Goal: Transaction & Acquisition: Book appointment/travel/reservation

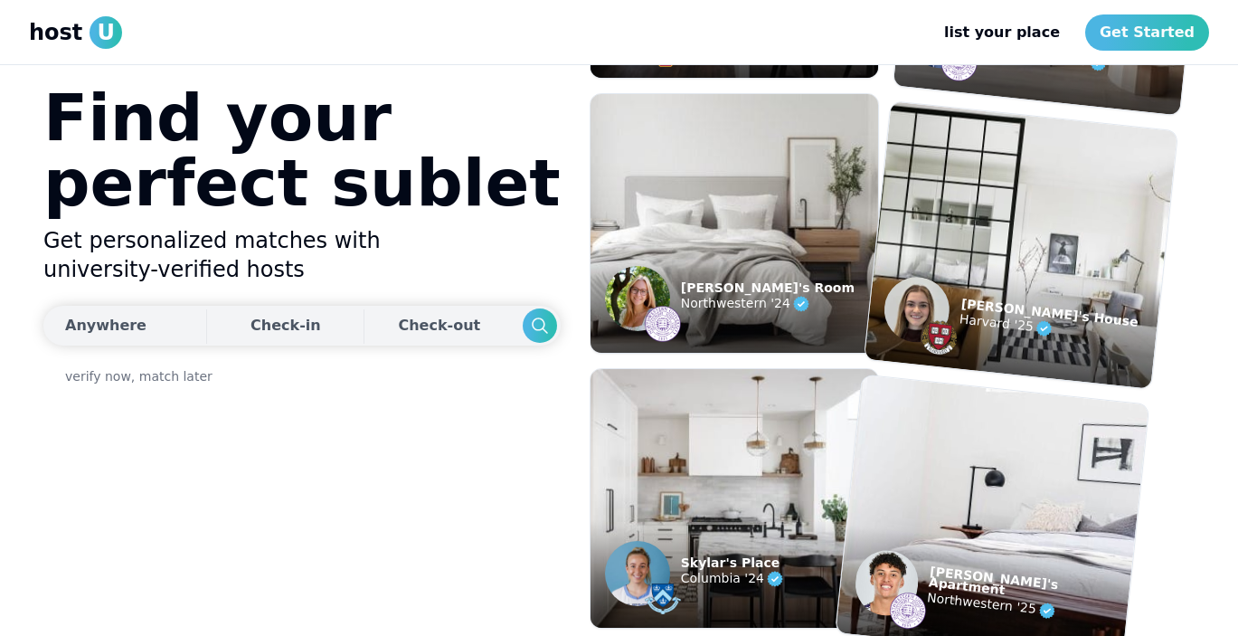
click at [141, 334] on div "Anywhere" at bounding box center [105, 326] width 81 height 22
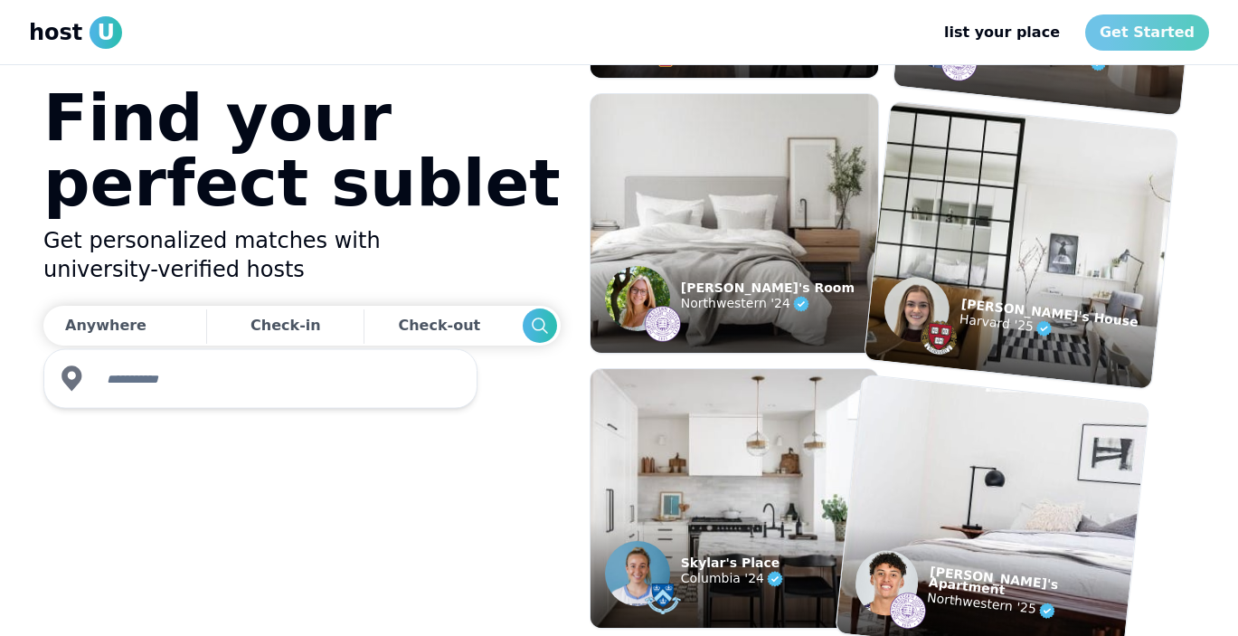
click at [1173, 34] on link "Get Started" at bounding box center [1147, 32] width 124 height 36
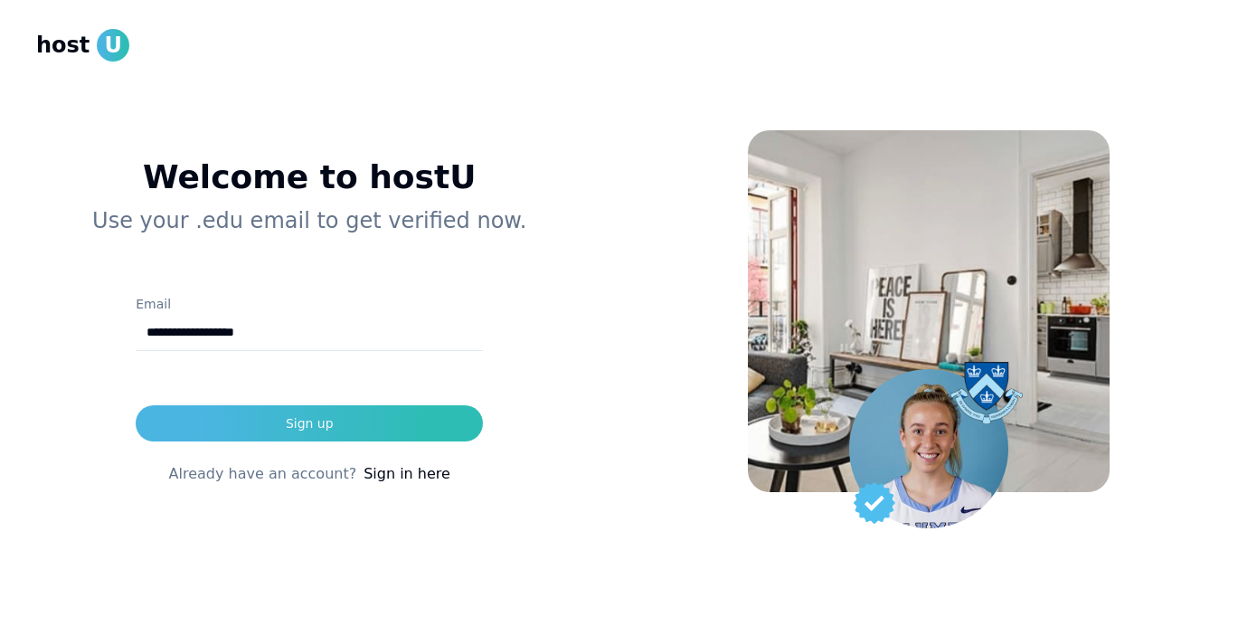
type input "**********"
click at [309, 423] on button "Sign up" at bounding box center [309, 423] width 347 height 36
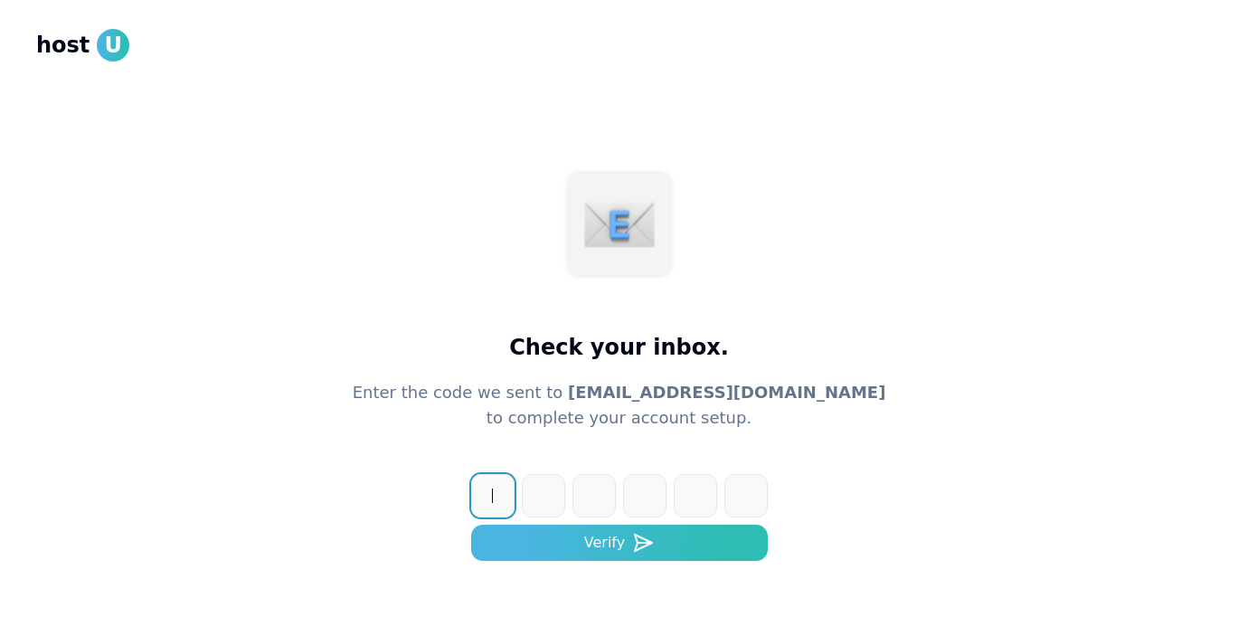
click at [496, 489] on input at bounding box center [637, 495] width 333 height 43
type input "******"
click at [619, 543] on button "Verify" at bounding box center [619, 542] width 297 height 36
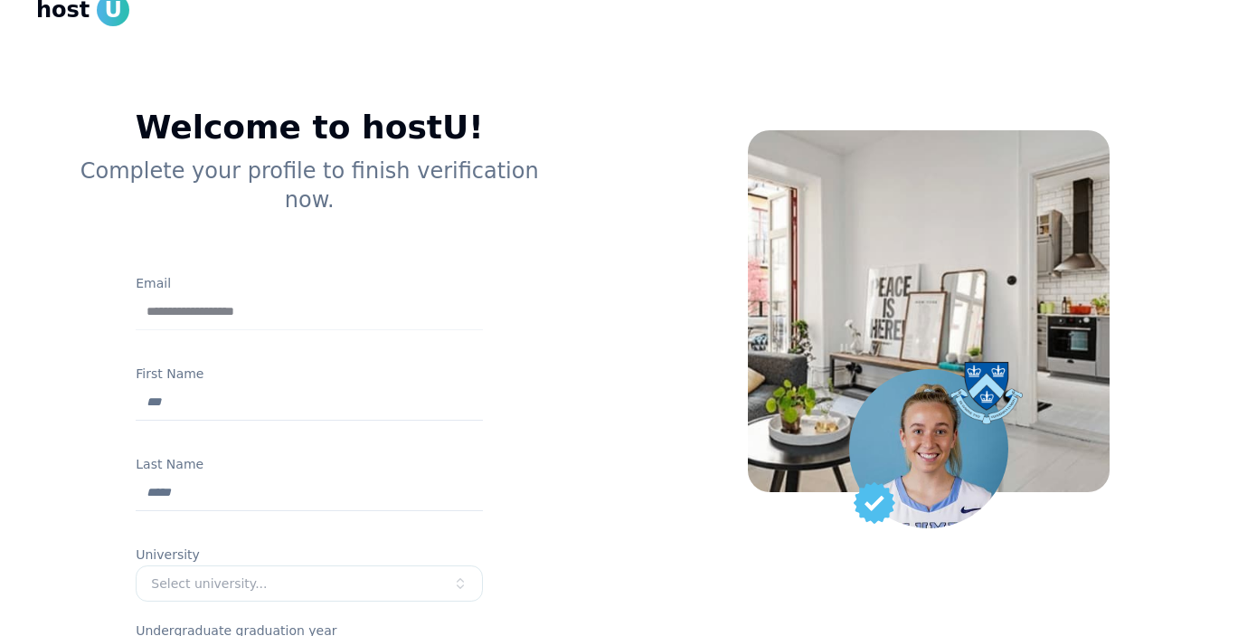
scroll to position [33, 0]
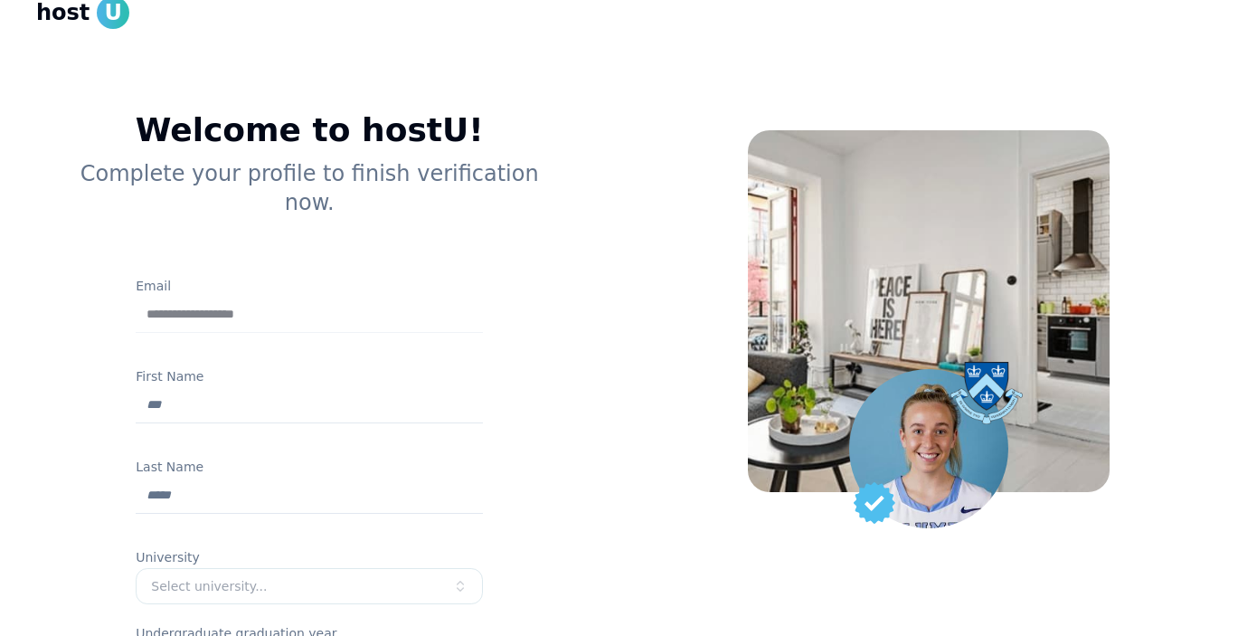
type input "*"
type input "******"
type input "**********"
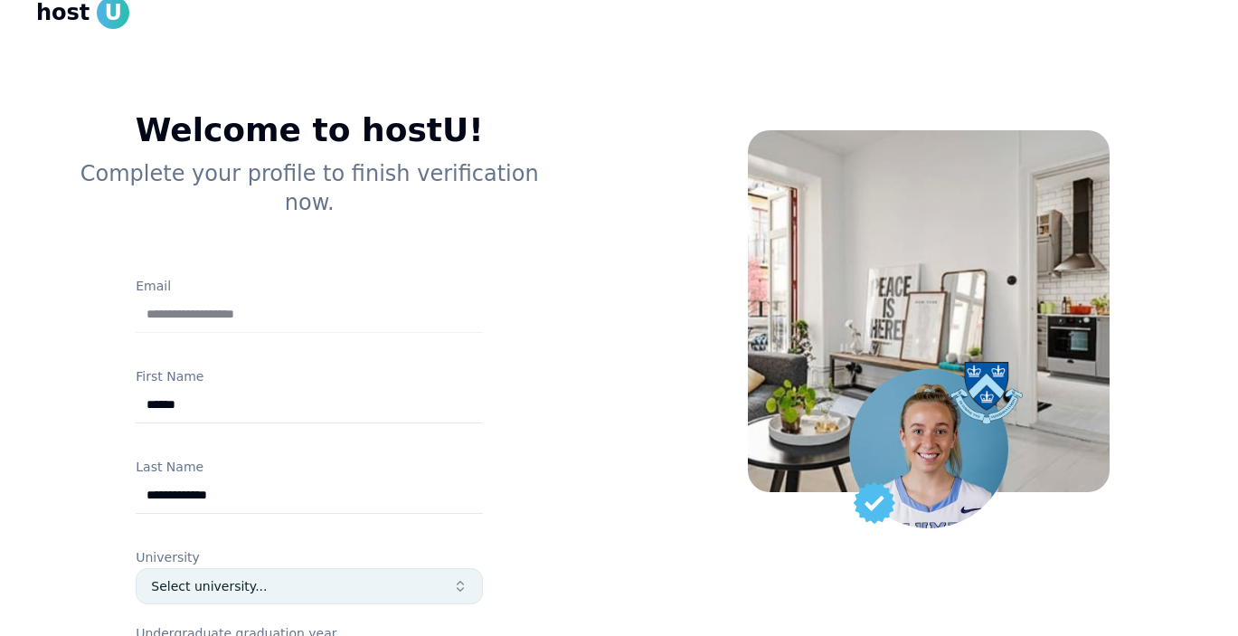
click at [288, 569] on button "Select university..." at bounding box center [309, 586] width 347 height 36
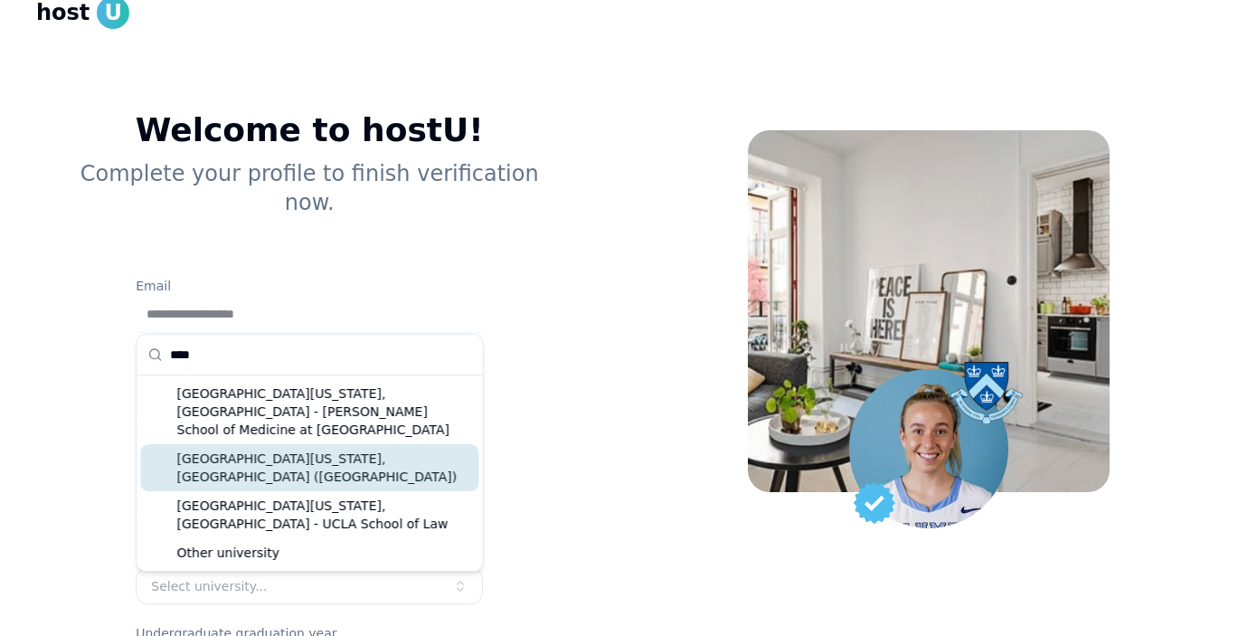
type input "****"
click at [396, 452] on div "[GEOGRAPHIC_DATA][US_STATE], [GEOGRAPHIC_DATA] ([GEOGRAPHIC_DATA])" at bounding box center [310, 467] width 338 height 47
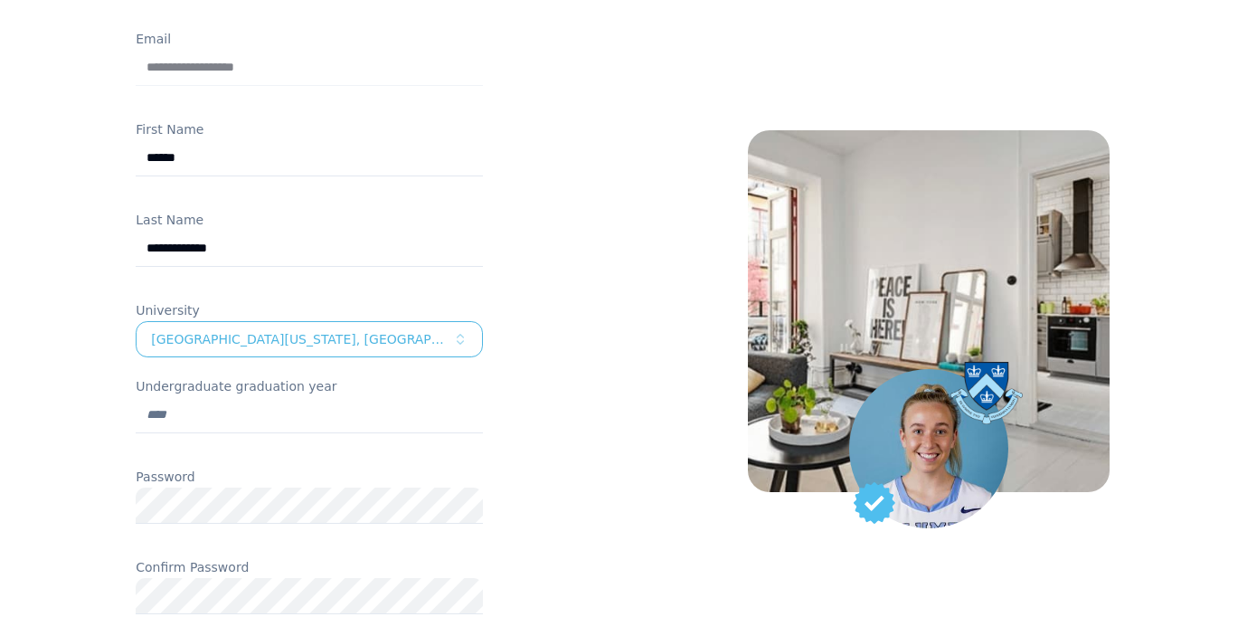
scroll to position [391, 0]
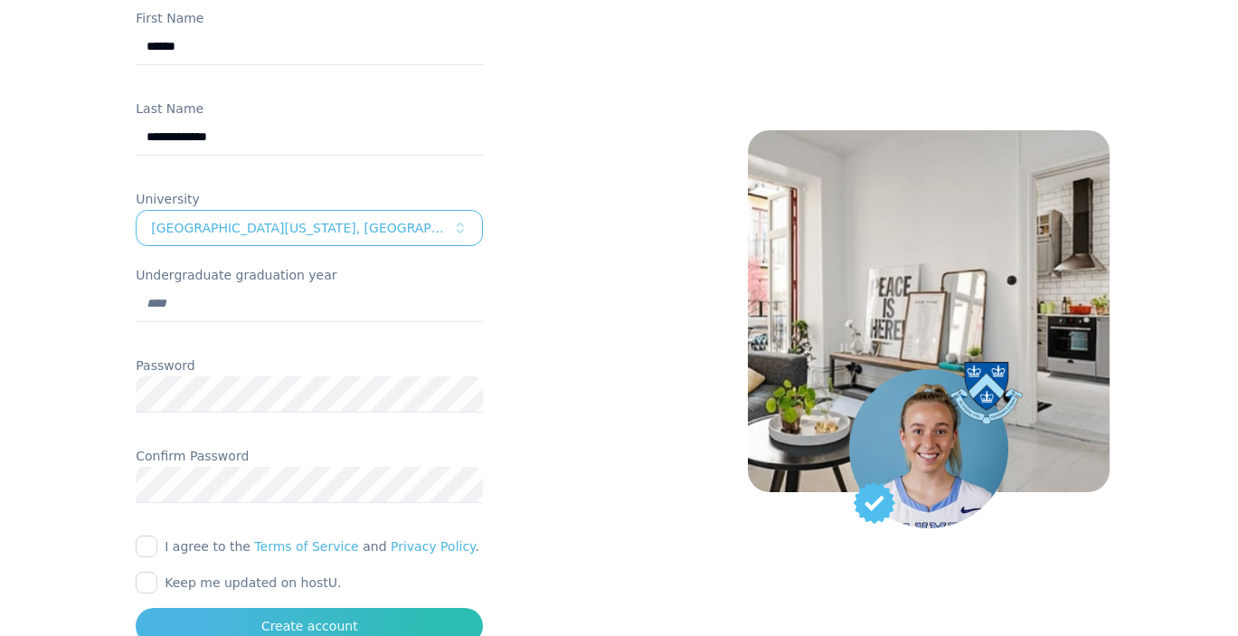
click at [148, 535] on button "I agree to the Terms of Service and Privacy Policy ." at bounding box center [147, 546] width 22 height 22
click at [219, 608] on button "Create account" at bounding box center [309, 626] width 347 height 36
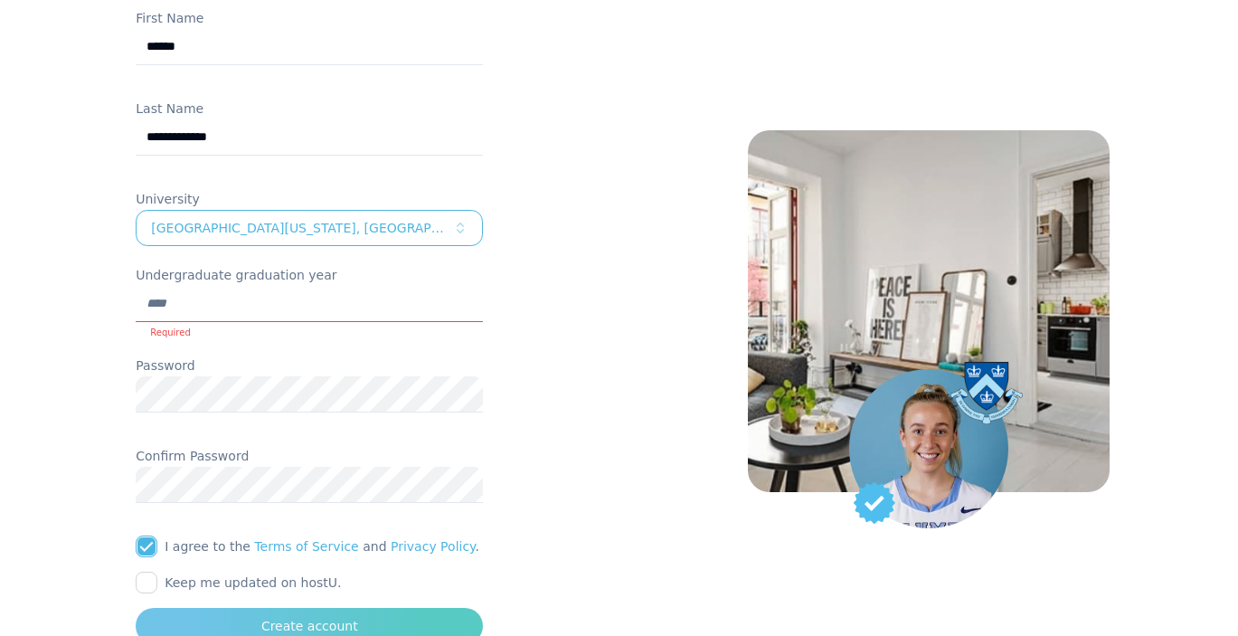
scroll to position [402, 0]
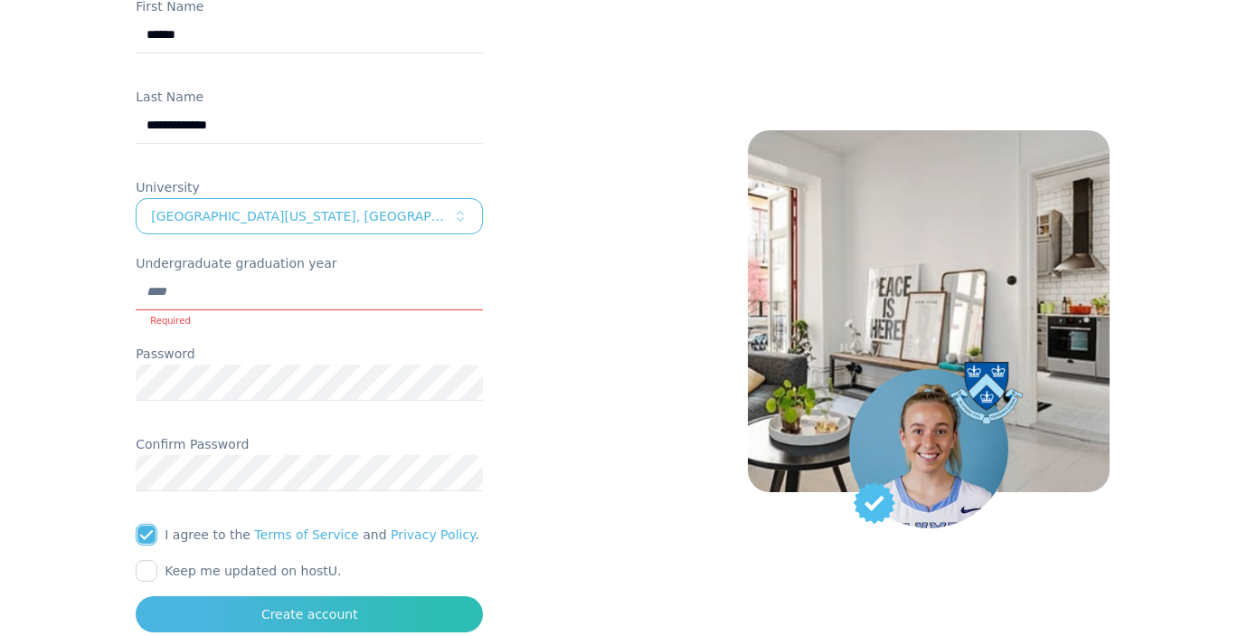
click at [250, 274] on input "Undergraduate graduation year" at bounding box center [309, 292] width 347 height 36
type input "****"
click at [282, 581] on div at bounding box center [309, 588] width 347 height 14
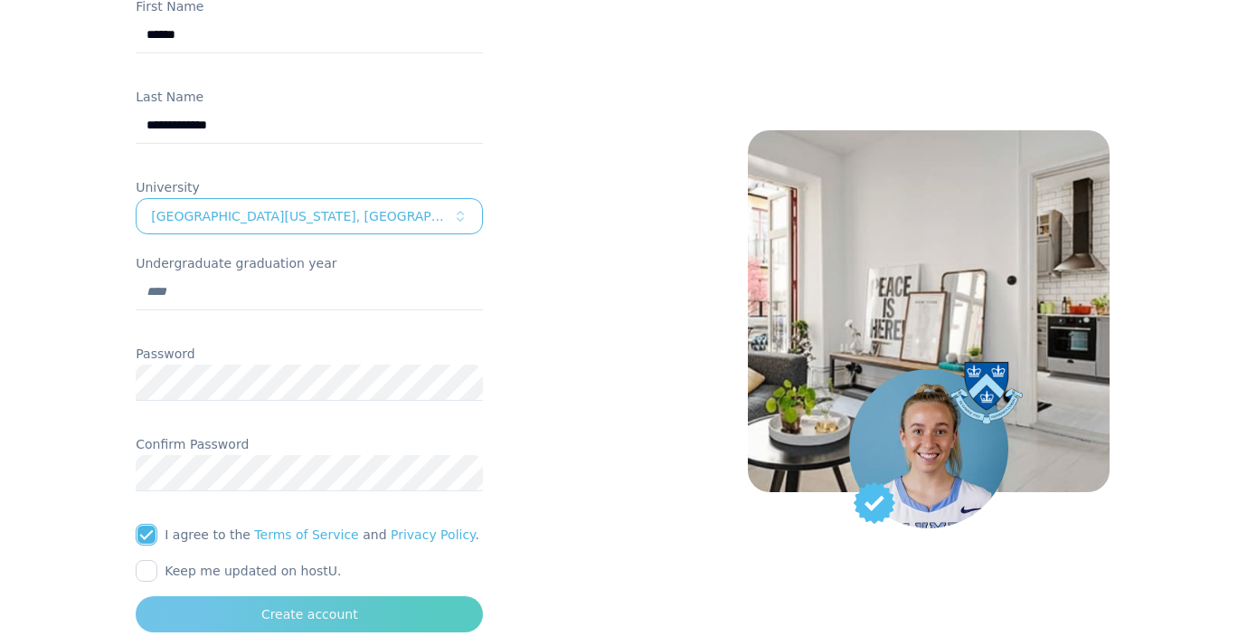
click at [282, 596] on button "Create account" at bounding box center [309, 614] width 347 height 36
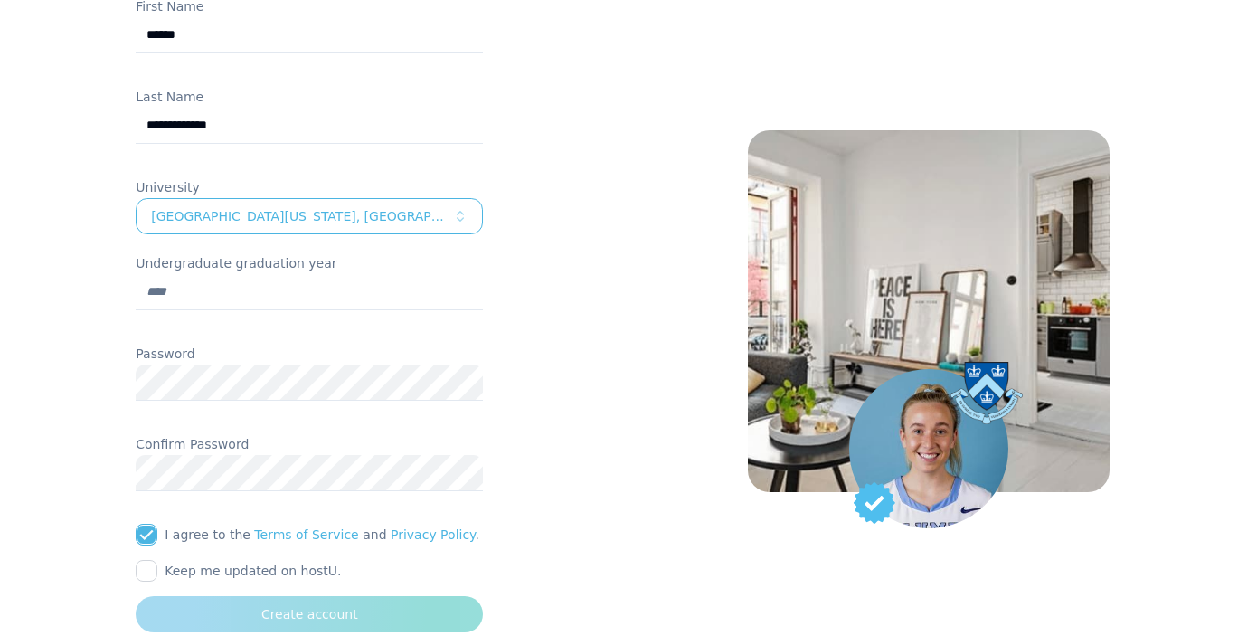
scroll to position [146, 0]
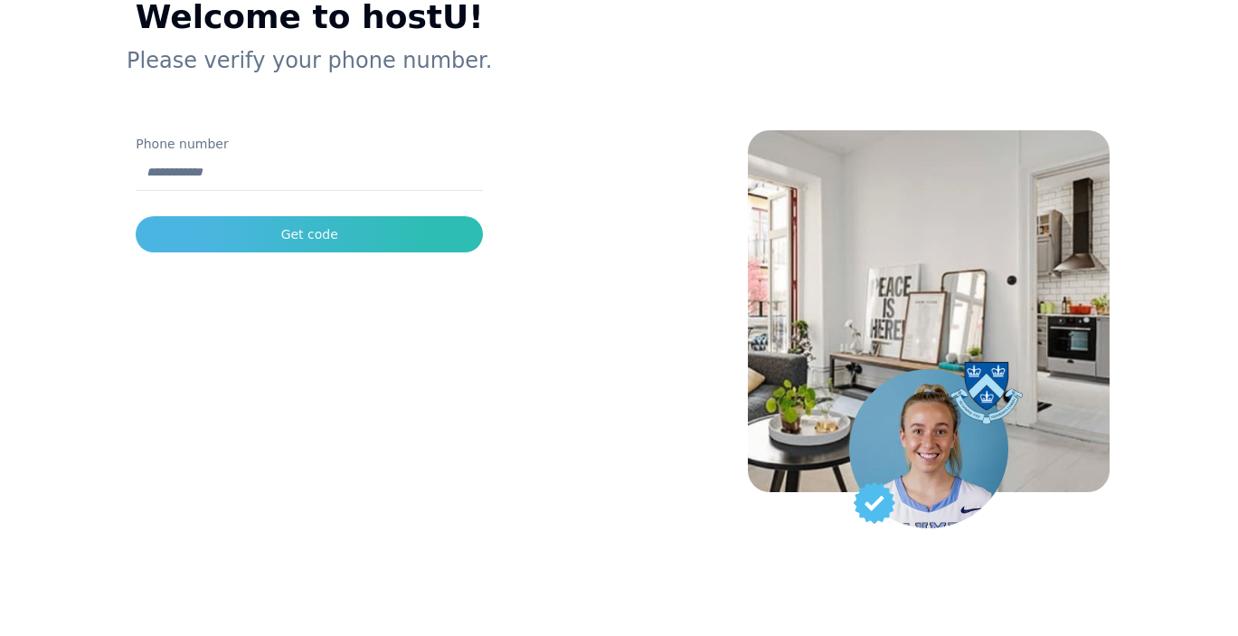
click at [387, 168] on input "Phone number" at bounding box center [309, 173] width 347 height 36
type input "**********"
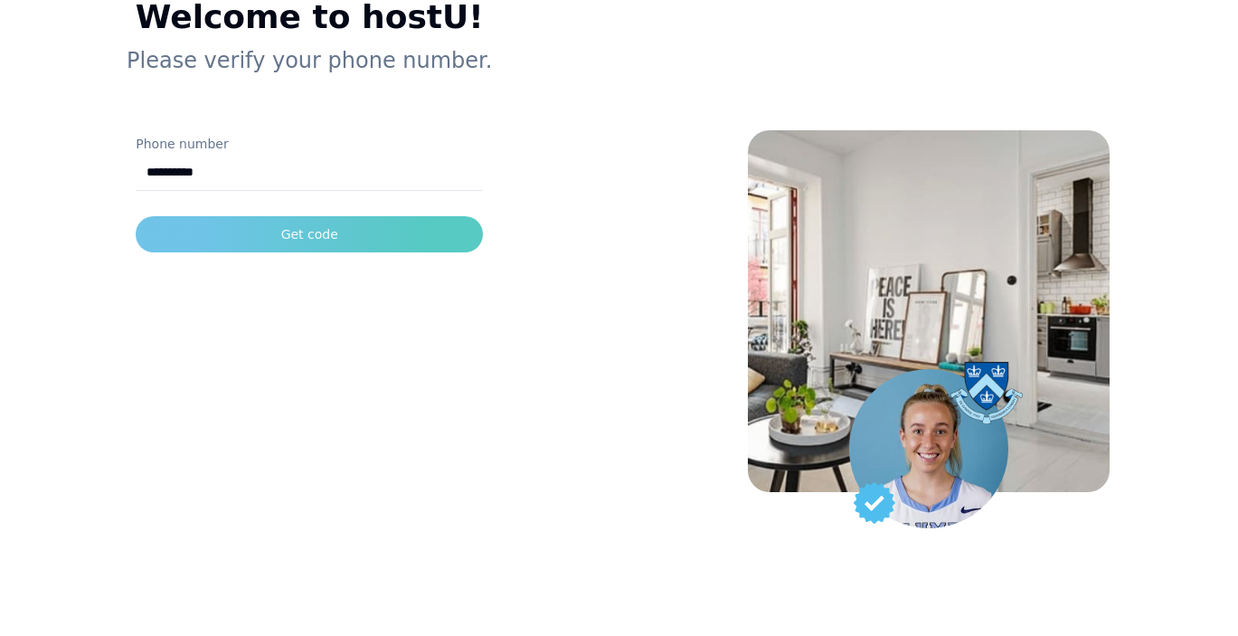
click at [377, 243] on button "Get code" at bounding box center [309, 234] width 347 height 36
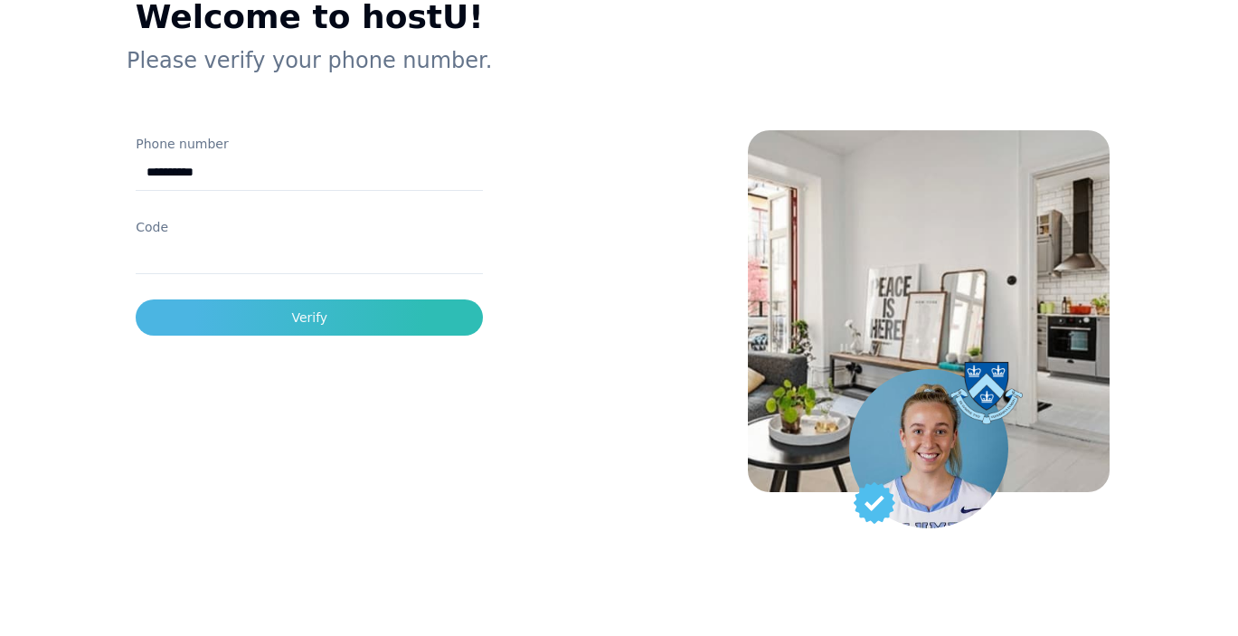
click at [310, 260] on input "Code" at bounding box center [309, 256] width 347 height 36
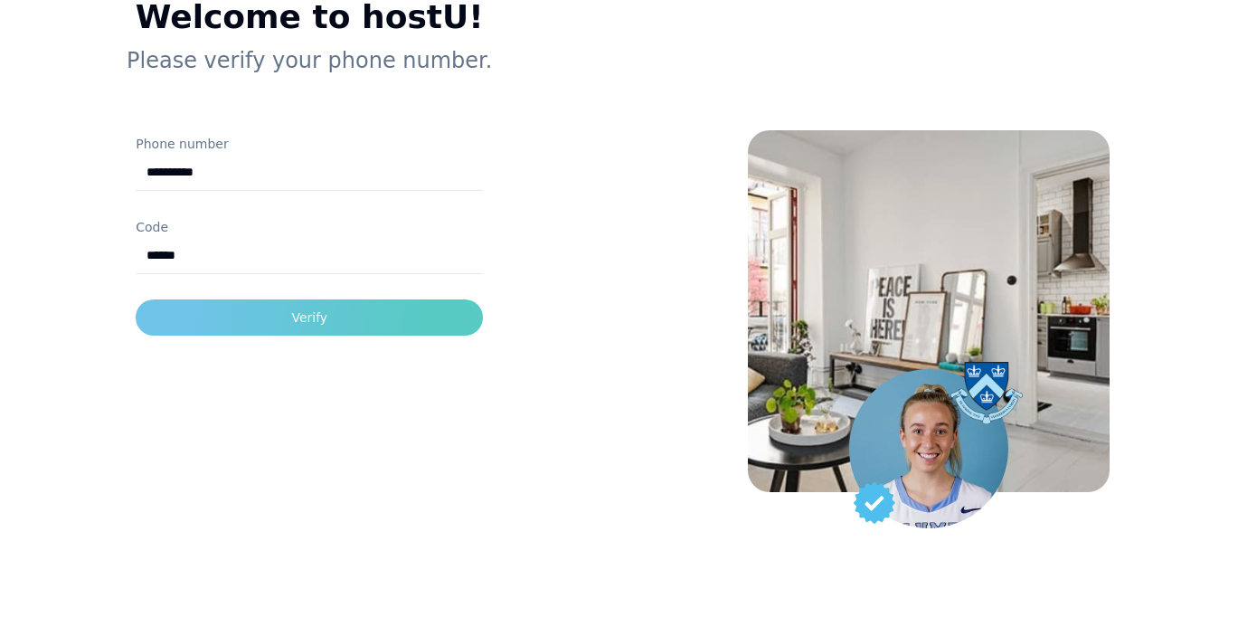
type input "******"
click at [404, 300] on button "Verify" at bounding box center [309, 317] width 347 height 36
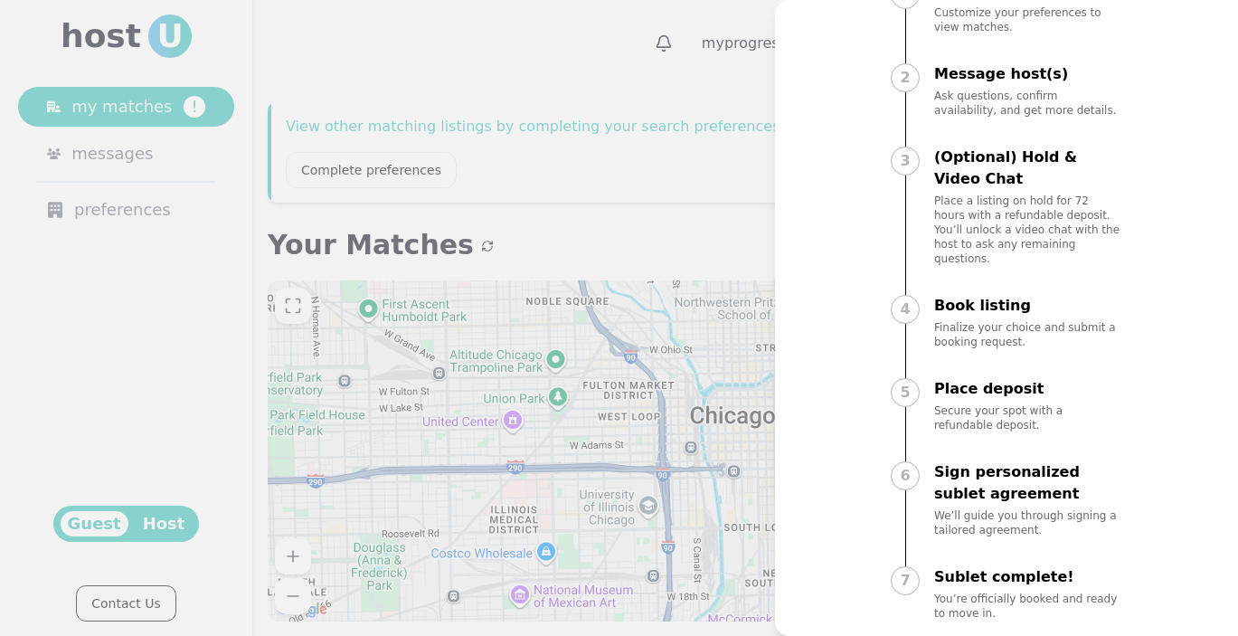
scroll to position [160, 0]
click at [692, 352] on div at bounding box center [619, 318] width 1238 height 636
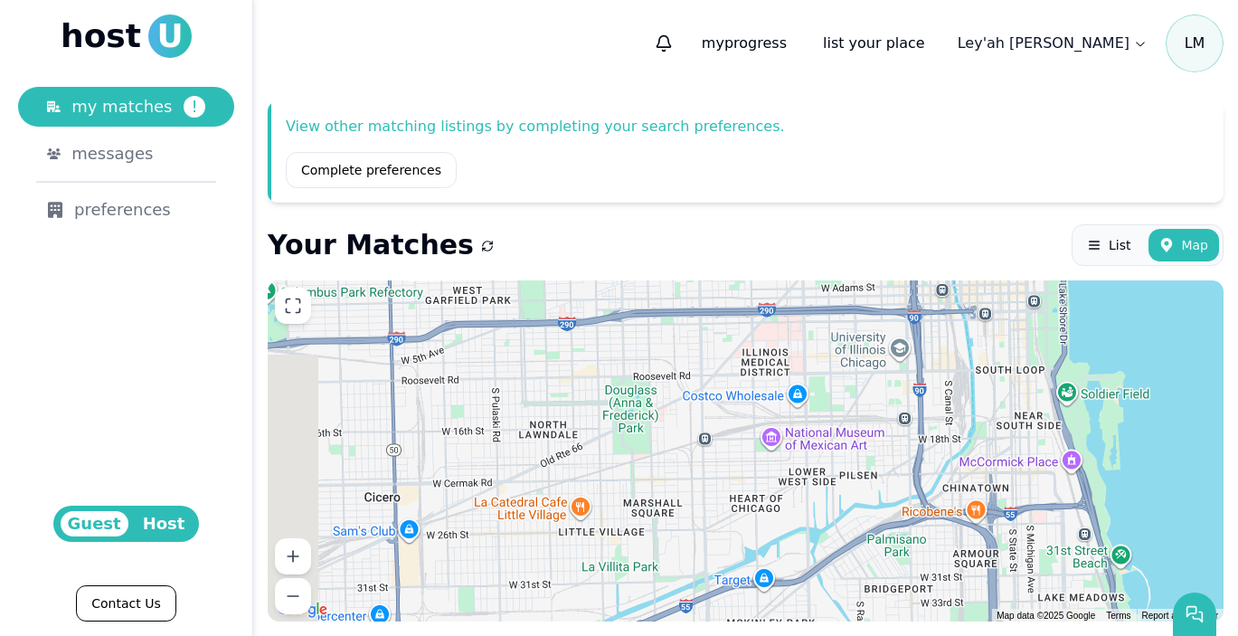
drag, startPoint x: 437, startPoint y: 447, endPoint x: 694, endPoint y: 286, distance: 303.1
click at [694, 286] on div at bounding box center [746, 450] width 956 height 341
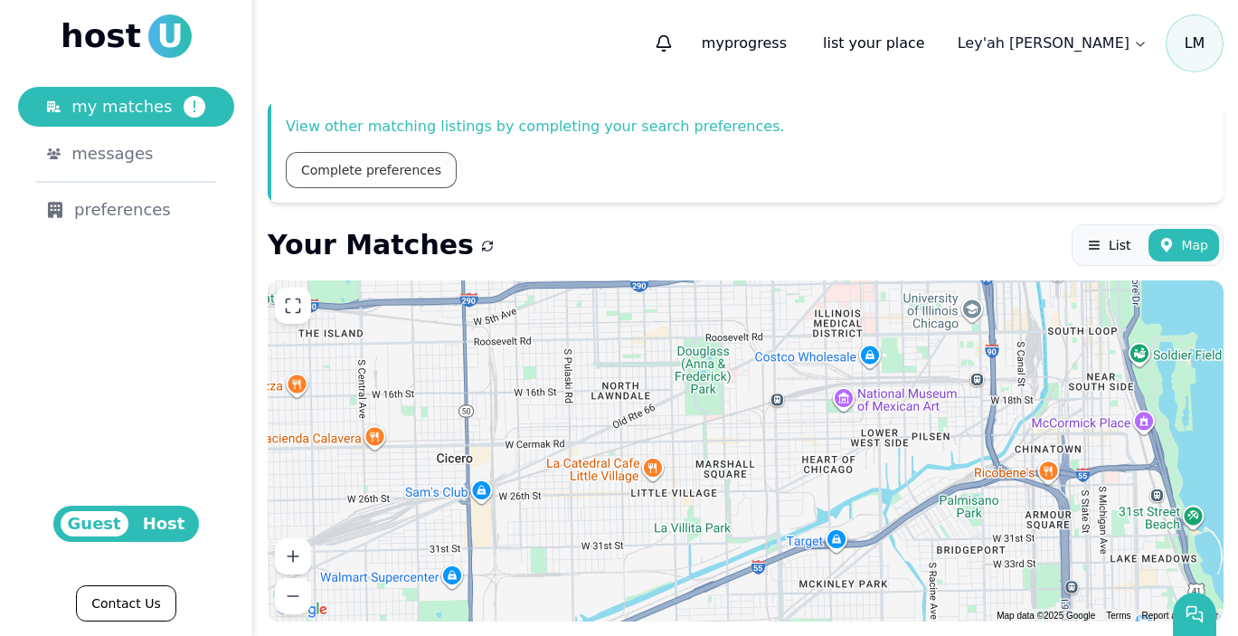
click at [435, 175] on link "Complete preferences" at bounding box center [371, 170] width 171 height 36
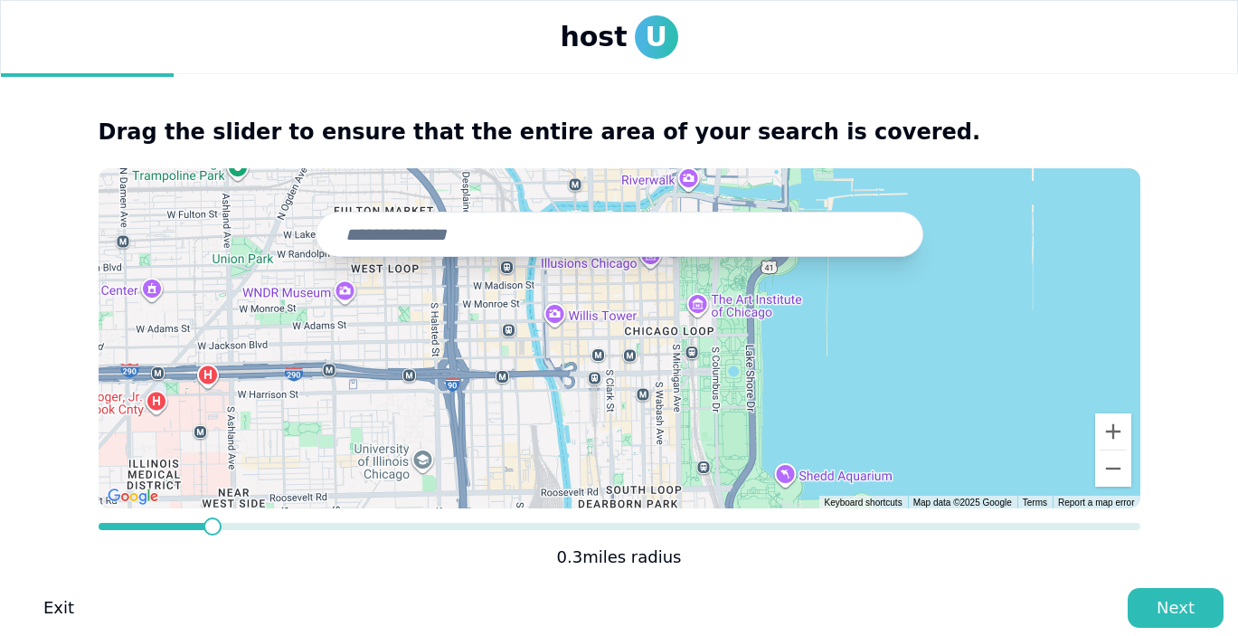
click at [462, 239] on input "text" at bounding box center [620, 234] width 608 height 45
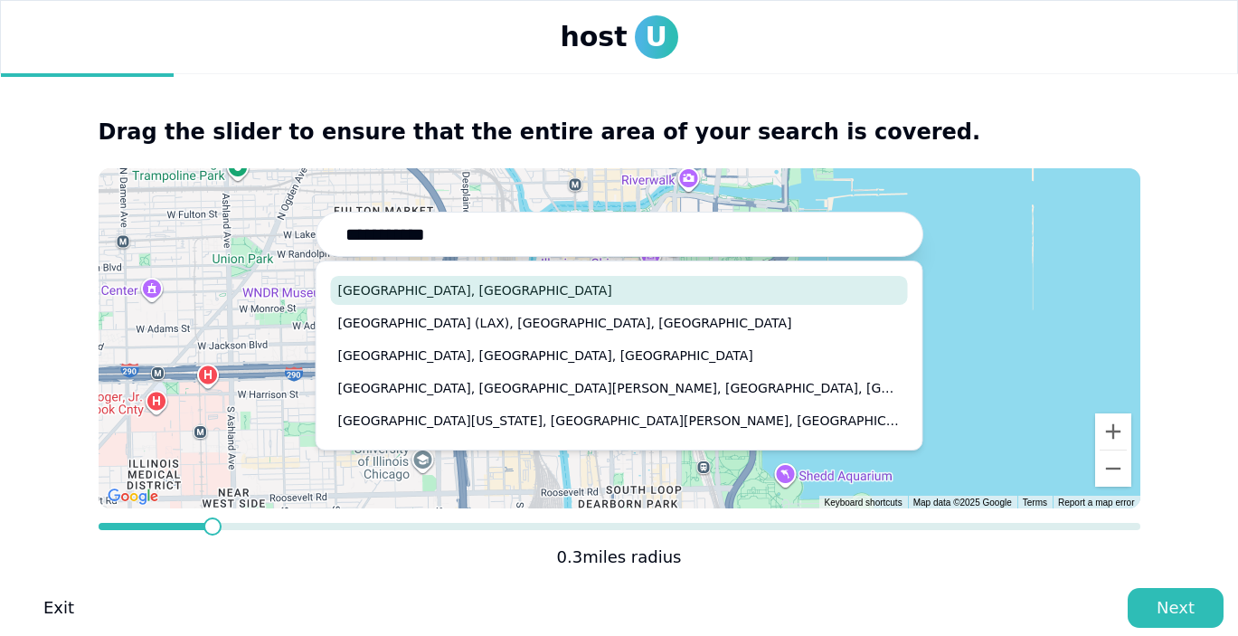
click at [577, 280] on button "Los Angeles, CA" at bounding box center [619, 290] width 577 height 29
type input "**********"
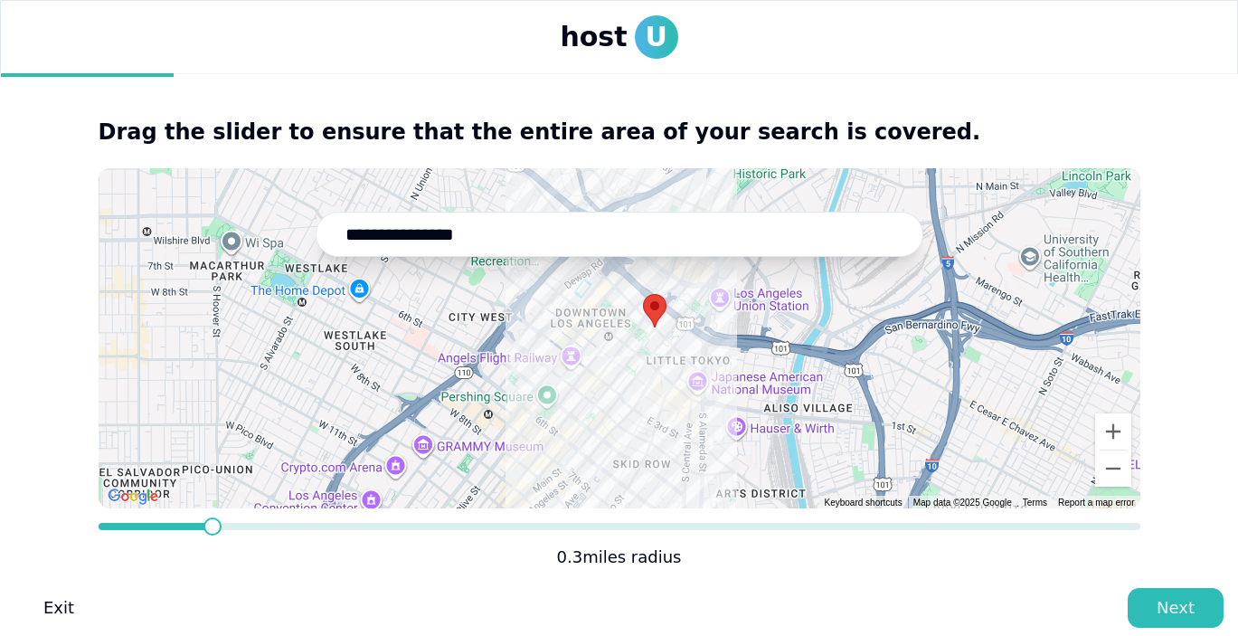
drag, startPoint x: 789, startPoint y: 399, endPoint x: 827, endPoint y: 369, distance: 48.3
click at [828, 370] on div at bounding box center [620, 338] width 1042 height 340
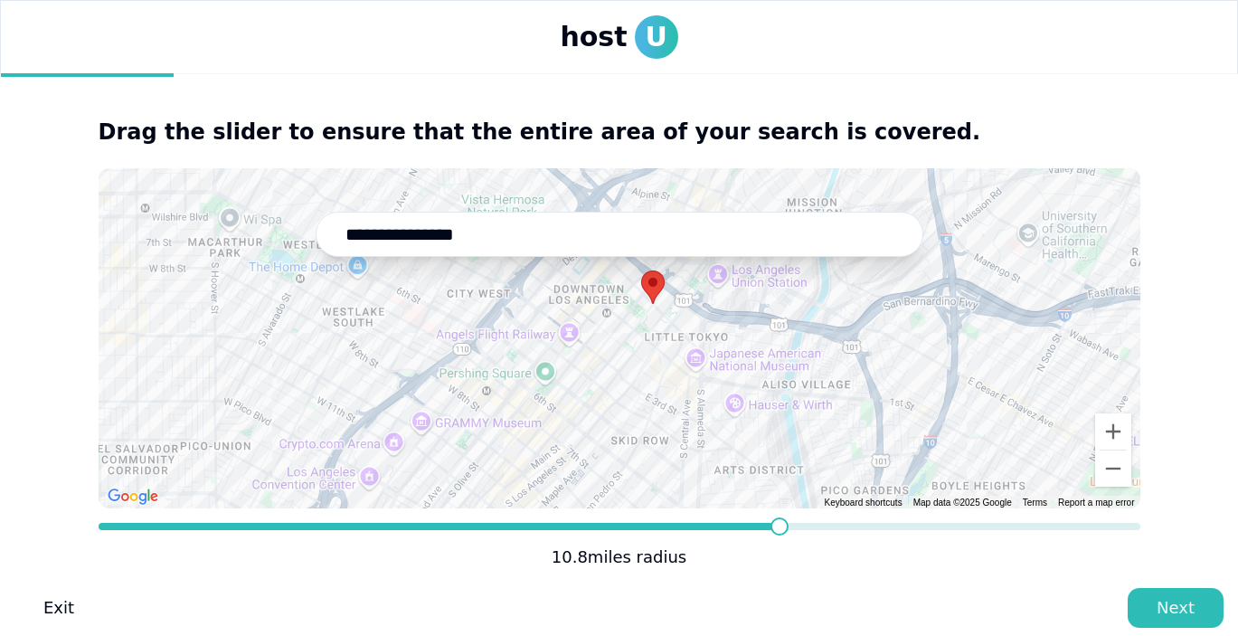
click at [778, 492] on form "**********" at bounding box center [620, 369] width 1042 height 402
click at [1150, 602] on button "Next" at bounding box center [1176, 608] width 96 height 40
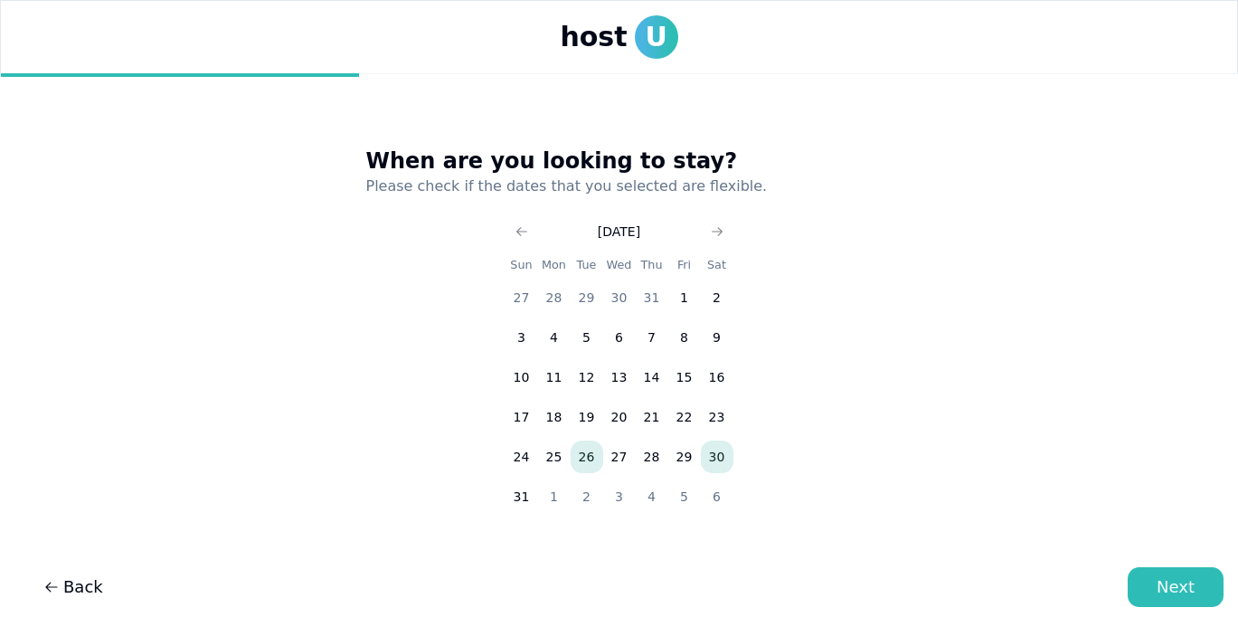
click at [712, 447] on button "30" at bounding box center [717, 456] width 33 height 33
click at [1158, 603] on button "Next" at bounding box center [1176, 587] width 96 height 40
click at [678, 461] on button "29" at bounding box center [684, 456] width 33 height 33
click at [519, 491] on button "31" at bounding box center [521, 496] width 33 height 33
click at [555, 494] on button "1" at bounding box center [554, 496] width 33 height 33
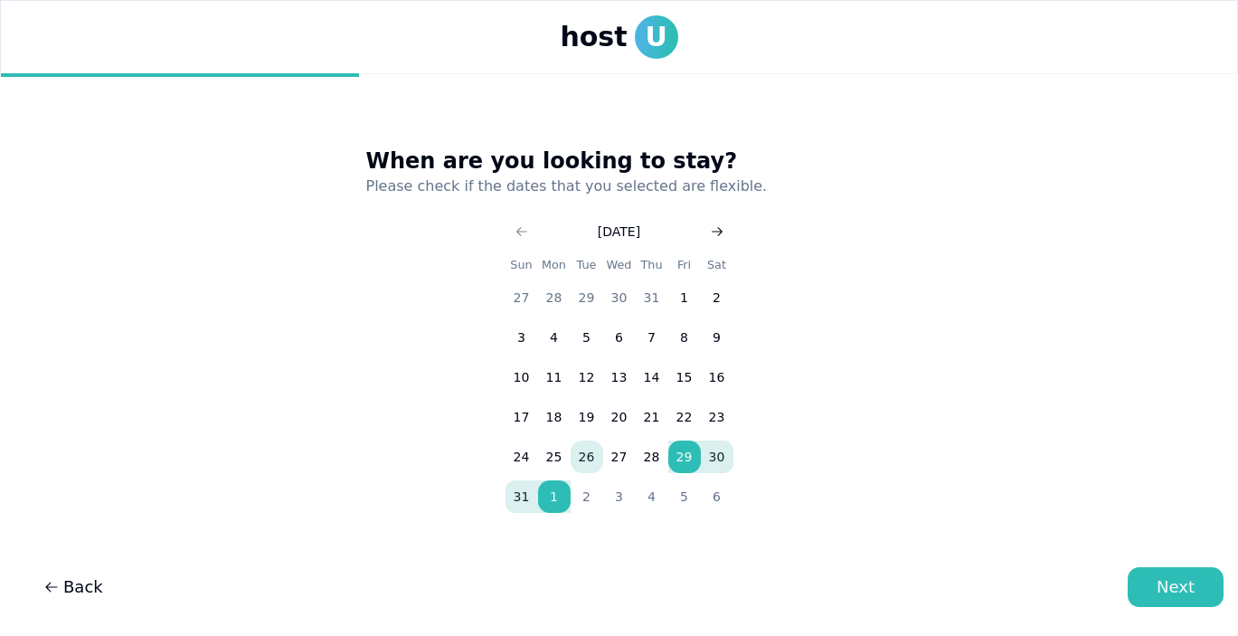
click at [713, 231] on use "Go to next month" at bounding box center [717, 231] width 11 height 9
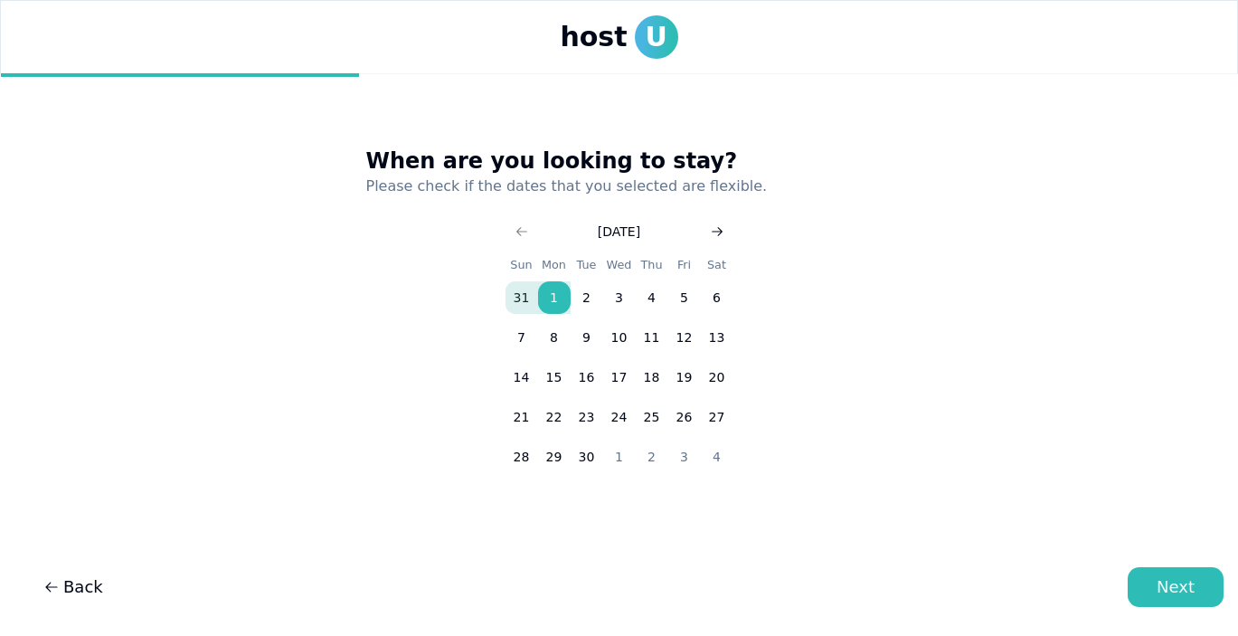
click at [713, 231] on use "Go to next month" at bounding box center [717, 231] width 11 height 9
click at [713, 232] on icon "Go to next month" at bounding box center [717, 231] width 14 height 14
click at [687, 298] on button "31" at bounding box center [684, 297] width 33 height 33
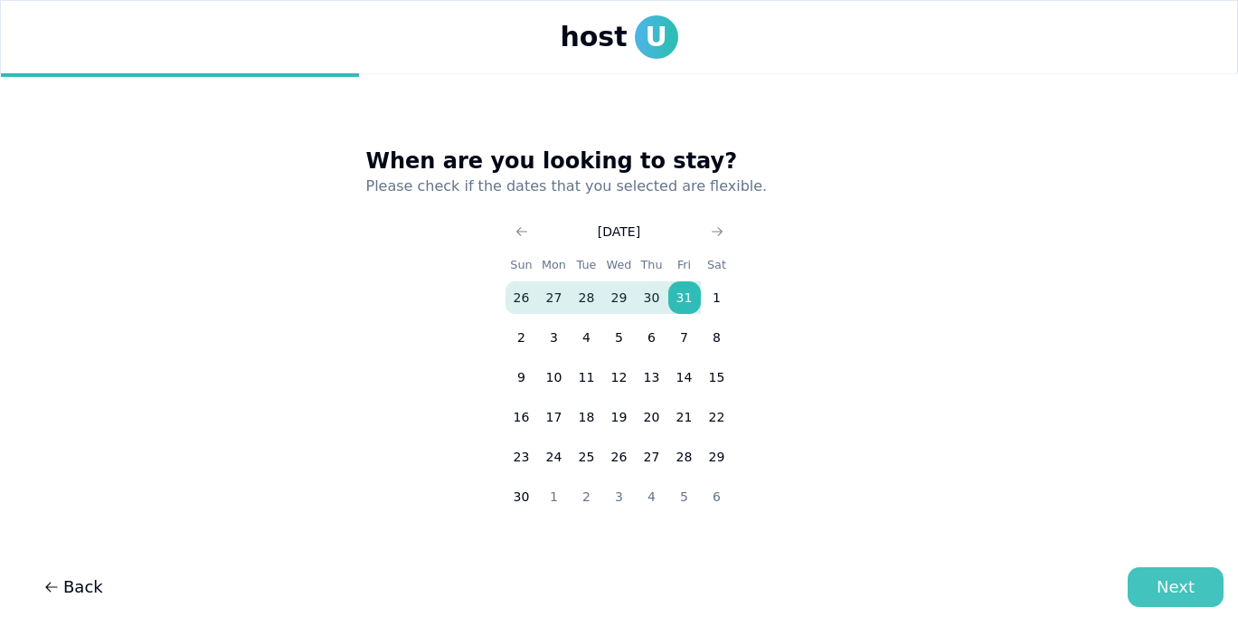
click at [1159, 583] on div "Next" at bounding box center [1176, 586] width 38 height 25
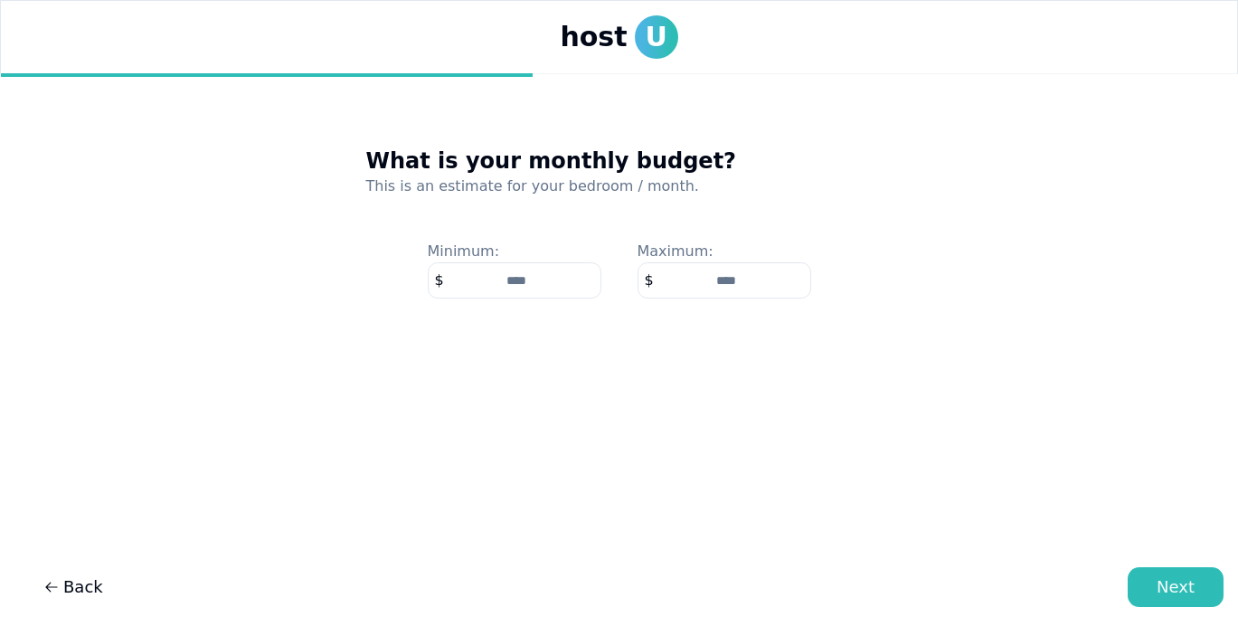
type input "****"
click at [753, 292] on input "number" at bounding box center [725, 280] width 174 height 36
type input "****"
click at [1181, 590] on div "Next" at bounding box center [1176, 586] width 38 height 25
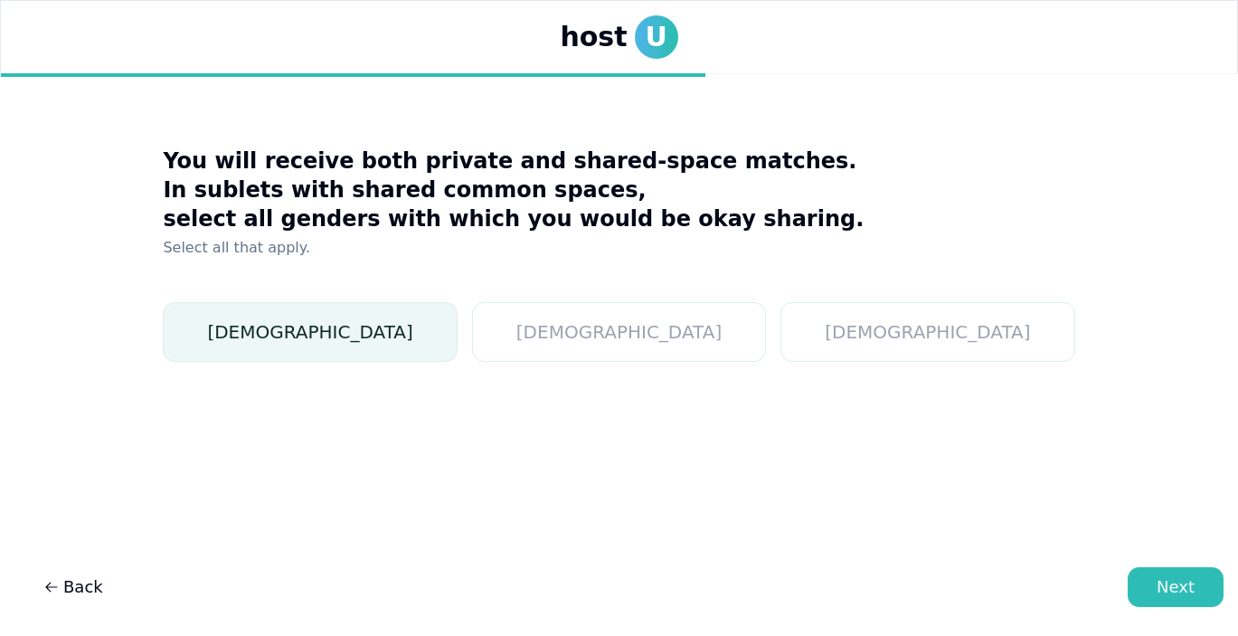
click at [422, 335] on button "Female" at bounding box center [310, 332] width 294 height 60
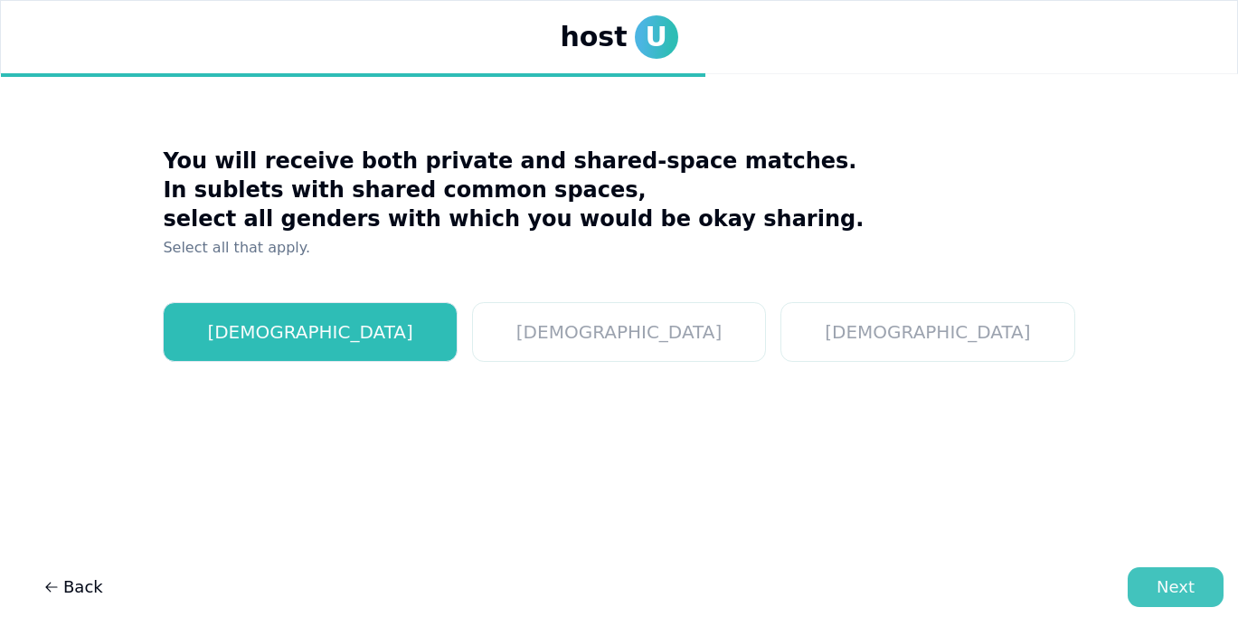
click at [1208, 595] on button "Next" at bounding box center [1176, 587] width 96 height 40
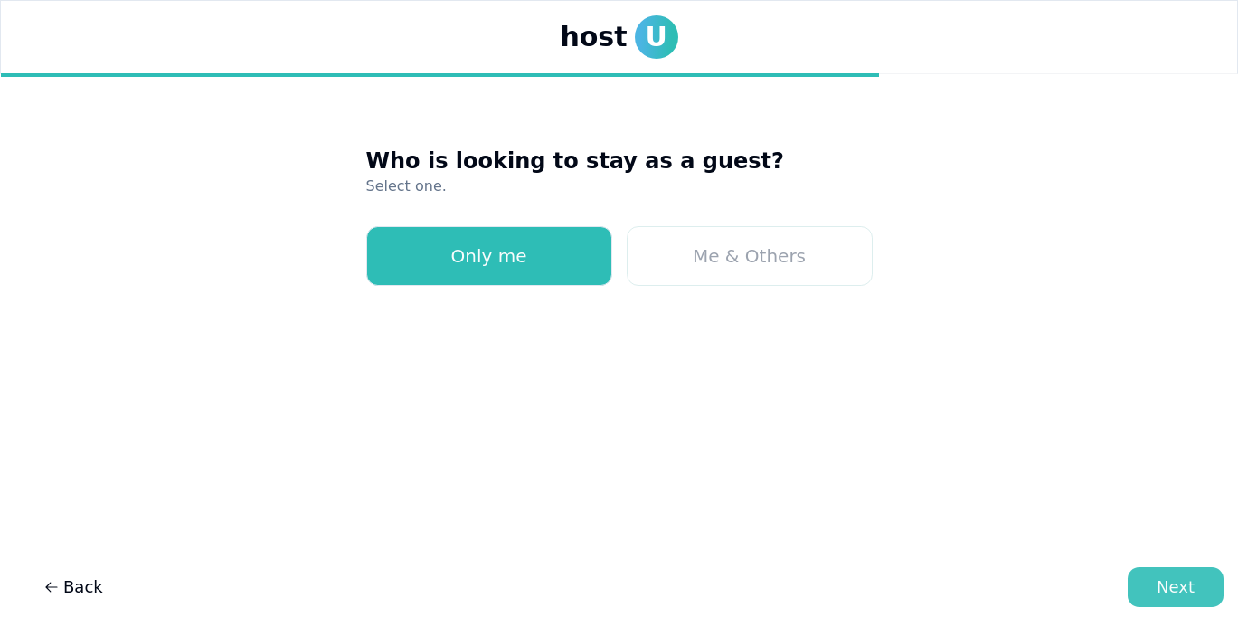
click at [1153, 591] on button "Next" at bounding box center [1176, 587] width 96 height 40
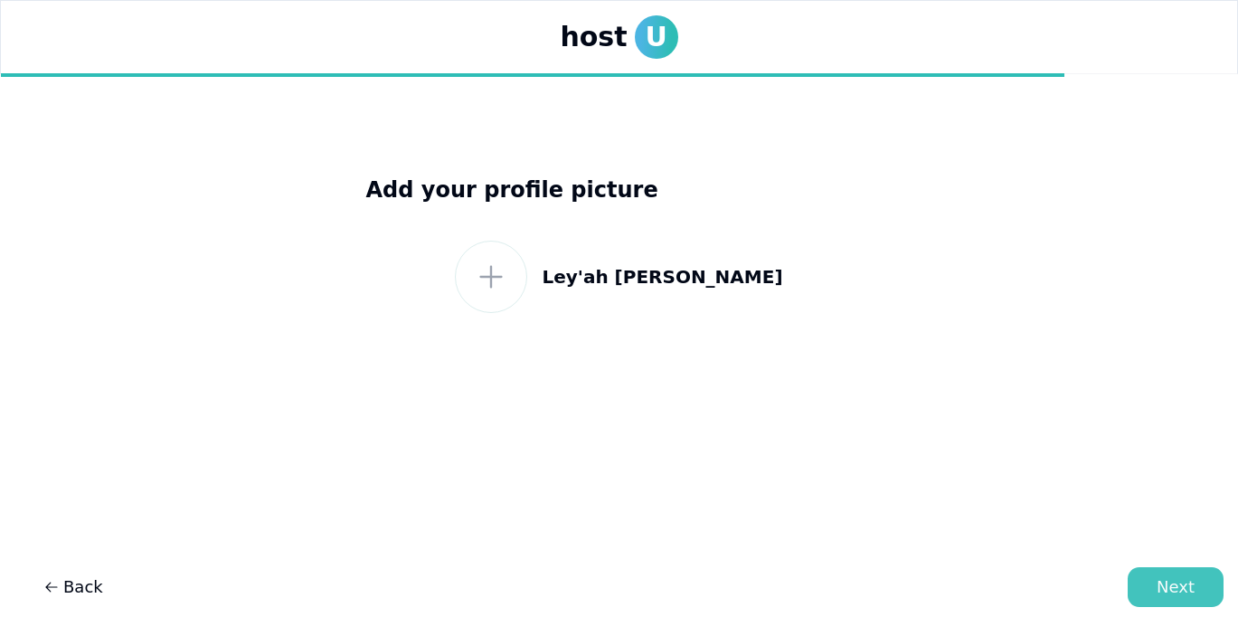
click at [1198, 590] on button "Next" at bounding box center [1176, 587] width 96 height 40
click at [507, 284] on icon at bounding box center [491, 276] width 33 height 33
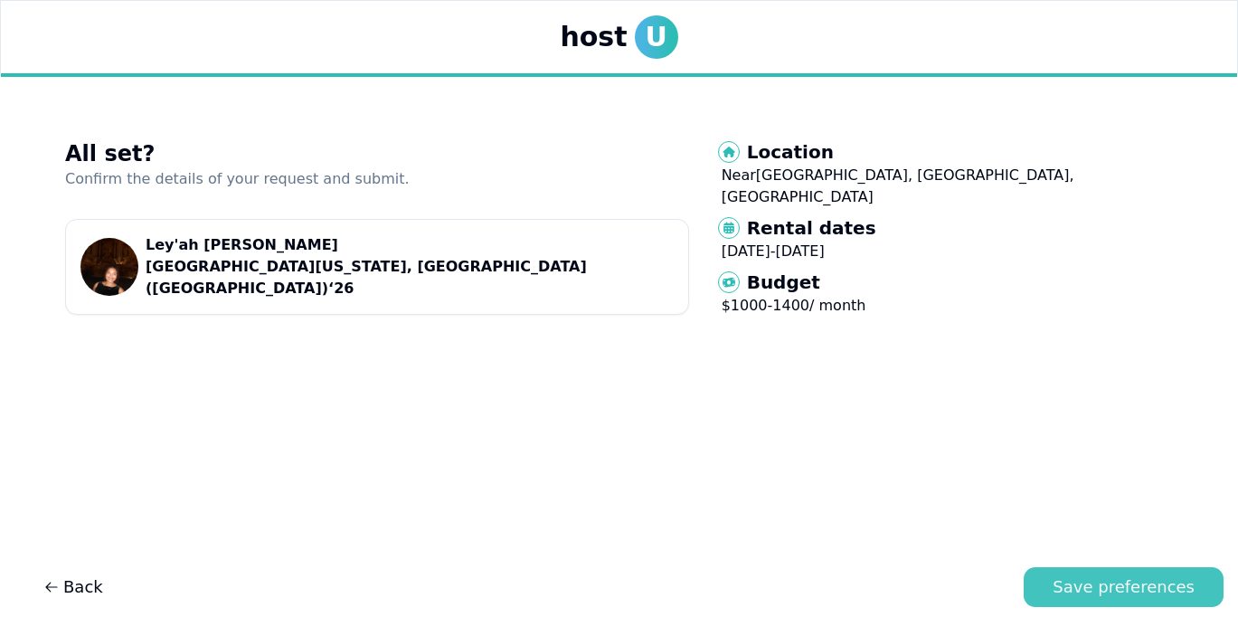
click at [1124, 590] on div "Save preferences" at bounding box center [1124, 586] width 142 height 25
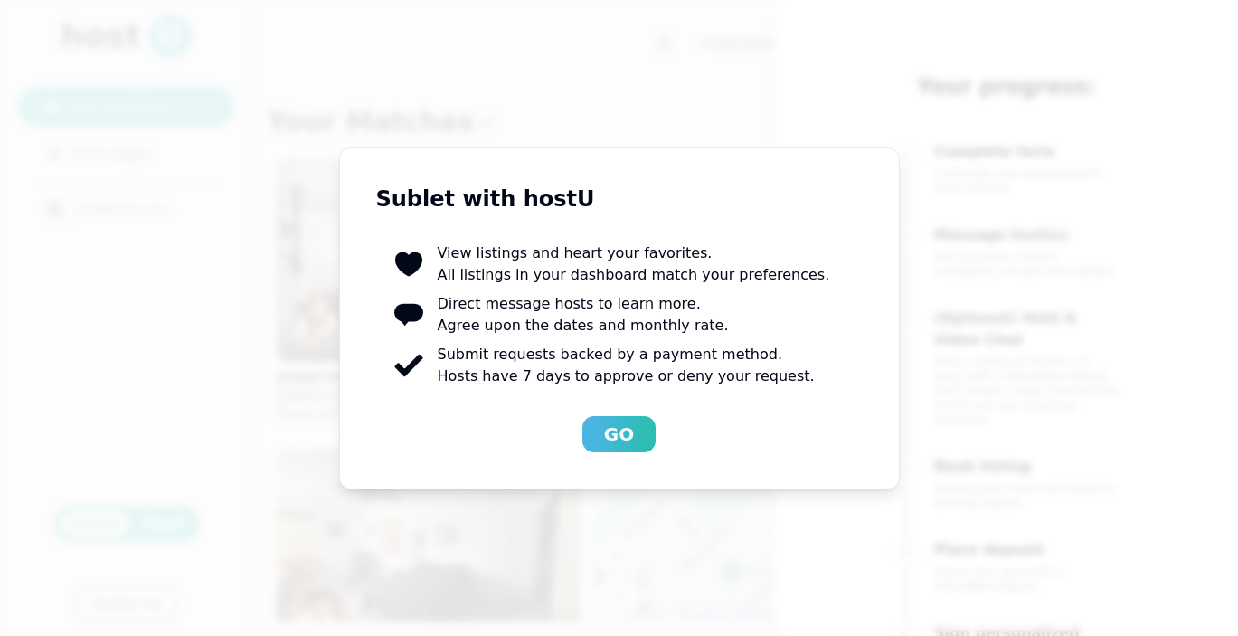
click at [624, 452] on div "Sublet with hostU Sublet with hostU View listings and heart your favorites. All…" at bounding box center [619, 318] width 561 height 342
click at [624, 434] on div "Go" at bounding box center [619, 433] width 30 height 25
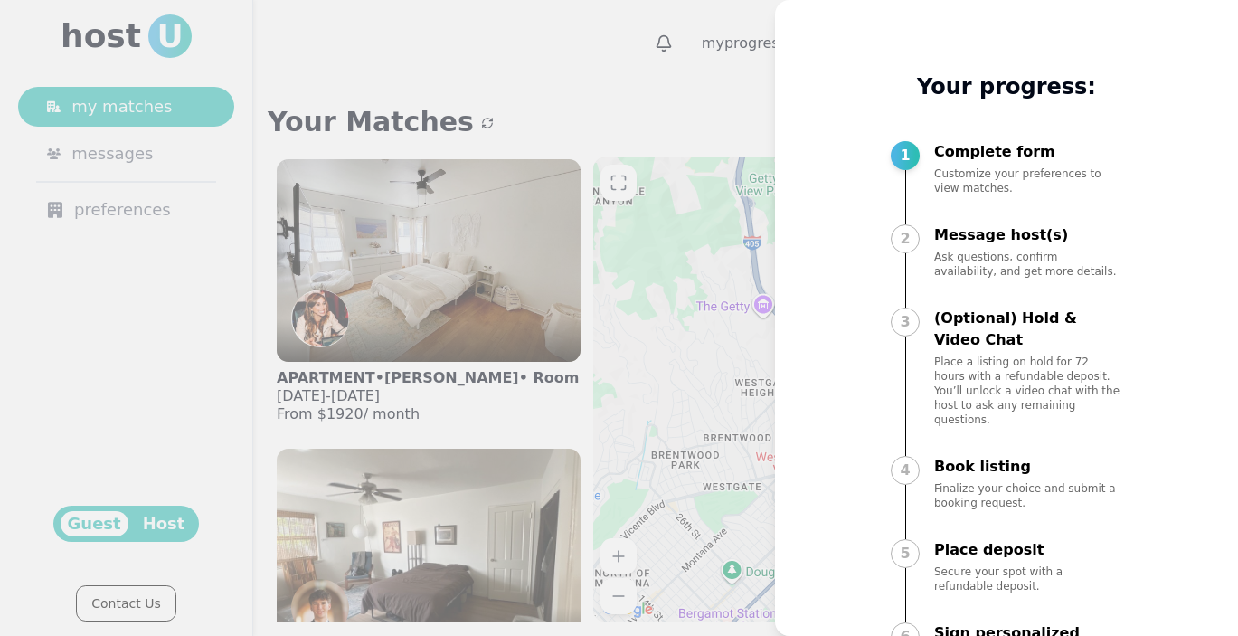
click at [775, 326] on div "My progress Your progress: 1 Complete form Customize your preferences to view m…" at bounding box center [1006, 318] width 463 height 636
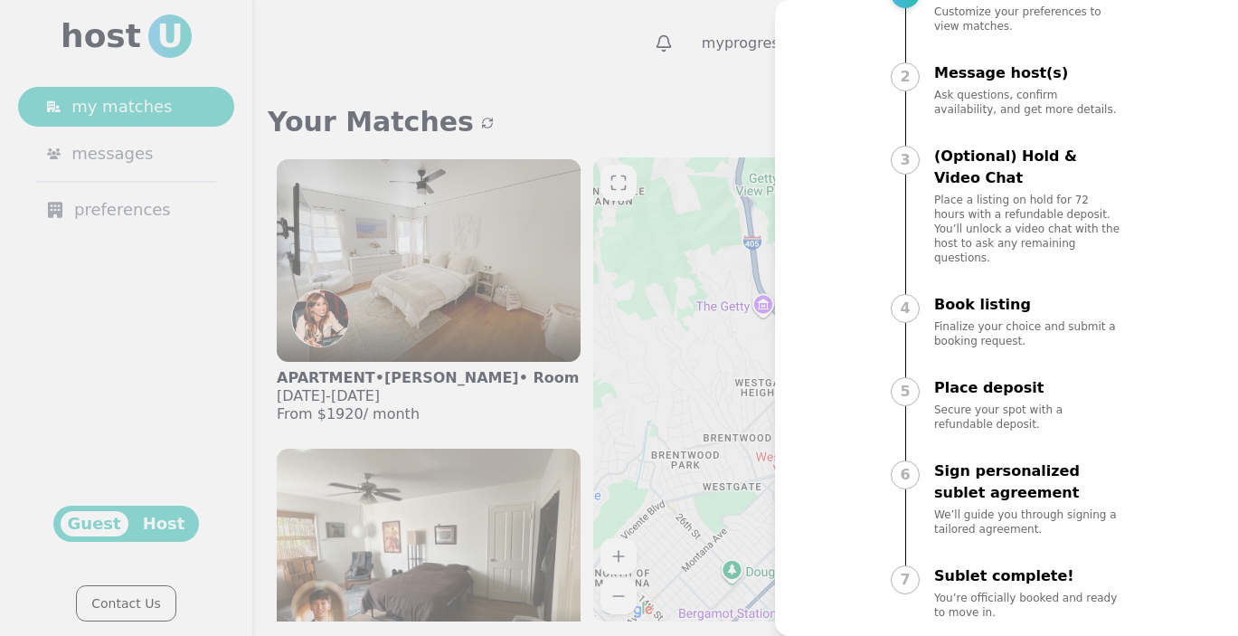
scroll to position [160, 0]
click at [734, 127] on div at bounding box center [619, 318] width 1238 height 636
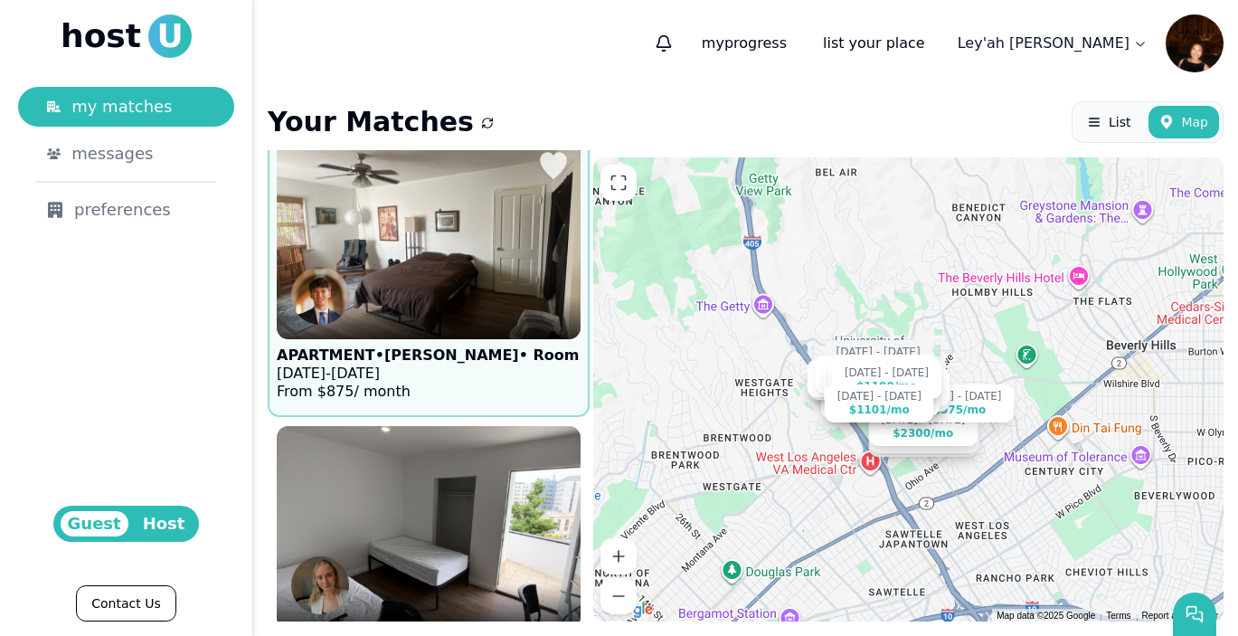
scroll to position [326, 0]
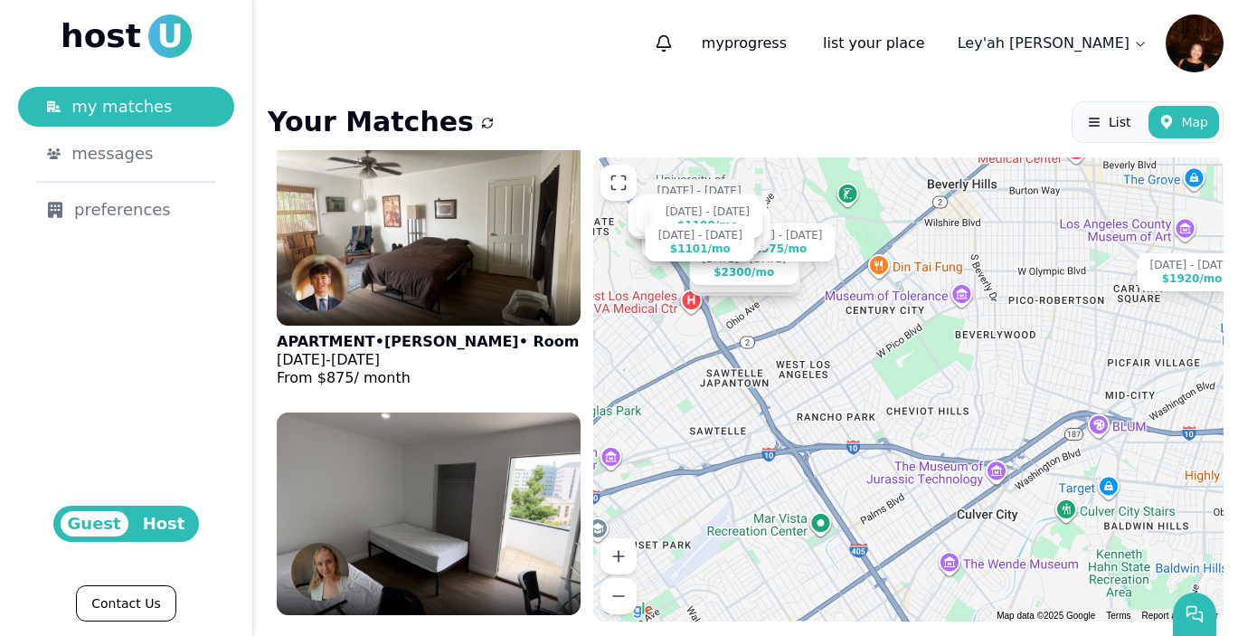
drag, startPoint x: 1097, startPoint y: 479, endPoint x: 911, endPoint y: 314, distance: 249.2
click at [911, 314] on div "Sep 13 - Dec 30 $1000 /mo Jun 18 - Aug 31 $1000 /mo Jun 15 - Dec 31 $5200 /mo S…" at bounding box center [908, 389] width 630 height 464
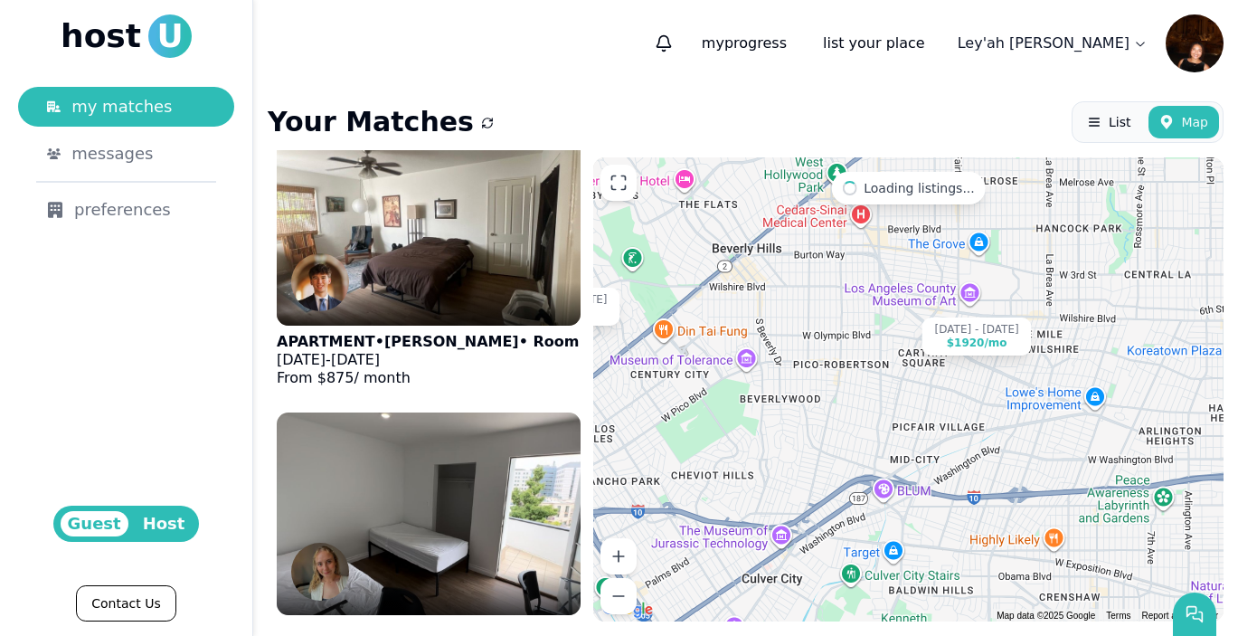
drag, startPoint x: 1065, startPoint y: 387, endPoint x: 847, endPoint y: 457, distance: 228.8
click at [847, 457] on div "Jun 1 - Jan 1 $1920 /mo Aug 24 - Jan 4 $875 /mo Aug 5 - Dec 27 $2250 /mo Aug 10…" at bounding box center [908, 389] width 630 height 464
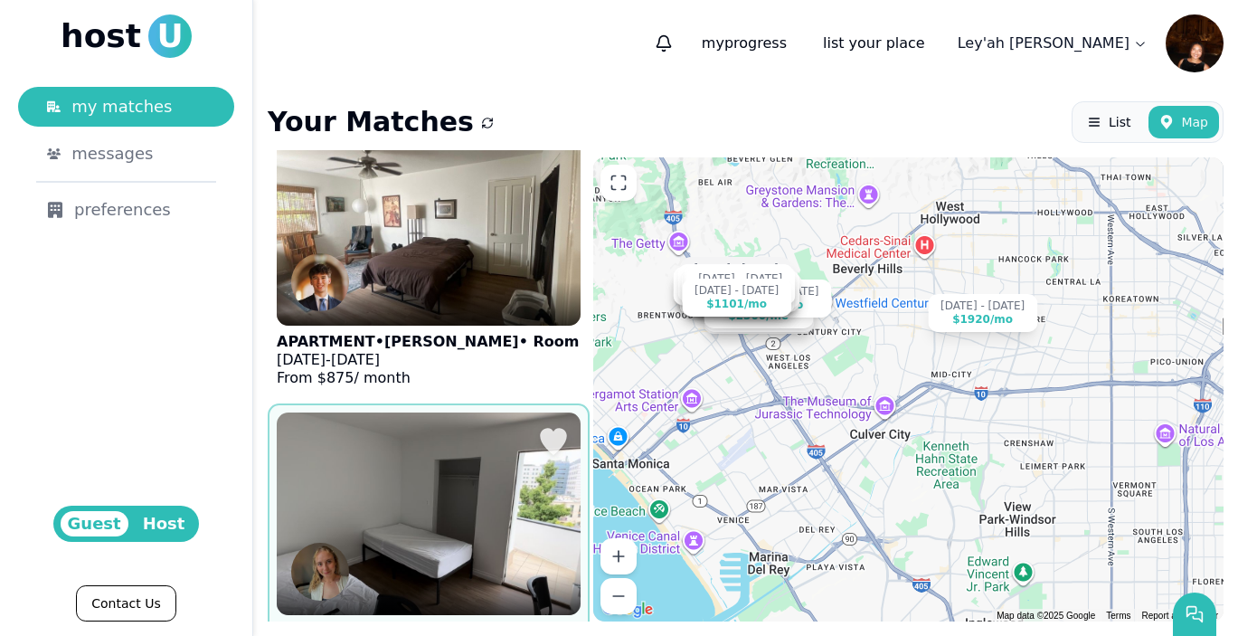
click at [507, 533] on img at bounding box center [428, 513] width 335 height 222
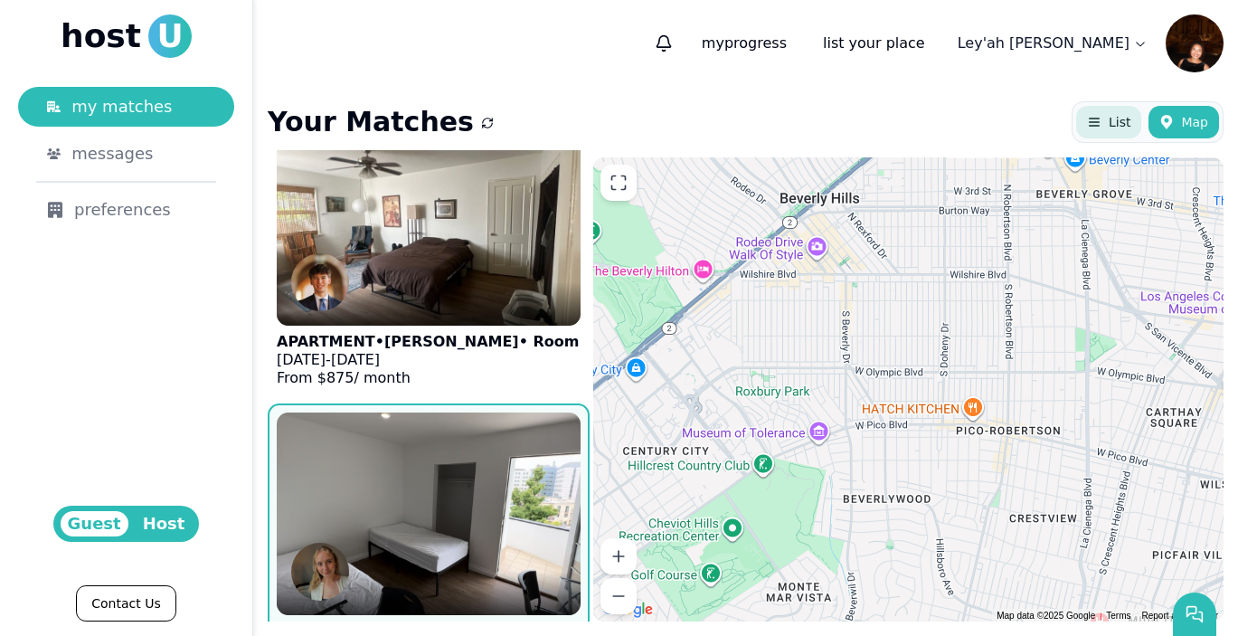
click at [1135, 118] on button "List" at bounding box center [1108, 122] width 65 height 33
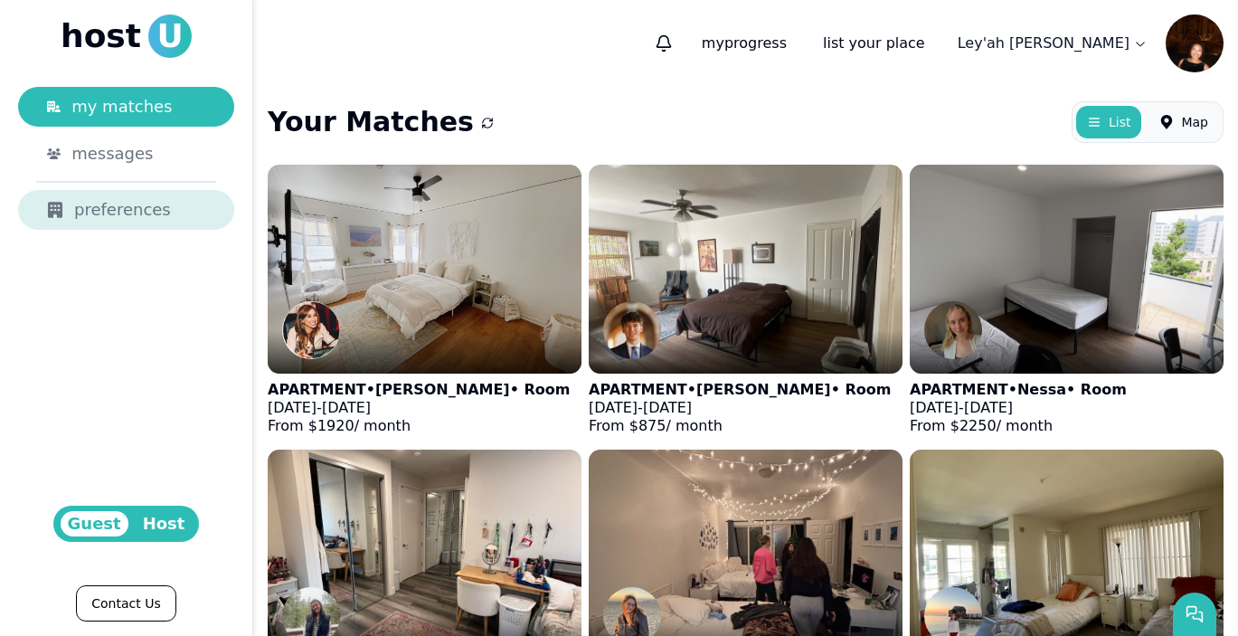
scroll to position [0, 0]
click at [121, 217] on div "preferences" at bounding box center [126, 209] width 158 height 25
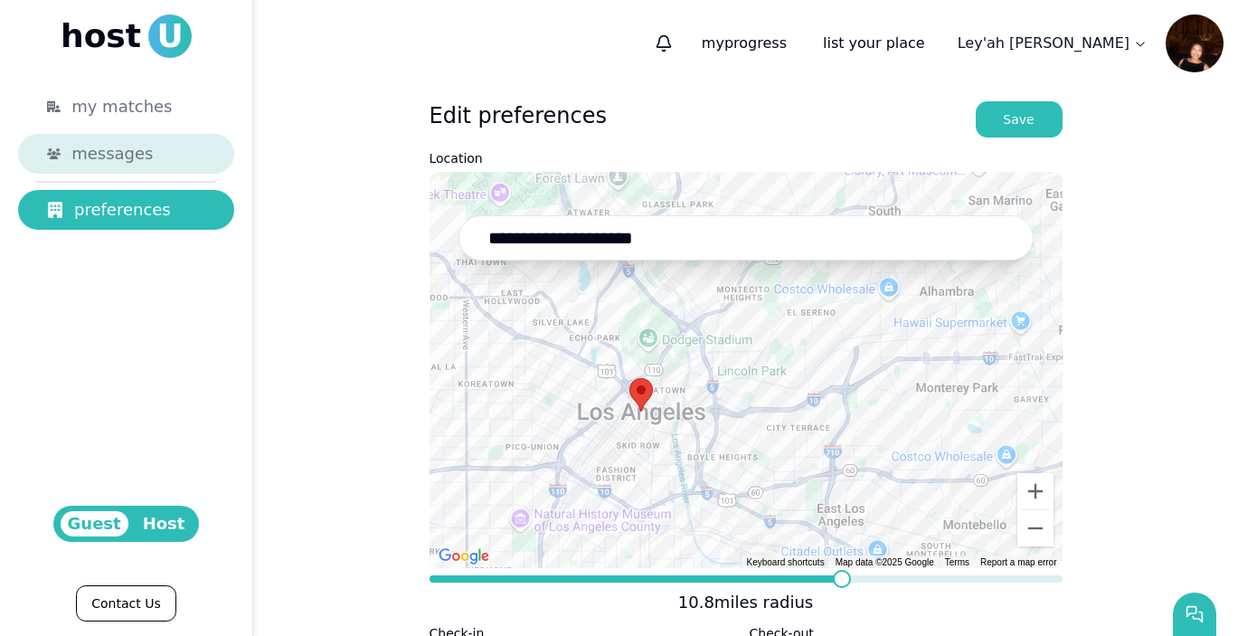
click at [190, 161] on div "messages" at bounding box center [138, 153] width 134 height 25
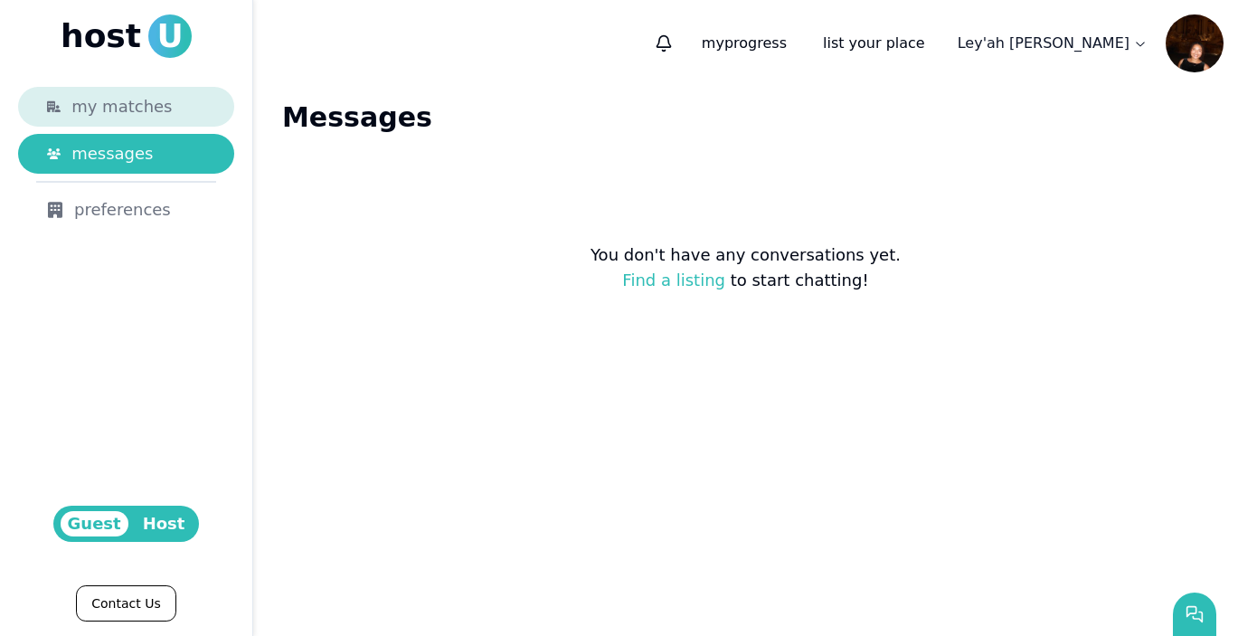
click at [194, 109] on div "my matches" at bounding box center [138, 106] width 134 height 25
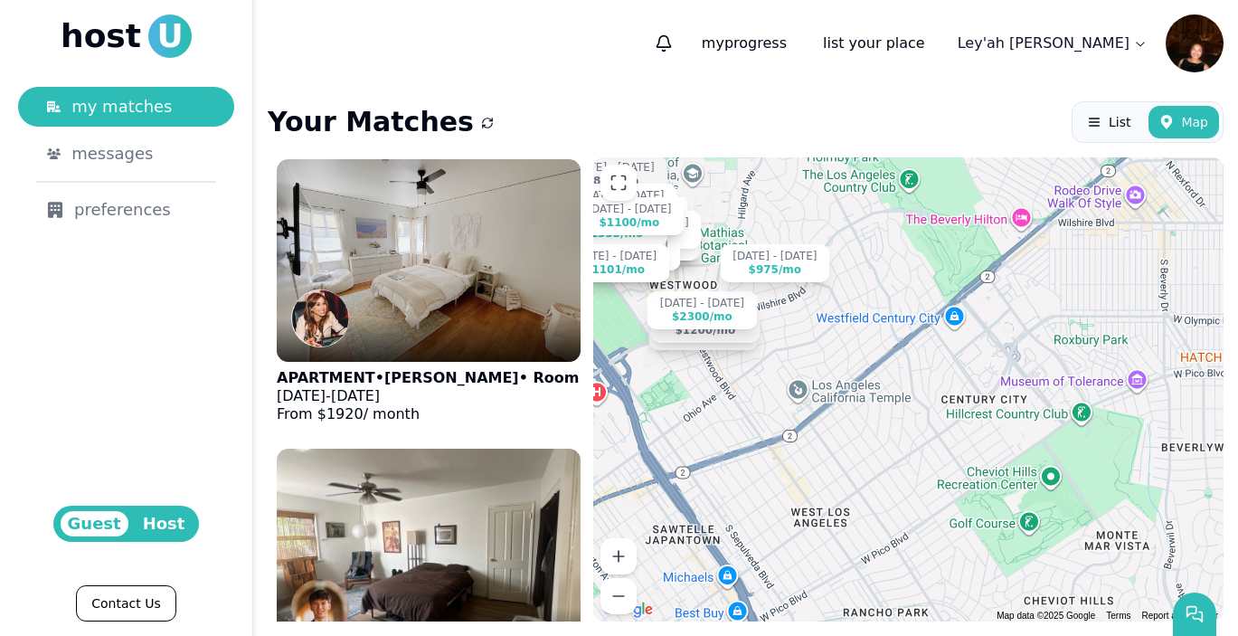
drag, startPoint x: 1162, startPoint y: 514, endPoint x: 932, endPoint y: 420, distance: 247.9
click at [932, 420] on div "Jun 1 - Jan 1 $1920 /mo Aug 24 - Jan 4 $875 /mo Aug 5 - Dec 27 $2250 /mo Aug 10…" at bounding box center [908, 389] width 630 height 464
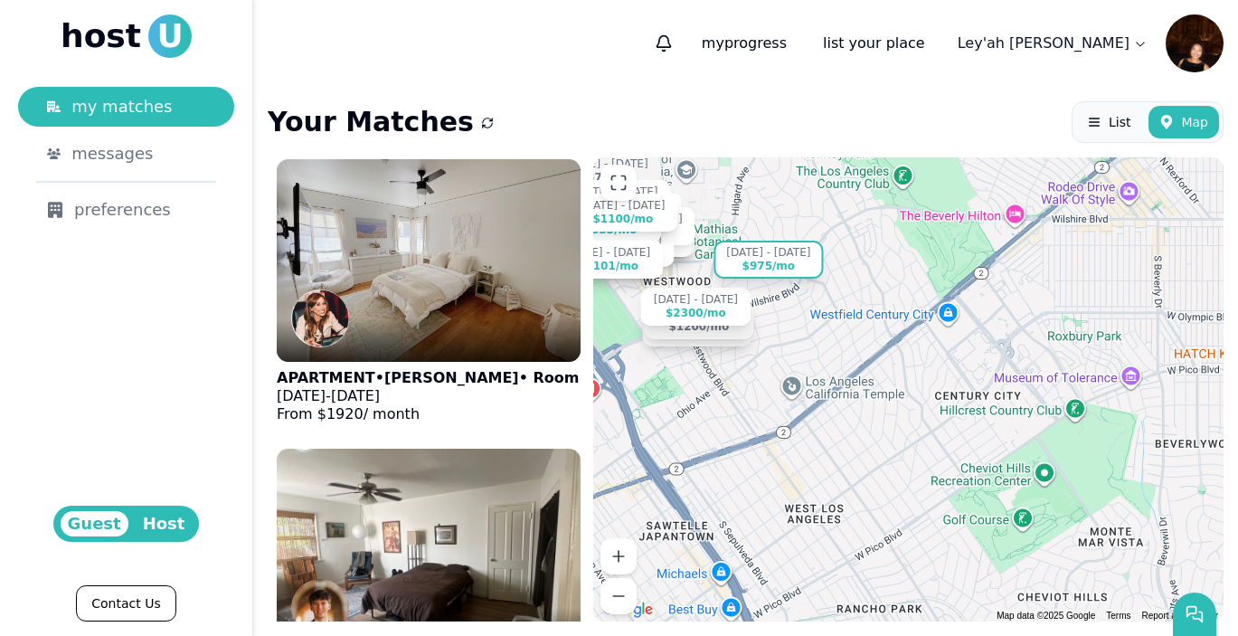
click at [788, 266] on div "$975 /mo" at bounding box center [768, 267] width 53 height 14
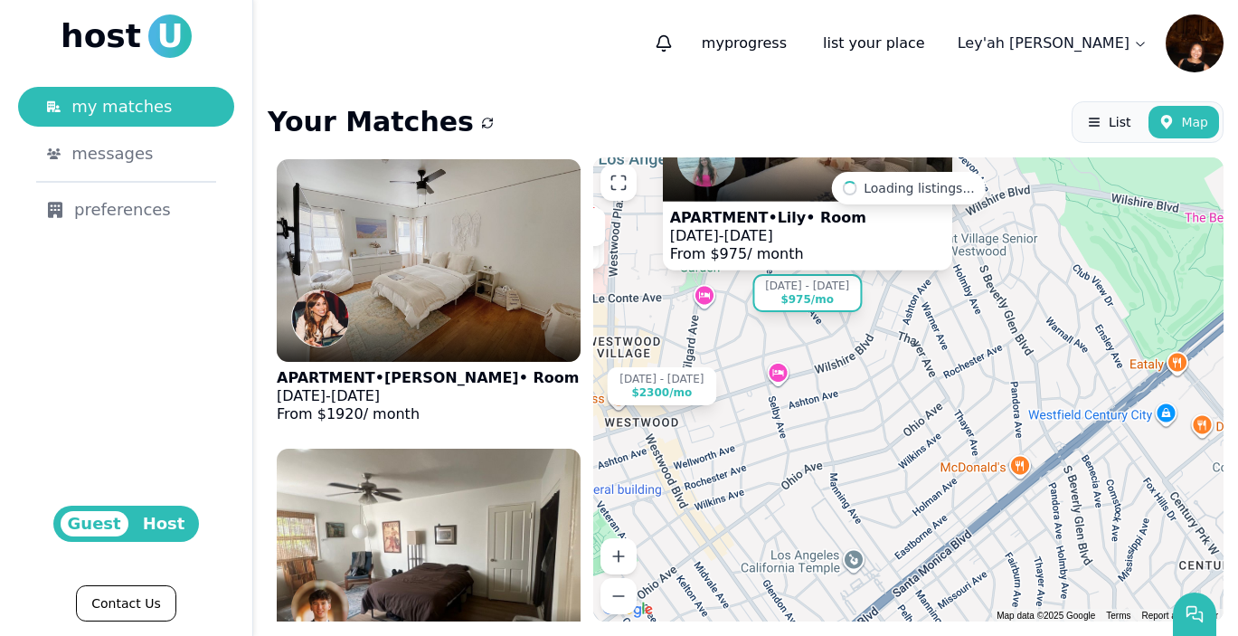
click at [813, 221] on p "APARTMENT • Lily • Room" at bounding box center [767, 217] width 196 height 18
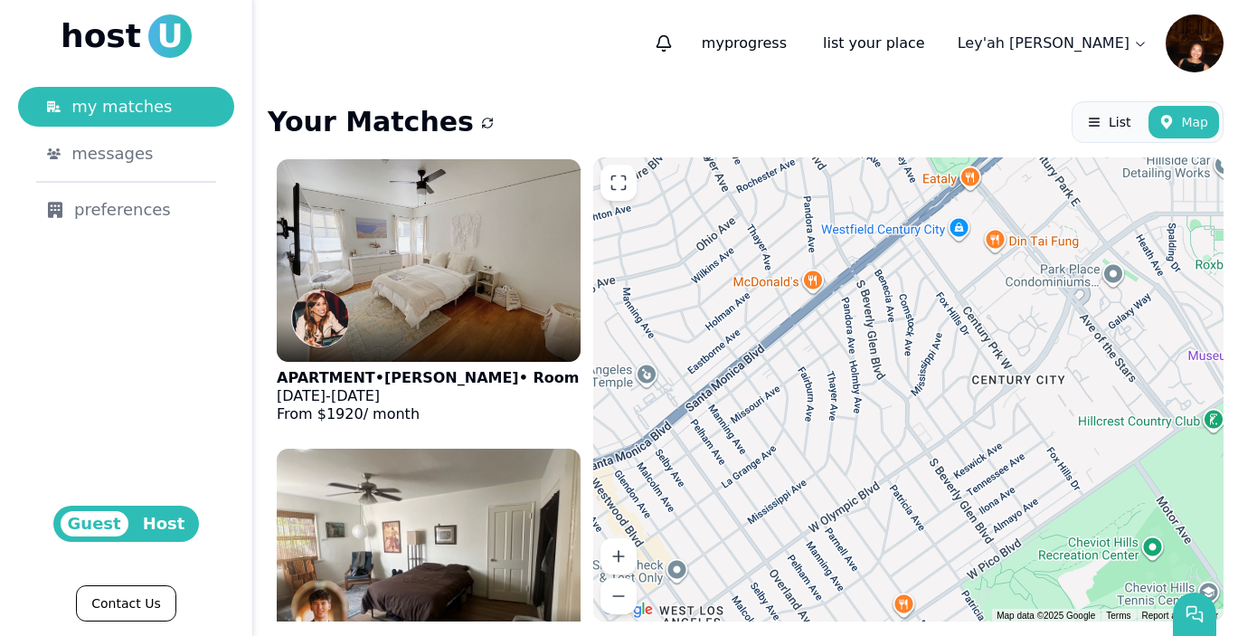
drag, startPoint x: 898, startPoint y: 465, endPoint x: 674, endPoint y: 264, distance: 301.0
click at [675, 264] on div "Jun 1 - Jan 1 $1920 /mo Aug 24 - Jan 4 $875 /mo Aug 5 - Dec 27 $2250 /mo Aug 10…" at bounding box center [908, 389] width 630 height 464
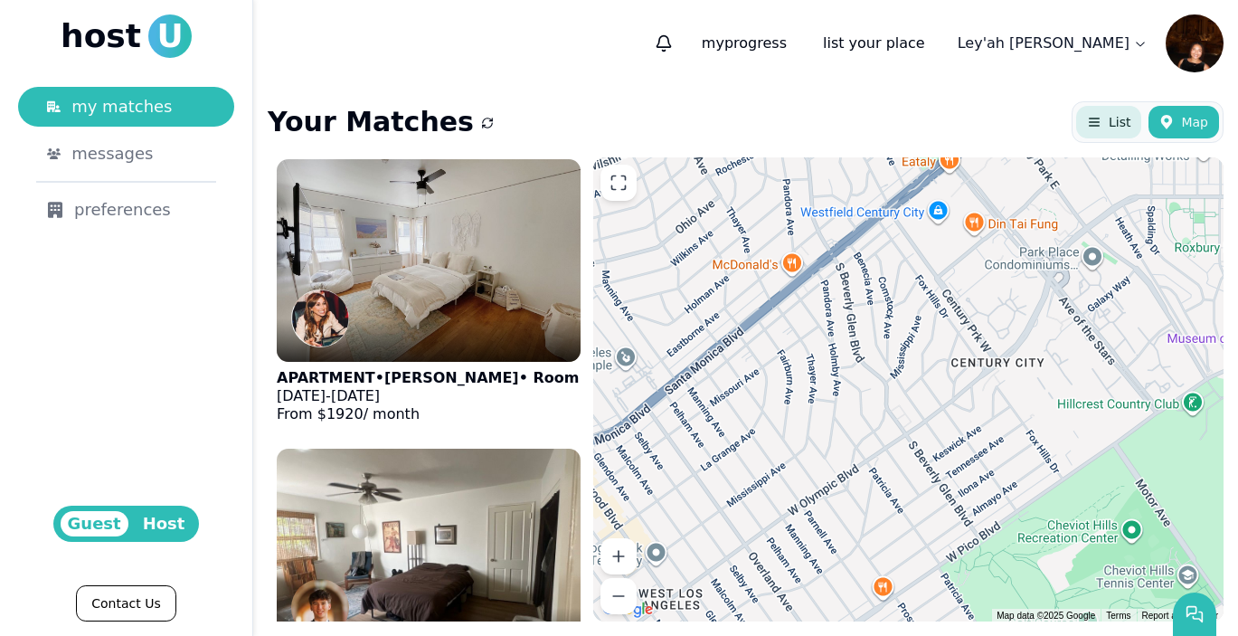
click at [1097, 132] on button "List" at bounding box center [1108, 122] width 65 height 33
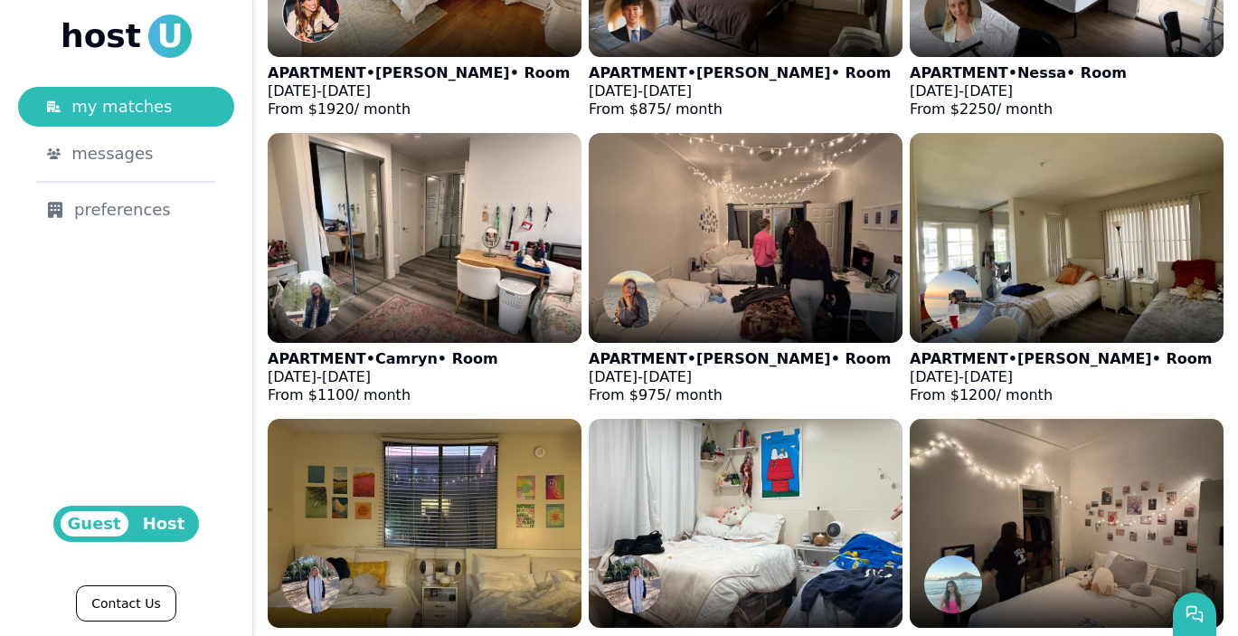
scroll to position [318, 0]
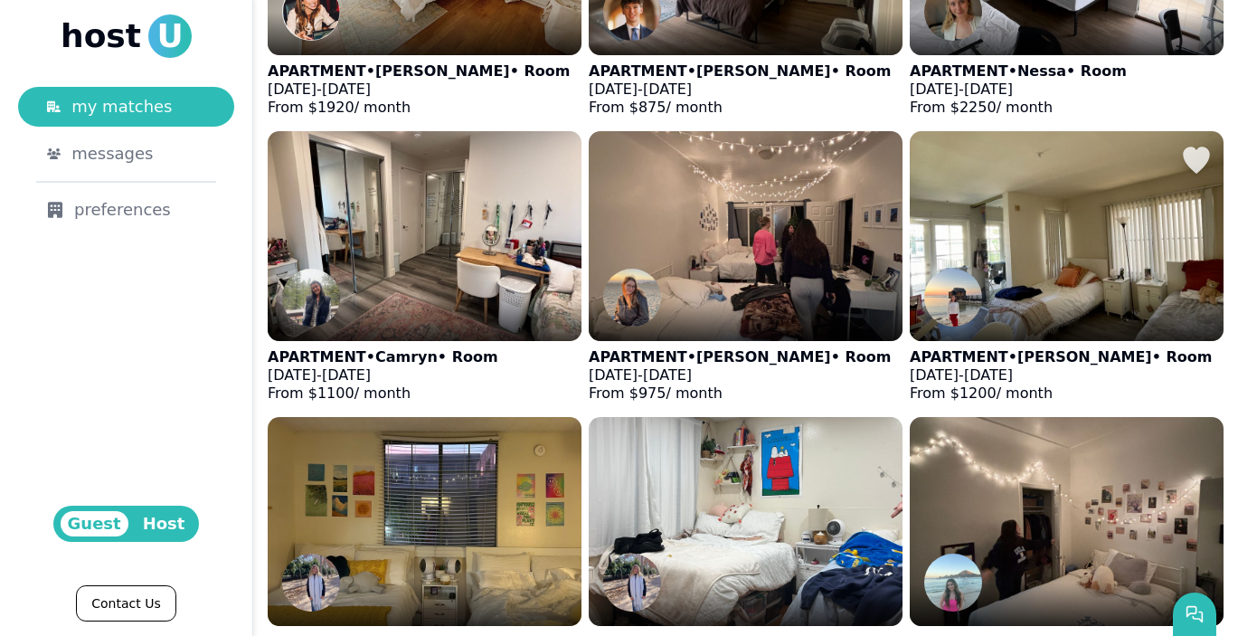
click at [1012, 314] on div at bounding box center [1067, 319] width 314 height 43
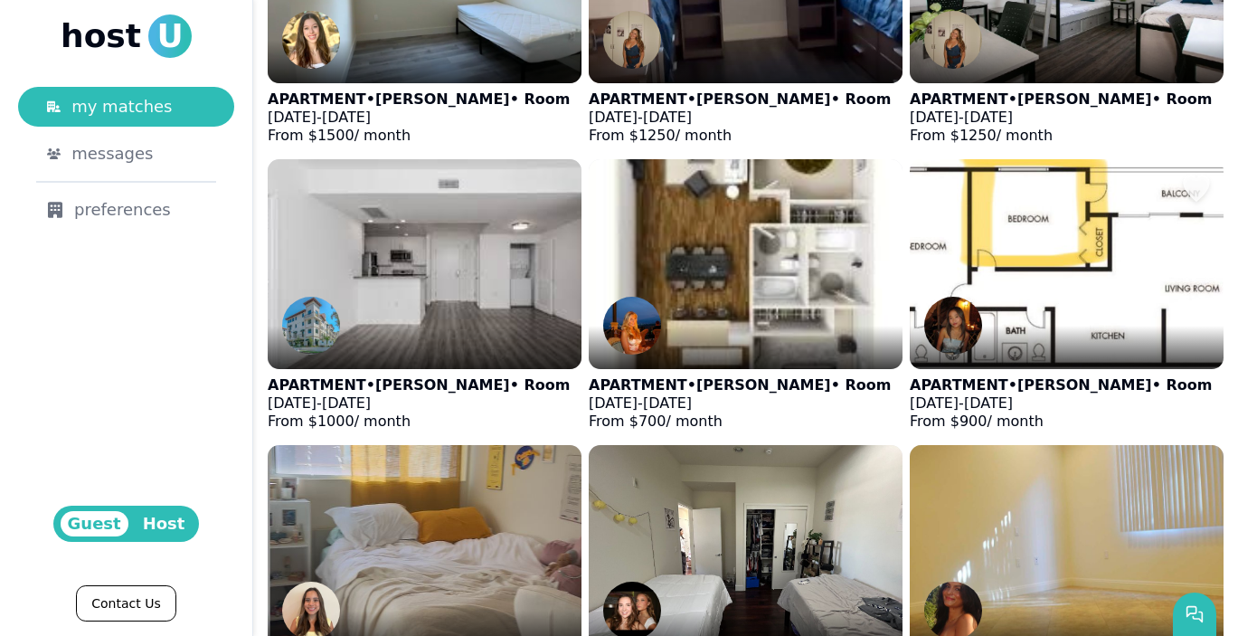
scroll to position [1152, 0]
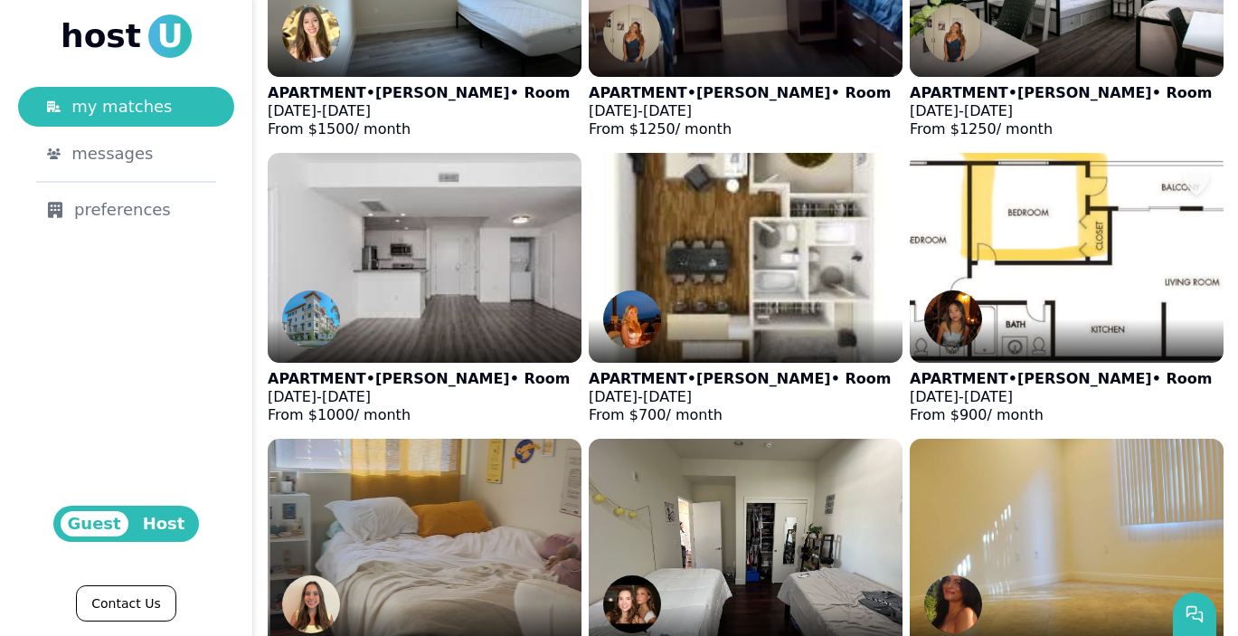
click at [988, 231] on img at bounding box center [1066, 258] width 345 height 230
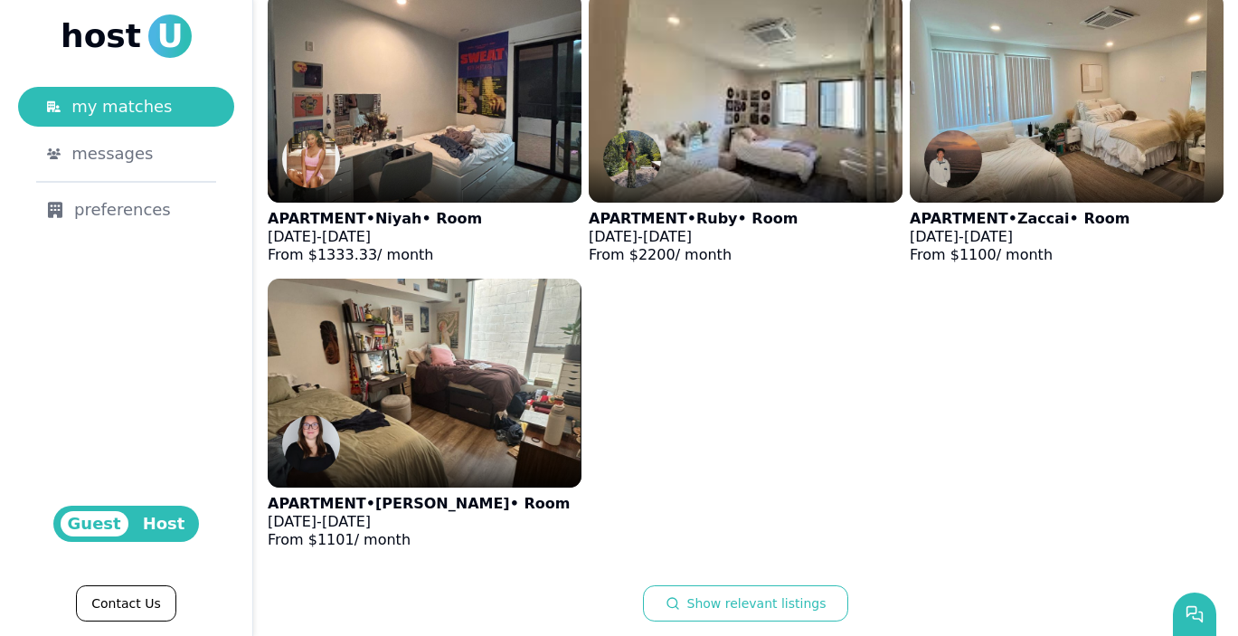
scroll to position [2168, 0]
click at [724, 603] on button "Show relevant listings" at bounding box center [746, 603] width 206 height 36
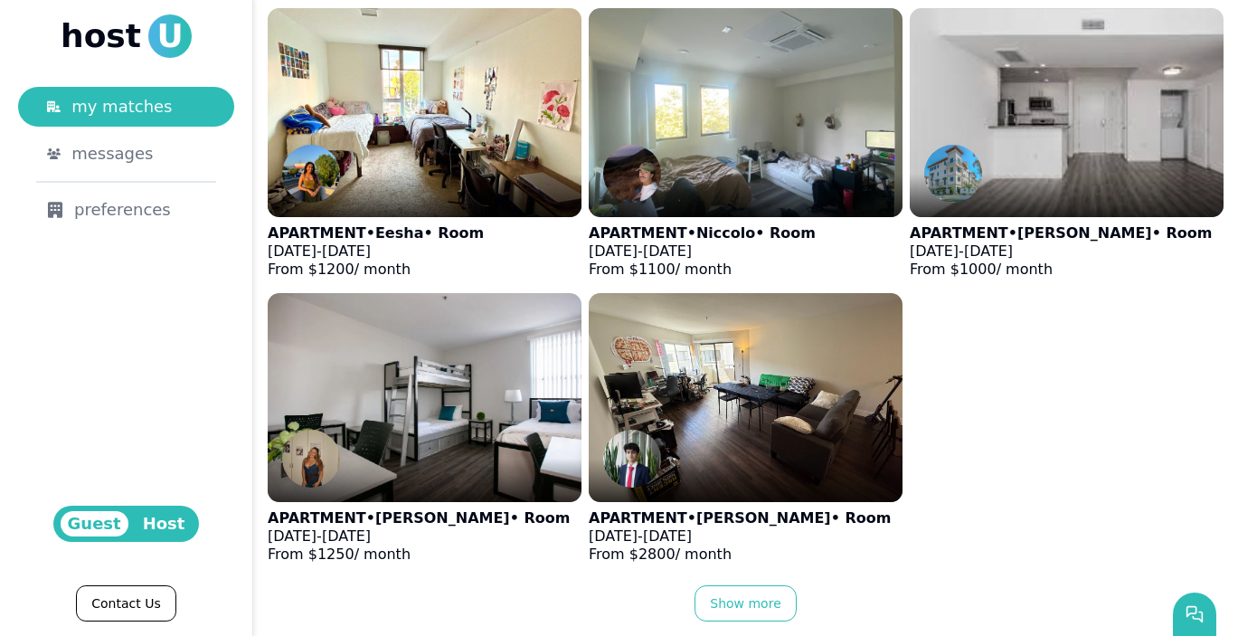
scroll to position [4218, 0]
click at [984, 163] on img at bounding box center [1066, 112] width 345 height 230
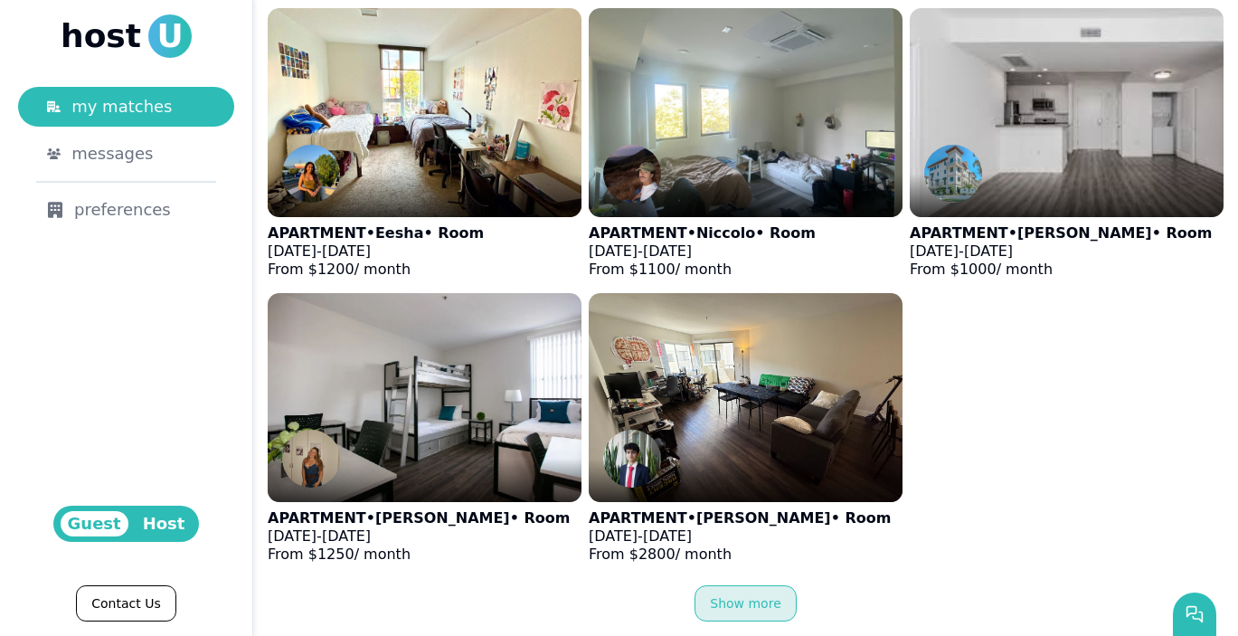
click at [752, 613] on button "Show more" at bounding box center [745, 603] width 102 height 36
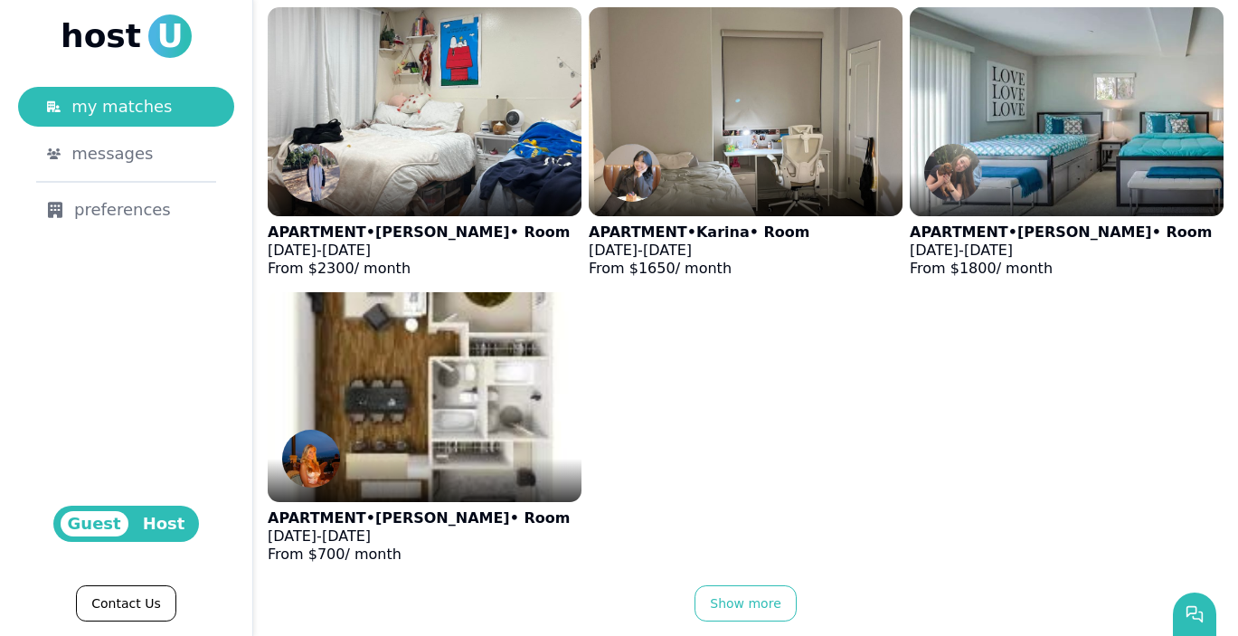
scroll to position [6214, 0]
click at [716, 604] on button "Show more" at bounding box center [745, 603] width 102 height 36
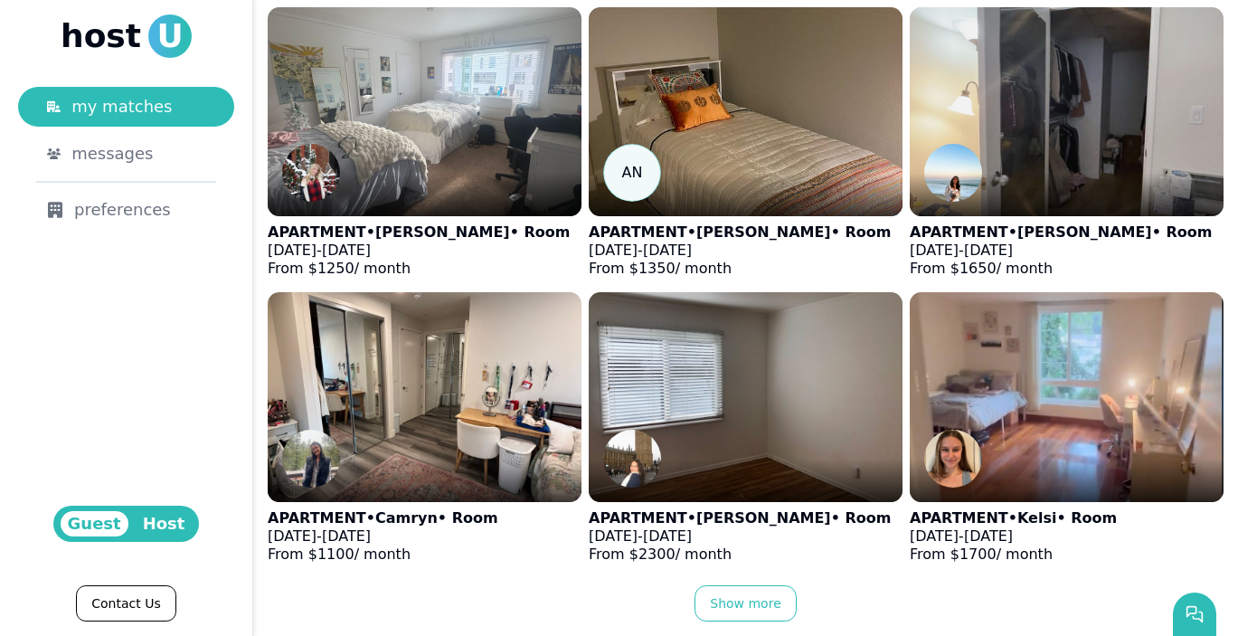
scroll to position [7925, 0]
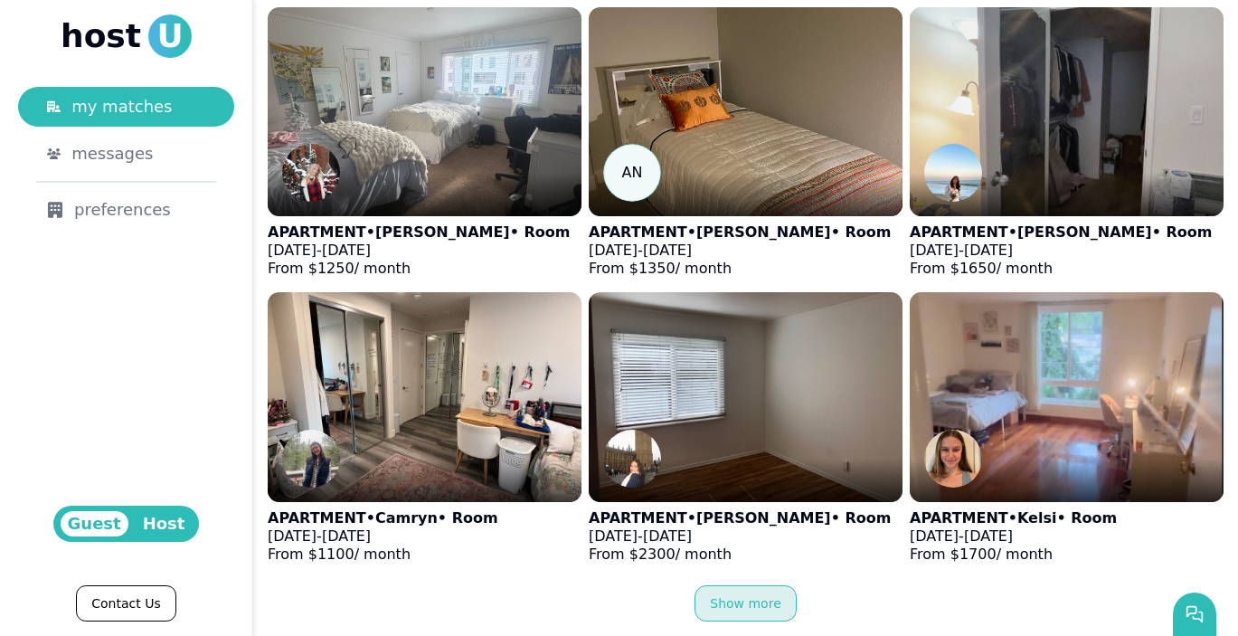
click at [731, 610] on button "Show more" at bounding box center [745, 603] width 102 height 36
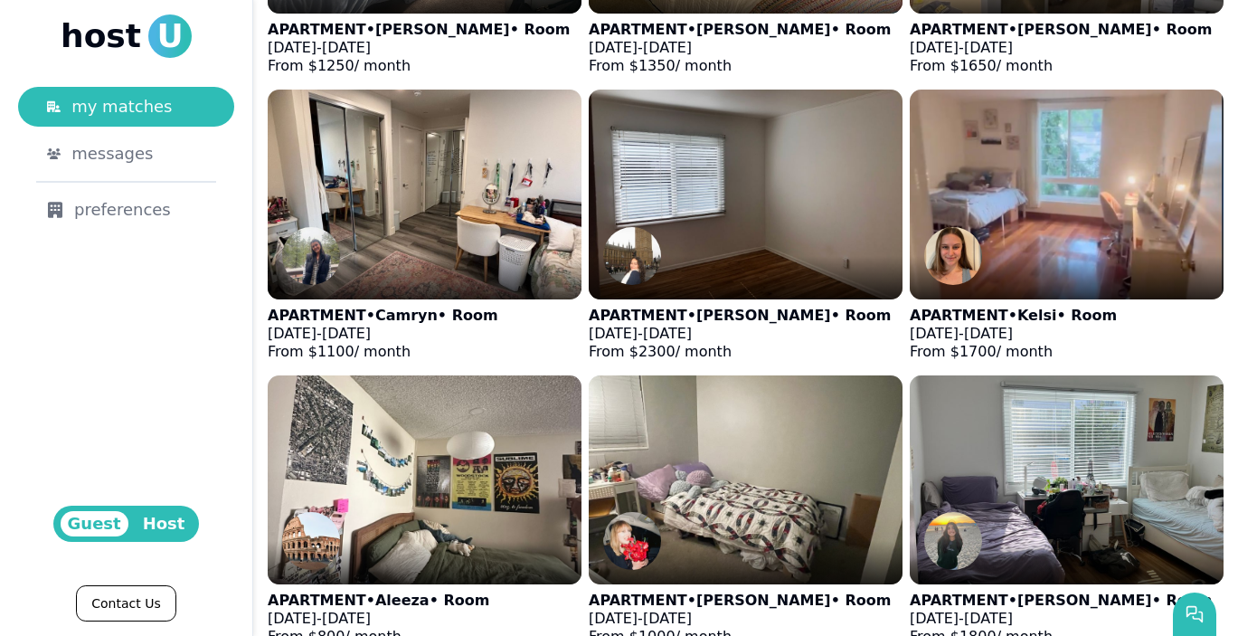
scroll to position [8156, 0]
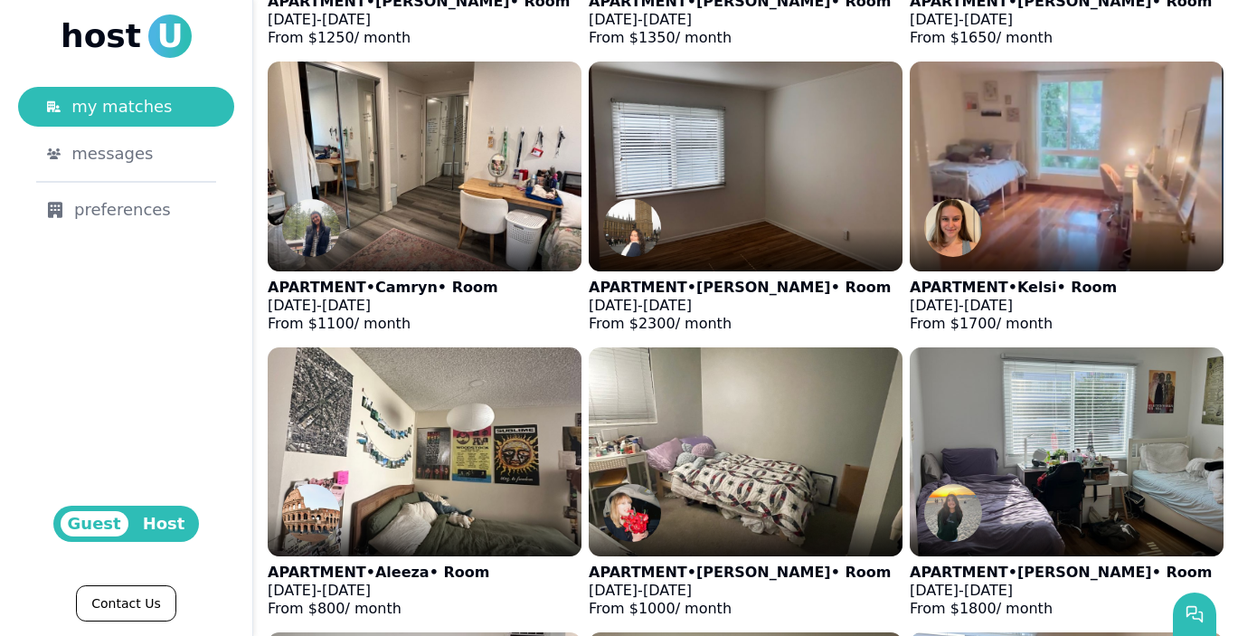
click at [534, 241] on div at bounding box center [425, 249] width 314 height 43
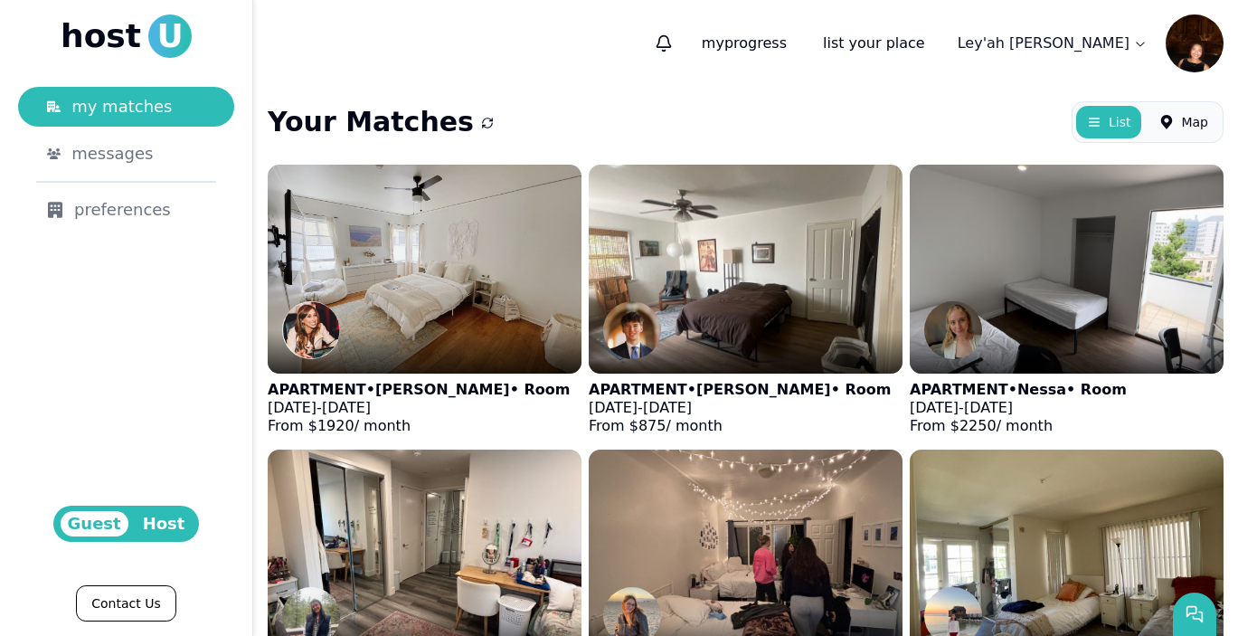
scroll to position [0, 0]
click at [1188, 128] on span "Map" at bounding box center [1194, 122] width 27 height 18
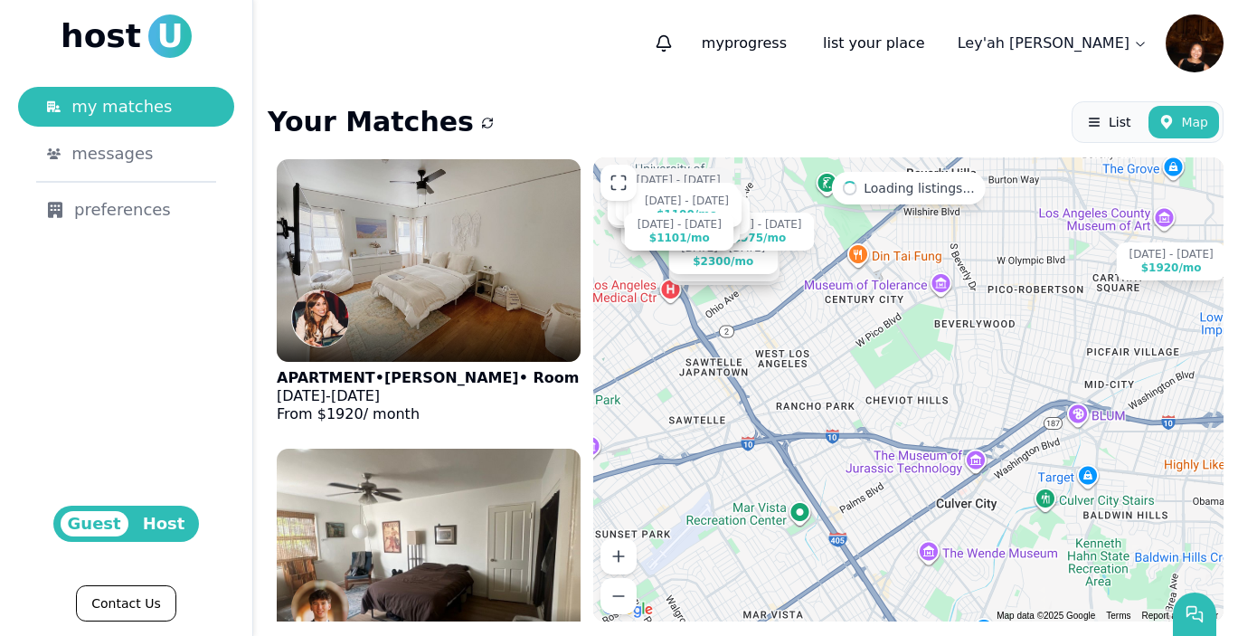
drag, startPoint x: 1128, startPoint y: 451, endPoint x: 884, endPoint y: 239, distance: 323.0
click at [885, 239] on div "Jun 1 - Jan 1 $1920 /mo Aug 24 - Jan 4 $875 /mo Aug 5 - Dec 27 $2250 /mo Aug 10…" at bounding box center [908, 389] width 630 height 464
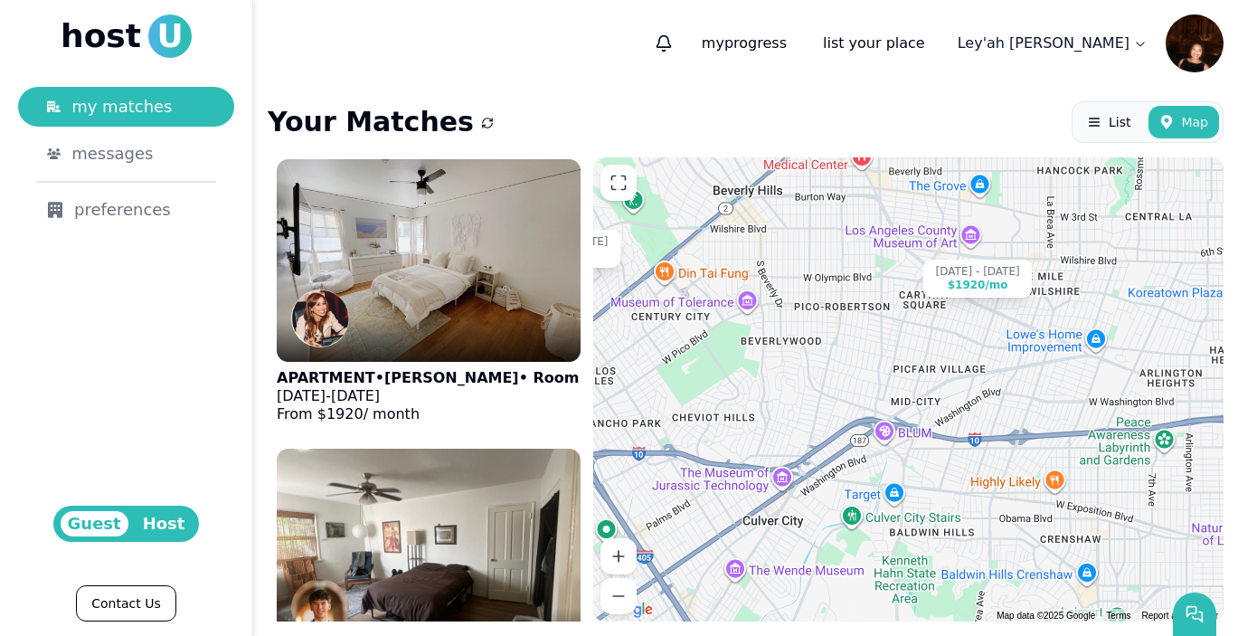
drag, startPoint x: 1134, startPoint y: 286, endPoint x: 979, endPoint y: 342, distance: 164.5
click at [979, 343] on div "Jun 1 - Jan 1 $1920 /mo Aug 24 - Jan 4 $875 /mo Aug 5 - Dec 27 $2250 /mo Aug 10…" at bounding box center [908, 389] width 630 height 464
click at [621, 563] on icon at bounding box center [618, 556] width 18 height 18
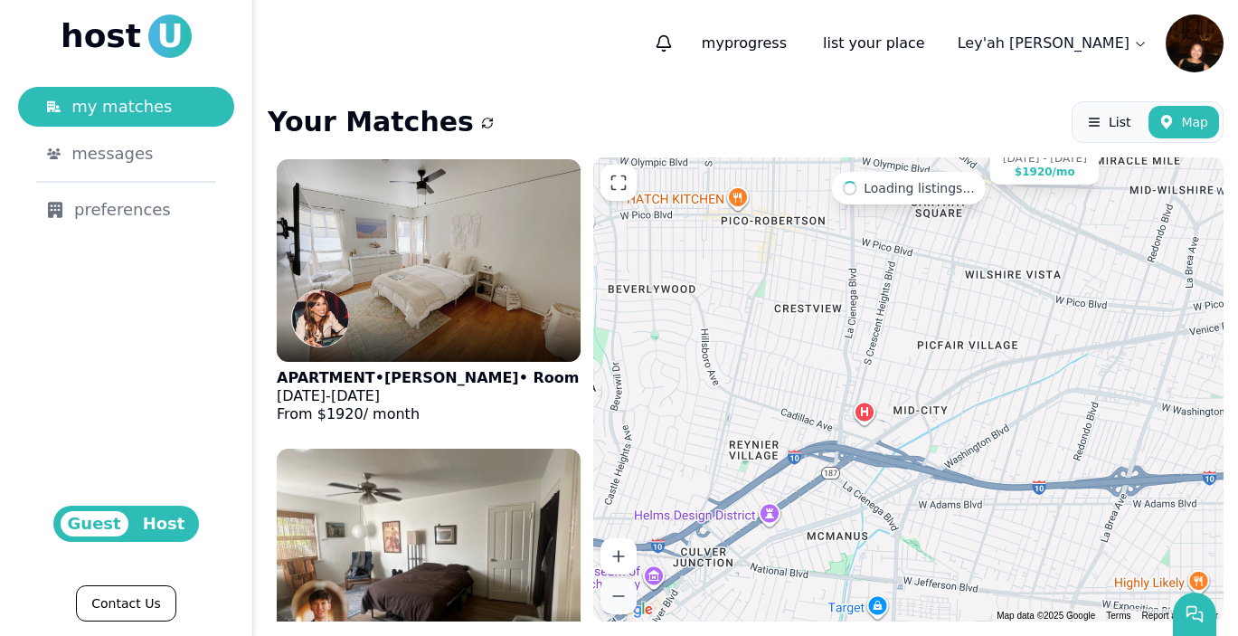
click at [628, 599] on button at bounding box center [618, 596] width 36 height 36
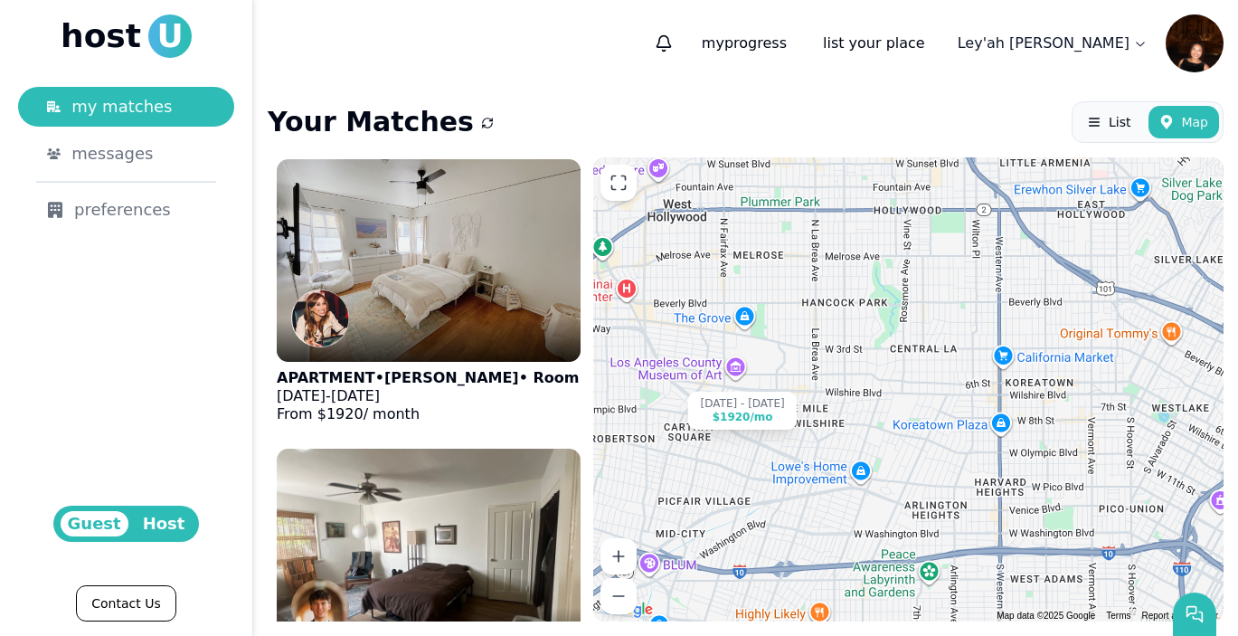
drag, startPoint x: 984, startPoint y: 388, endPoint x: 748, endPoint y: 521, distance: 270.9
click at [748, 521] on div "Jun 1 - Jan 1 $1920 /mo Aug 24 - Jan 4 $875 /mo Aug 5 - Dec 27 $2250 /mo Aug 10…" at bounding box center [908, 389] width 630 height 464
click at [621, 609] on button at bounding box center [618, 596] width 36 height 36
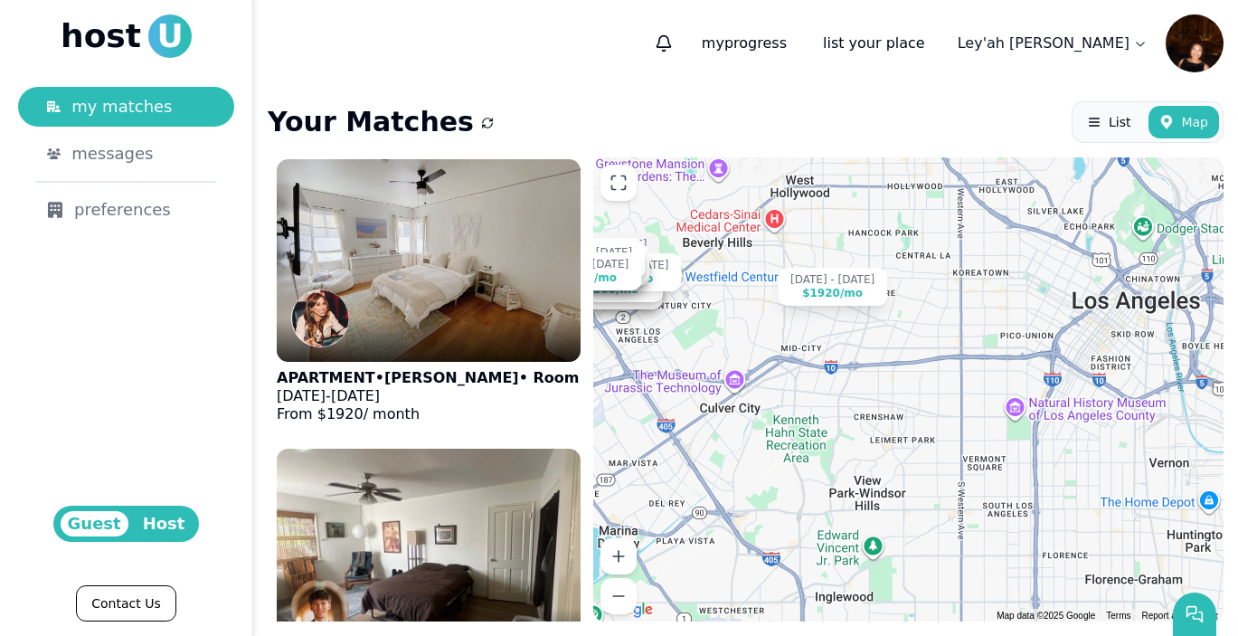
drag, startPoint x: 903, startPoint y: 468, endPoint x: 909, endPoint y: 352, distance: 116.8
click at [910, 353] on div "Jun 1 - Jan 1 $1920 /mo Aug 24 - Jan 4 $875 /mo Aug 5 - Dec 27 $2250 /mo Aug 10…" at bounding box center [908, 389] width 630 height 464
click at [616, 184] on icon at bounding box center [618, 183] width 18 height 18
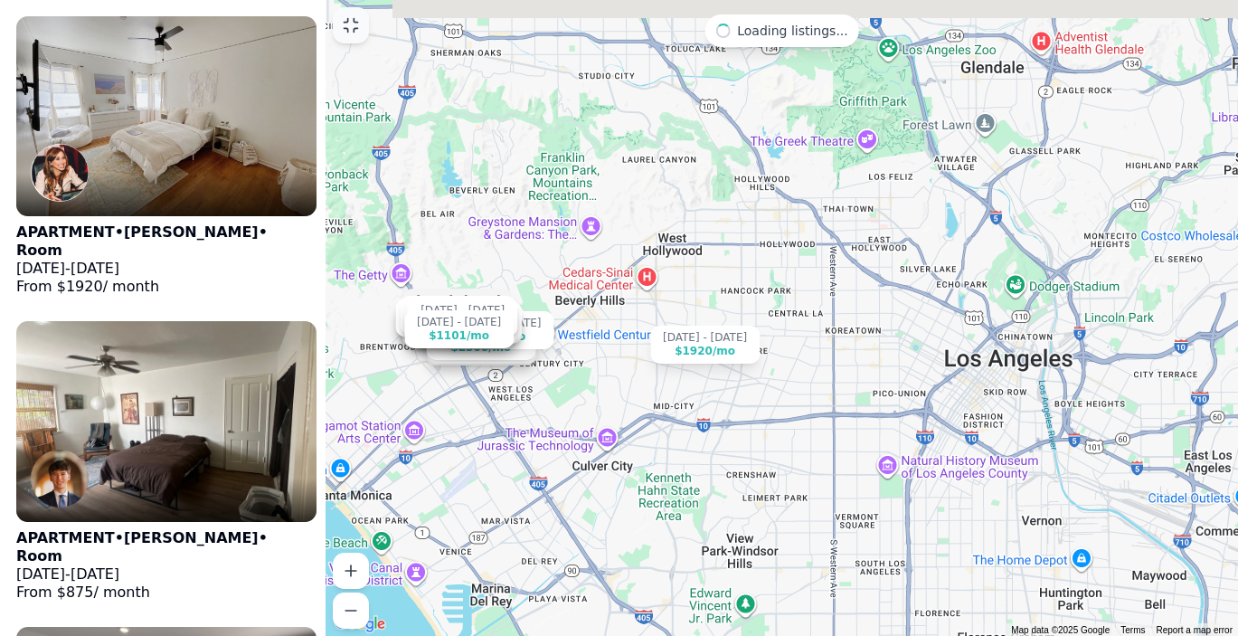
drag, startPoint x: 772, startPoint y: 330, endPoint x: 770, endPoint y: 459, distance: 129.3
click at [770, 459] on div "Jun 1 - Jan 1 $1920 /mo Aug 24 - Jan 4 $875 /mo Aug 5 - Dec 27 $2250 /mo Aug 10…" at bounding box center [782, 318] width 912 height 636
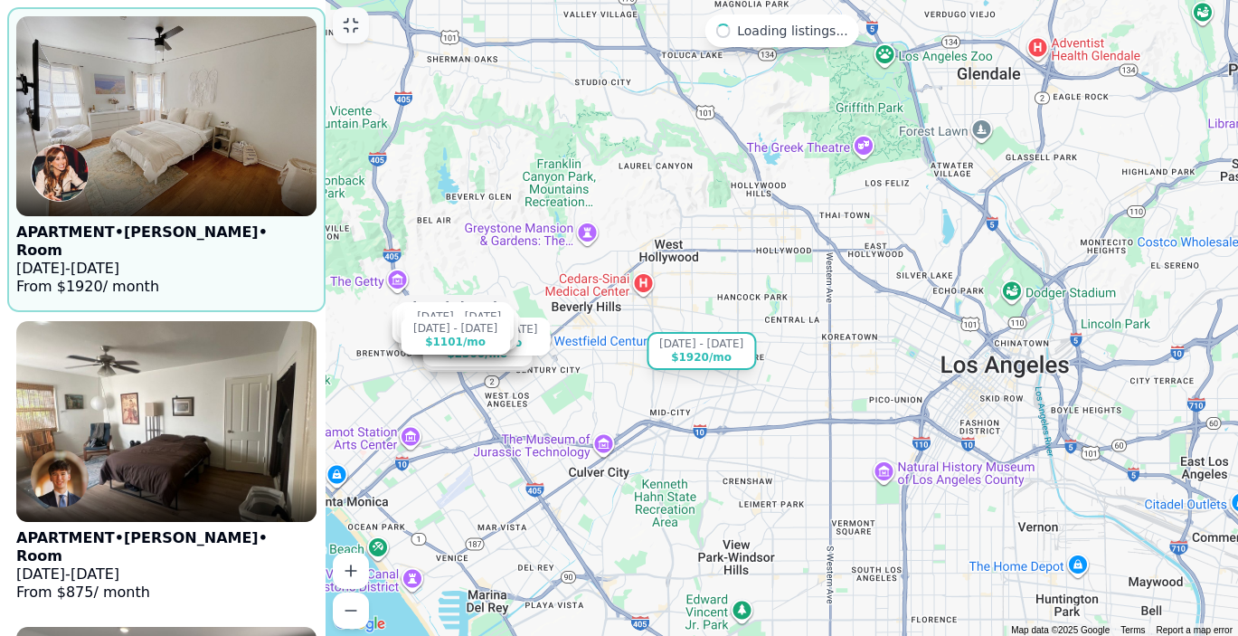
click at [710, 361] on div "$1920 /mo" at bounding box center [701, 358] width 61 height 14
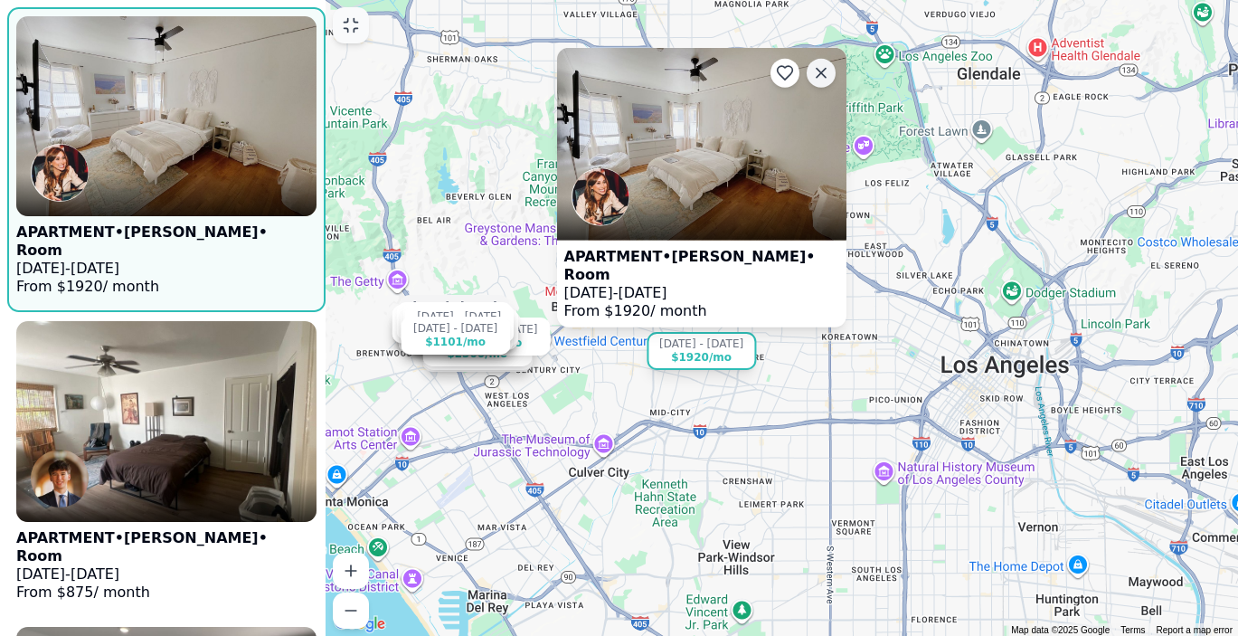
click at [827, 78] on button at bounding box center [820, 72] width 29 height 29
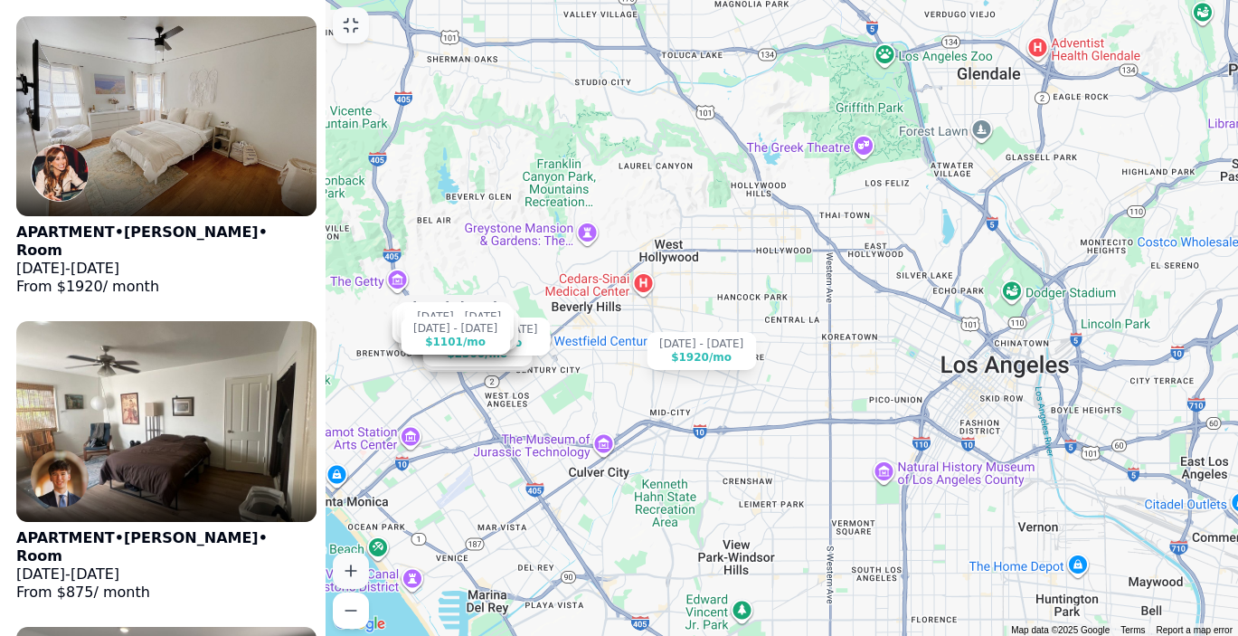
click at [355, 570] on icon at bounding box center [351, 571] width 18 height 18
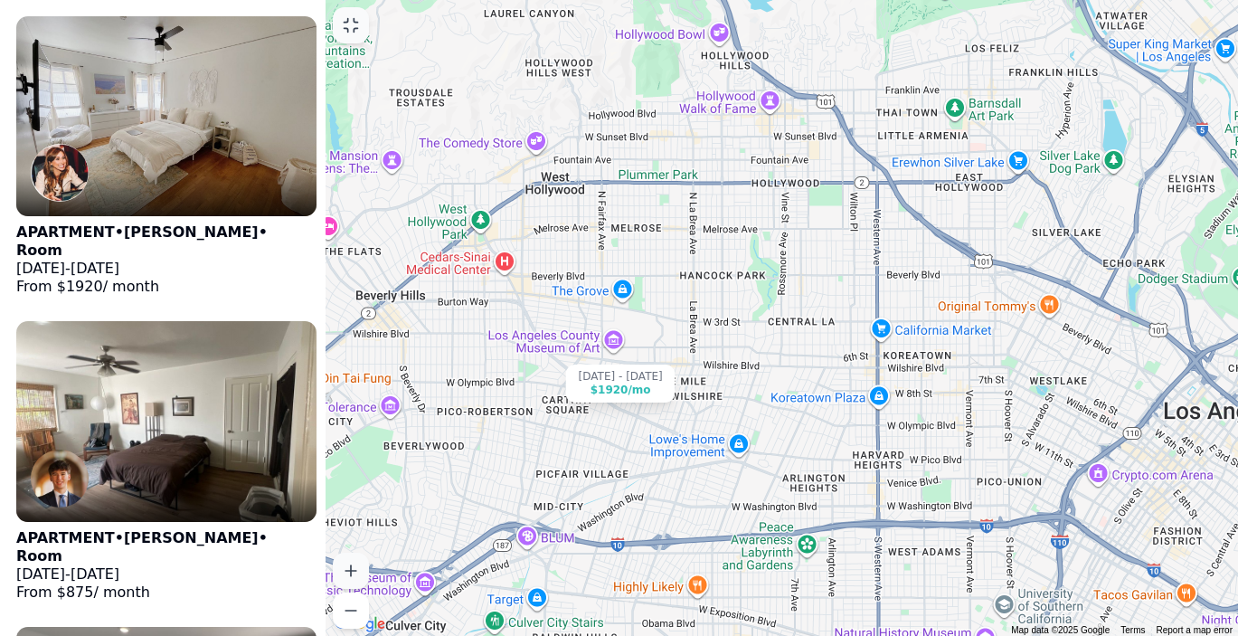
click at [355, 570] on icon at bounding box center [351, 571] width 18 height 18
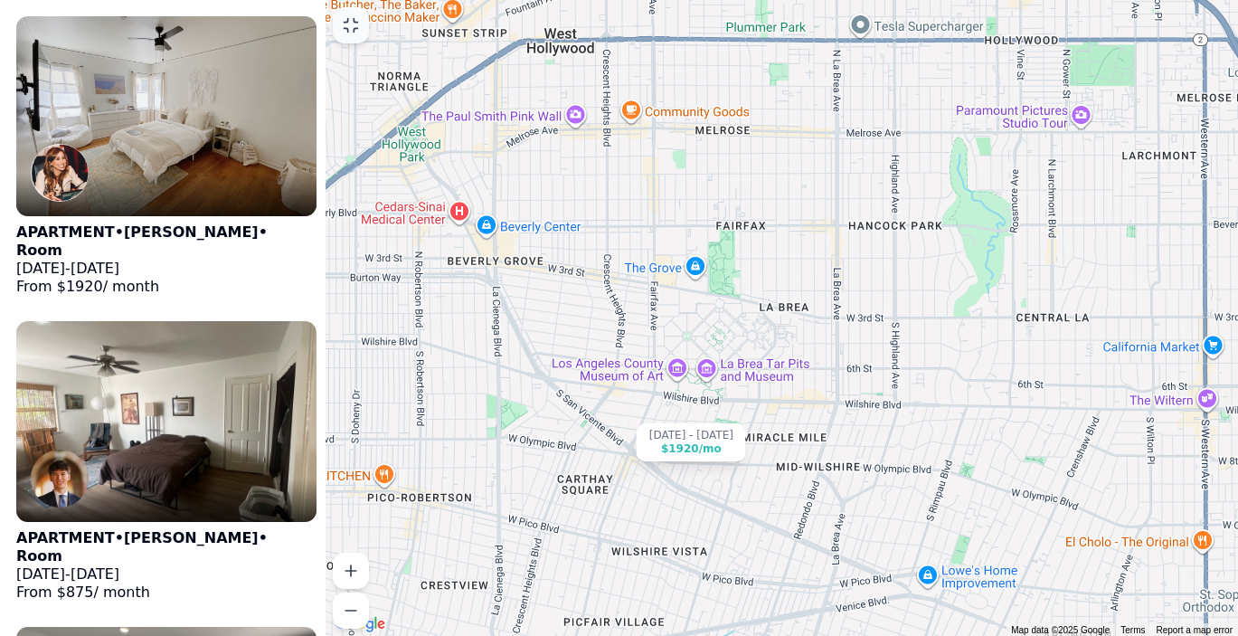
drag, startPoint x: 598, startPoint y: 494, endPoint x: 828, endPoint y: 494, distance: 230.6
click at [828, 494] on div "Jun 1 - Jan 1 $1920 /mo Aug 24 - Jan 4 $875 /mo Aug 5 - Dec 27 $2250 /mo Aug 10…" at bounding box center [782, 318] width 912 height 636
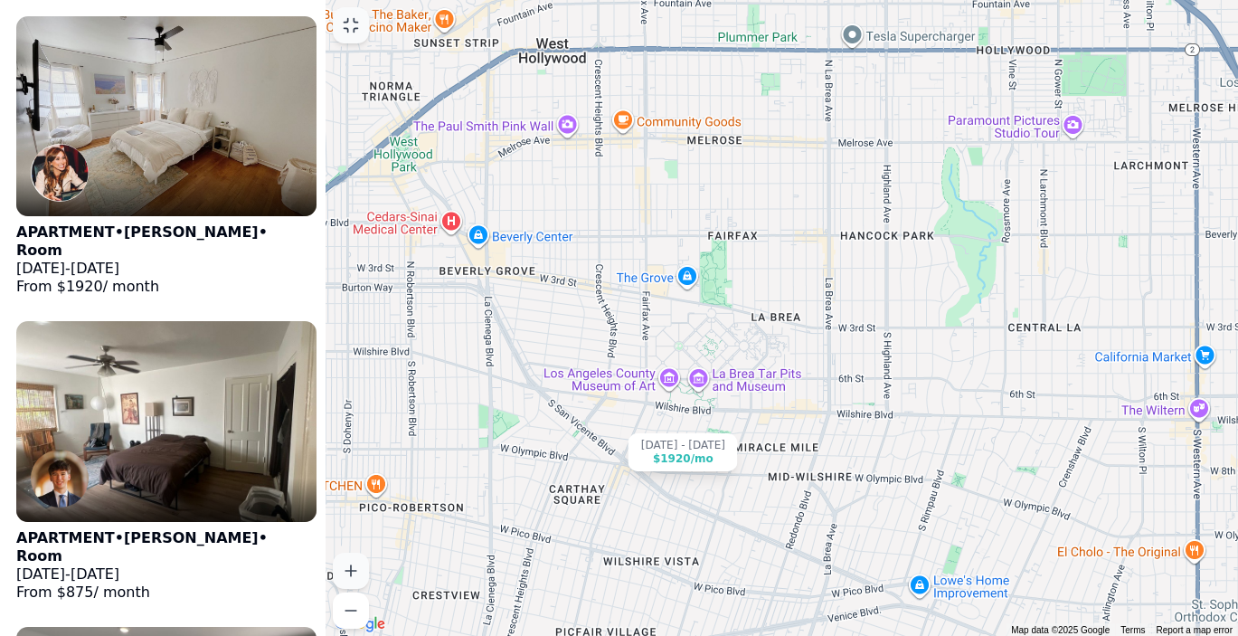
click at [354, 577] on icon at bounding box center [351, 571] width 18 height 18
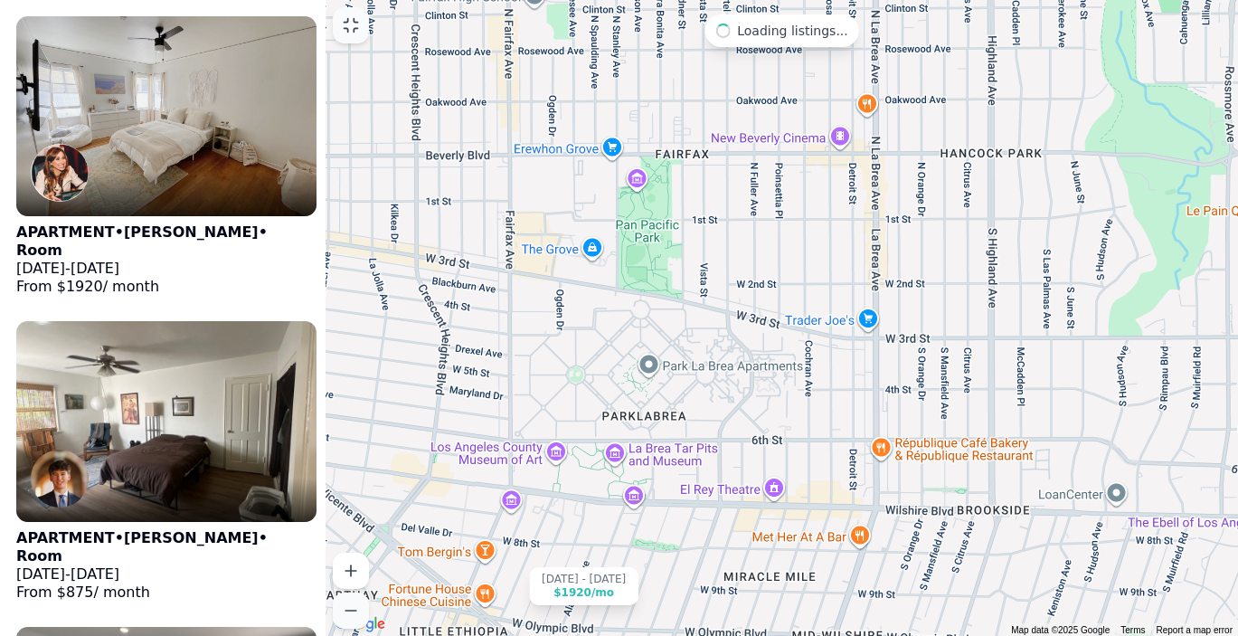
click at [350, 605] on icon at bounding box center [351, 610] width 18 height 18
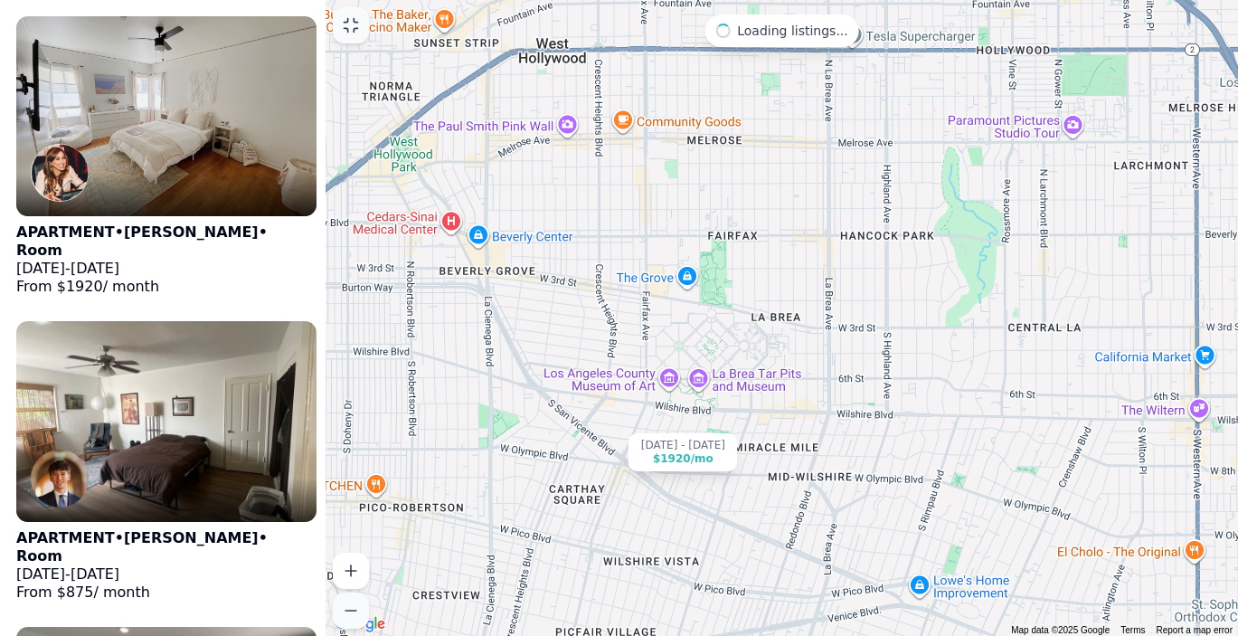
click at [351, 605] on icon at bounding box center [351, 610] width 18 height 18
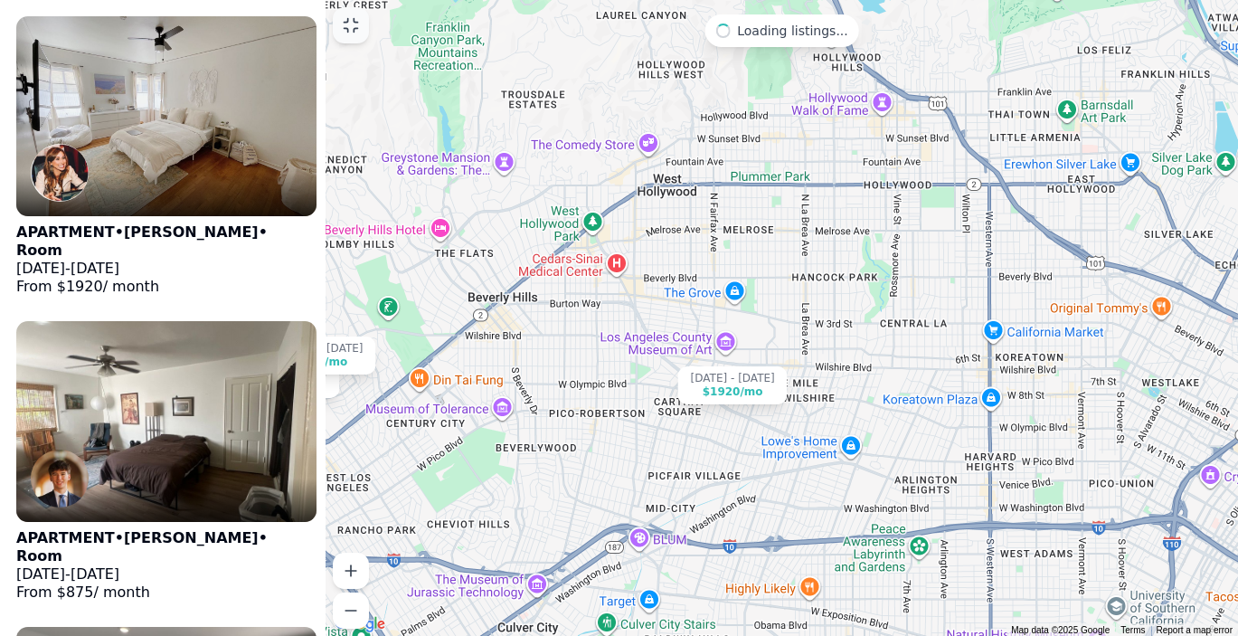
click at [350, 33] on icon at bounding box center [351, 25] width 18 height 18
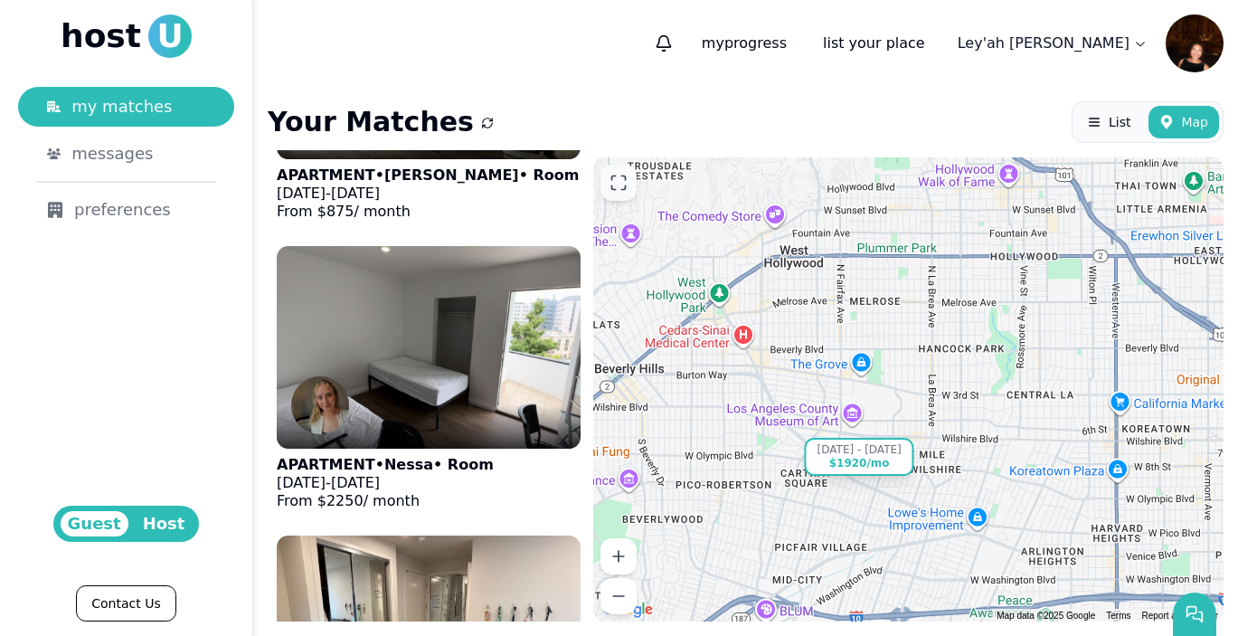
scroll to position [495, 0]
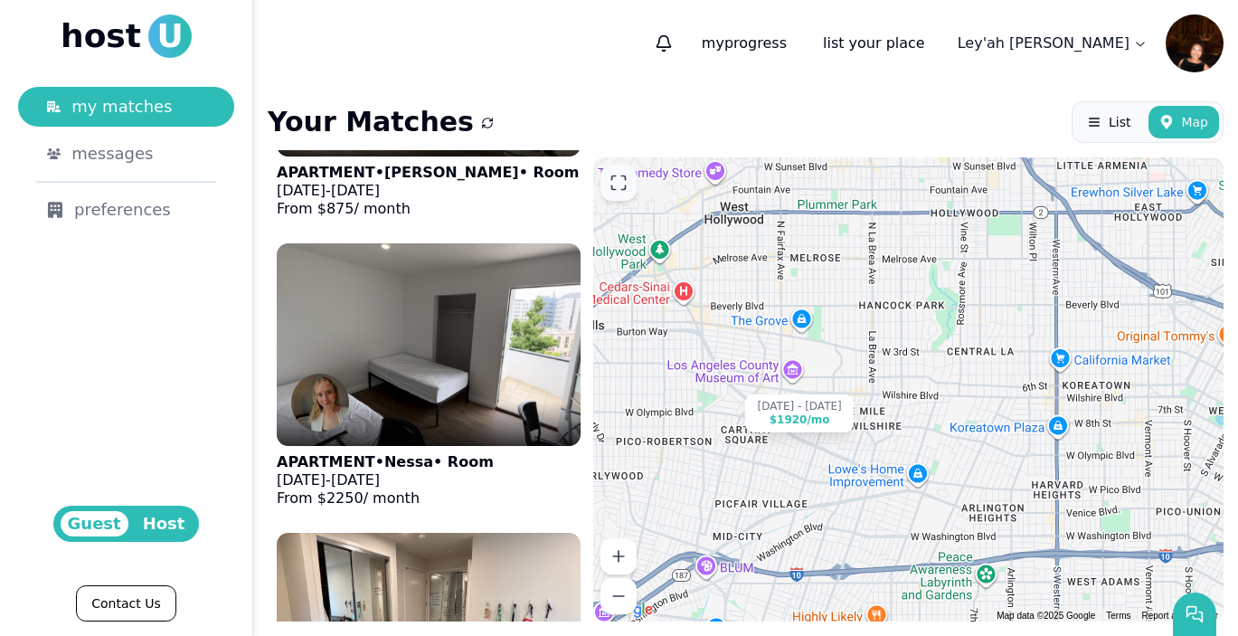
drag, startPoint x: 1000, startPoint y: 383, endPoint x: 939, endPoint y: 339, distance: 75.8
click at [939, 339] on div "Jun 1 - Jan 1 $1920 /mo Aug 24 - Jan 4 $875 /mo Aug 5 - Dec 27 $2250 /mo Aug 10…" at bounding box center [908, 389] width 630 height 464
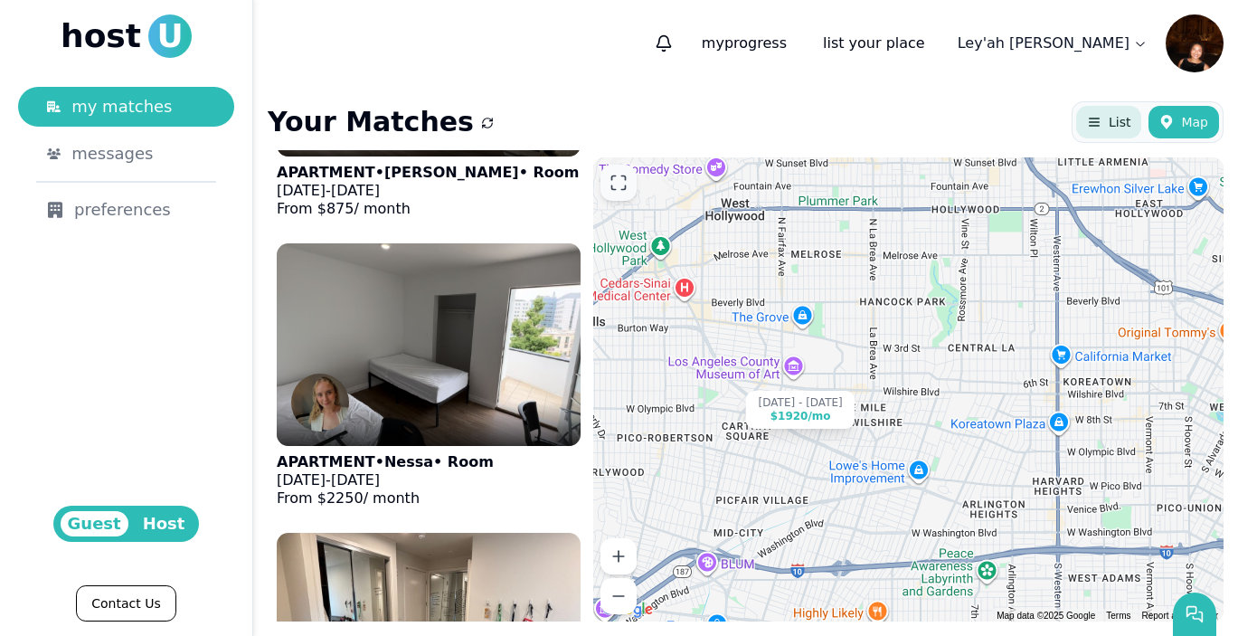
click at [1101, 132] on button "List" at bounding box center [1108, 122] width 65 height 33
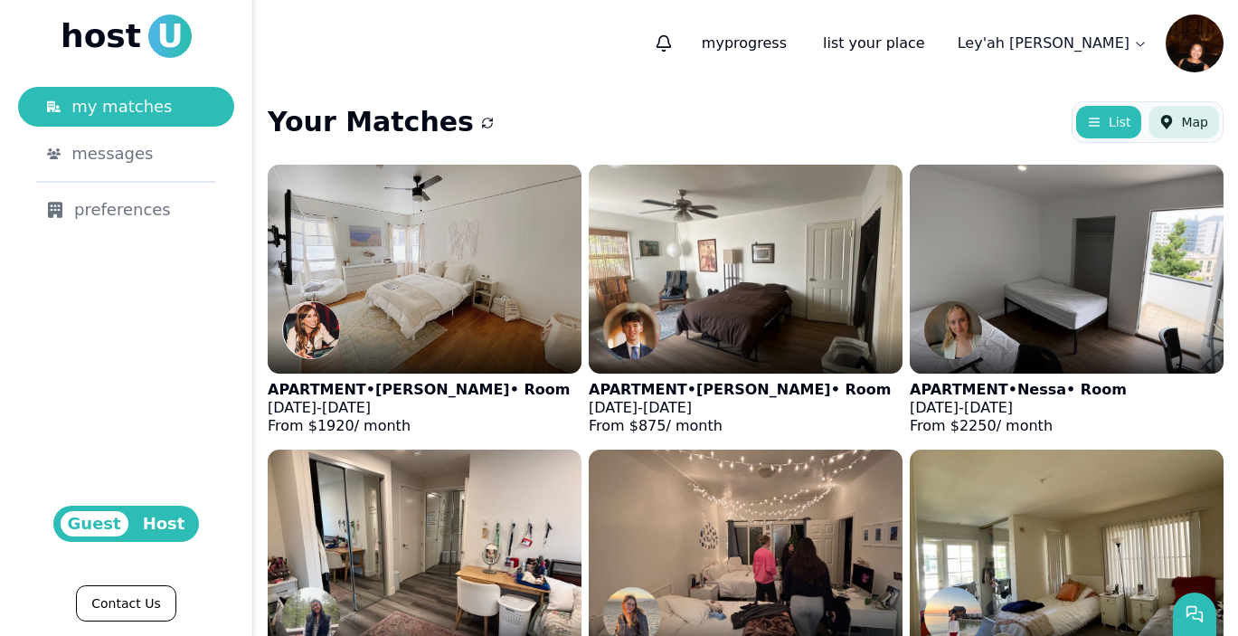
click at [1193, 121] on span "Map" at bounding box center [1194, 122] width 27 height 18
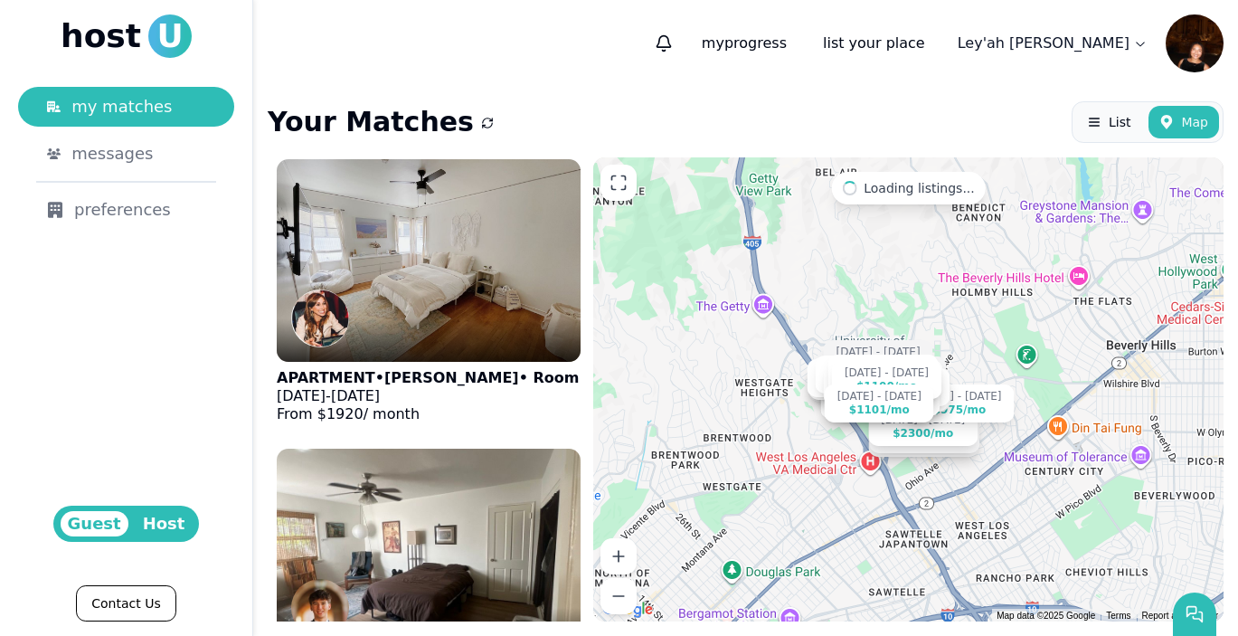
click at [1093, 49] on html "host U my matches messages preferences Guest Host Contact Us my progress list y…" at bounding box center [619, 318] width 1238 height 636
click at [1036, 81] on button "profile" at bounding box center [1029, 88] width 40 height 18
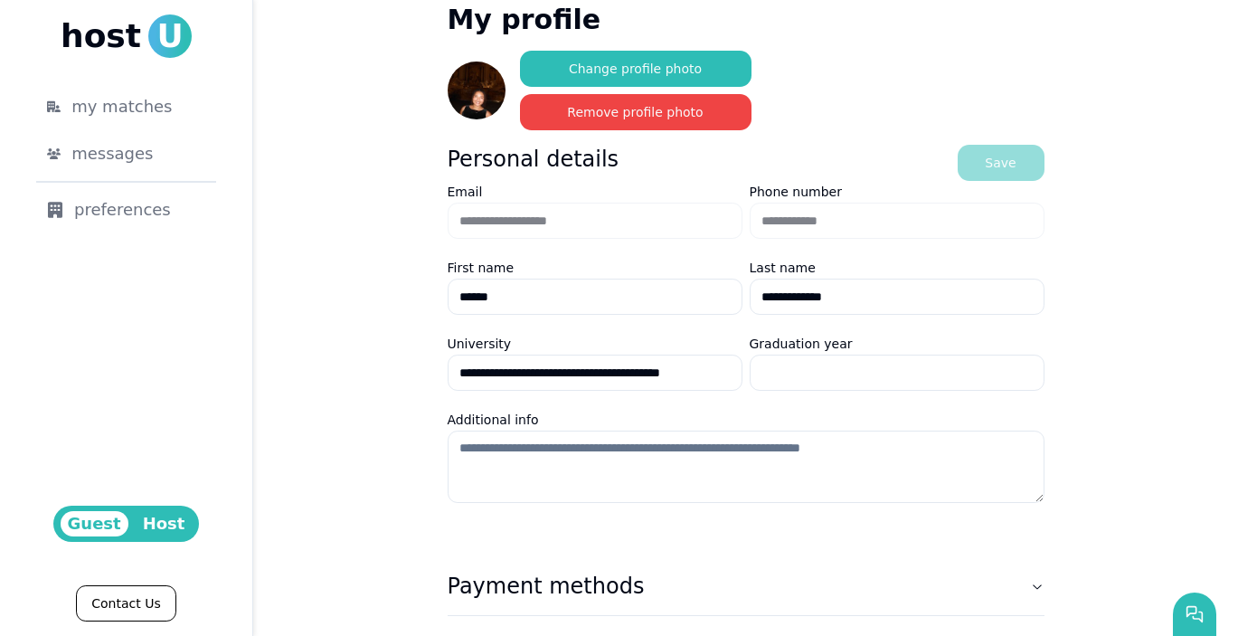
scroll to position [88, 0]
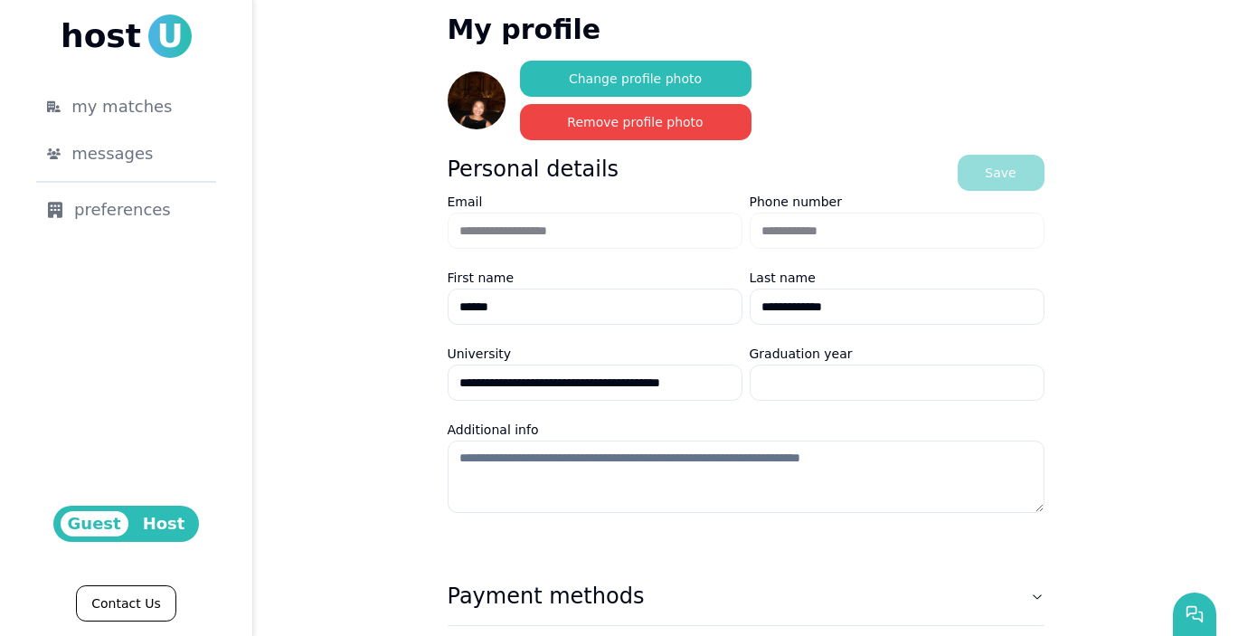
click at [483, 99] on img at bounding box center [477, 100] width 58 height 58
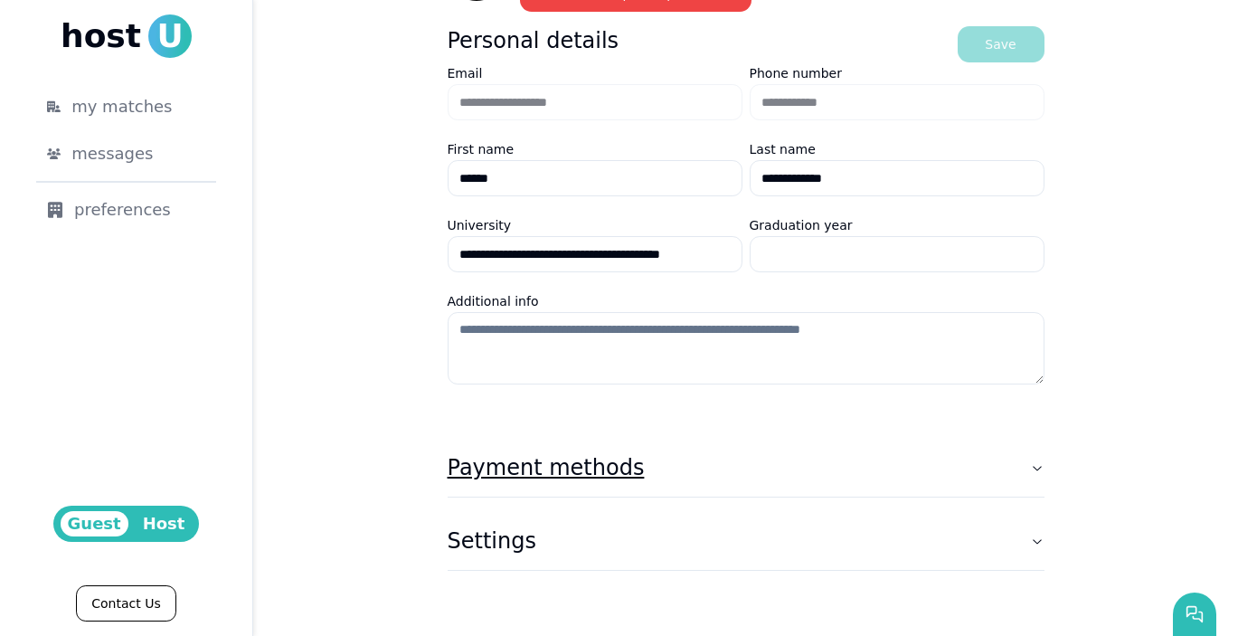
scroll to position [216, 0]
click at [558, 474] on h3 "Payment methods" at bounding box center [546, 467] width 197 height 29
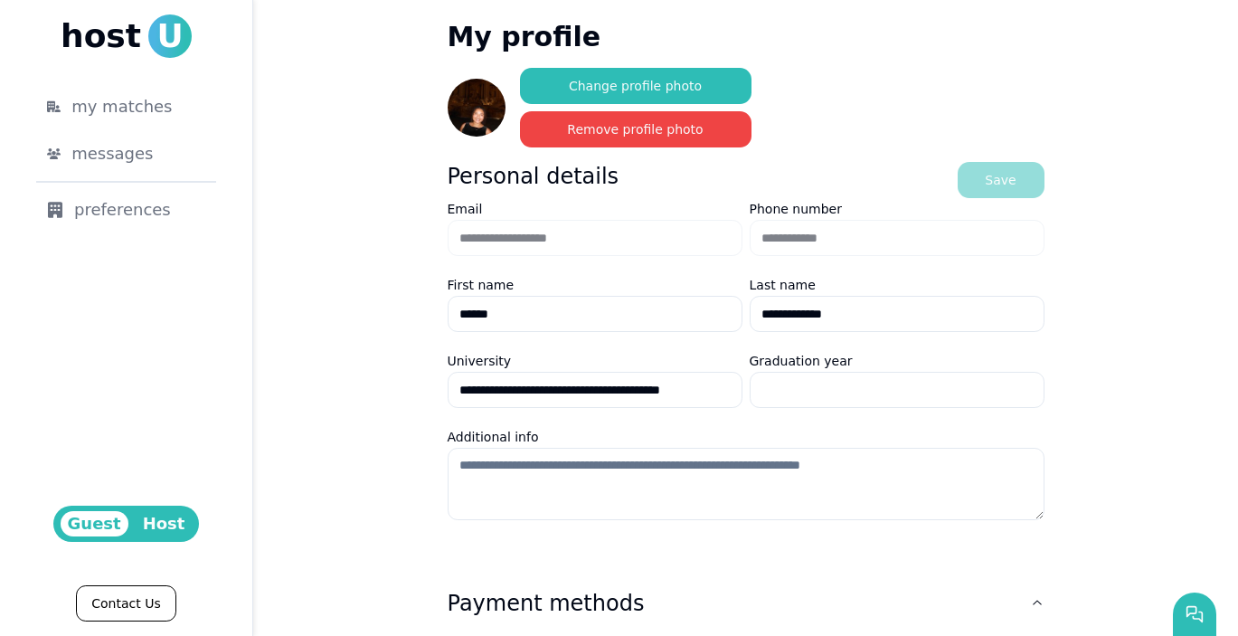
scroll to position [27, 0]
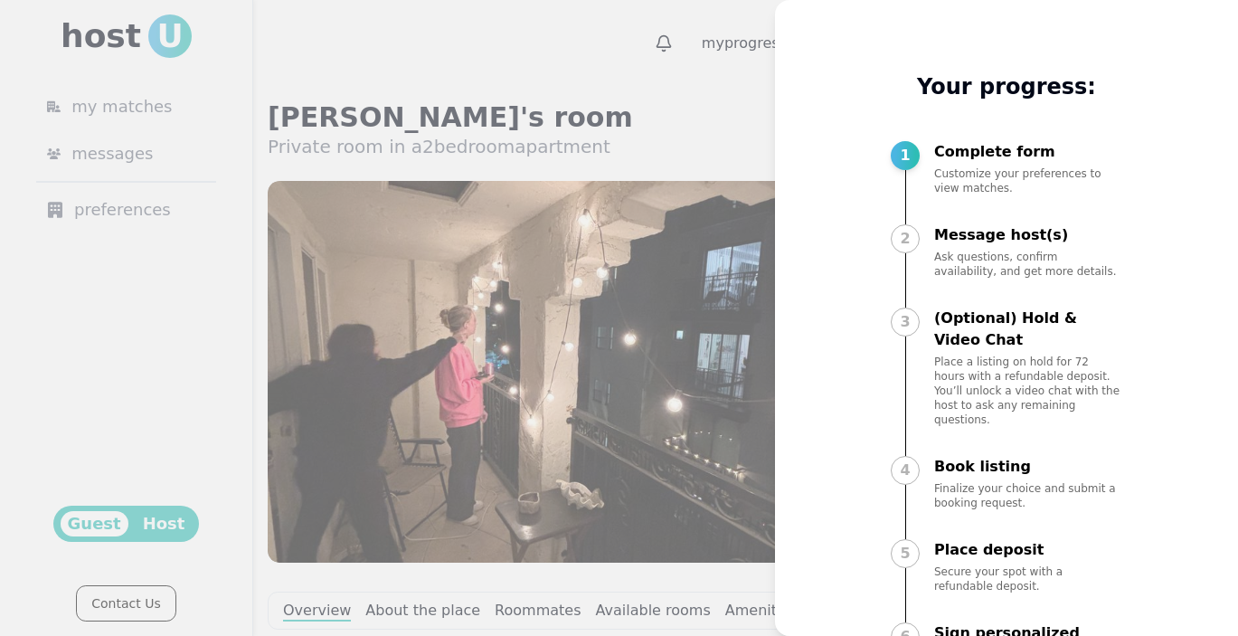
click at [701, 172] on div at bounding box center [619, 318] width 1238 height 636
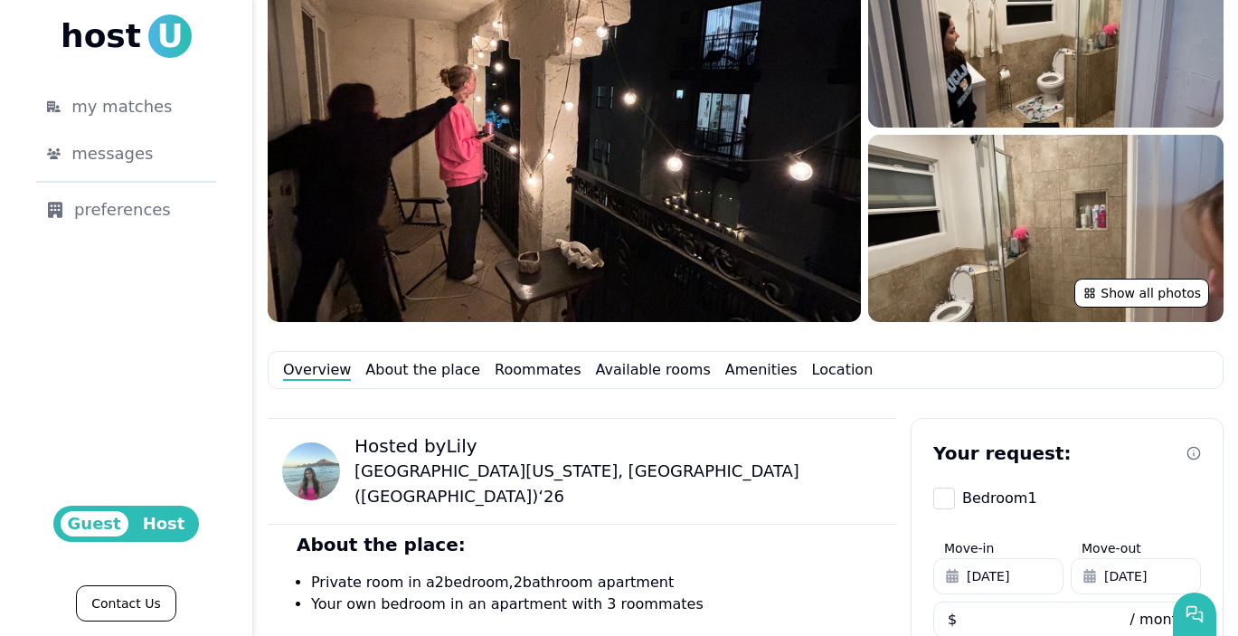
scroll to position [241, 0]
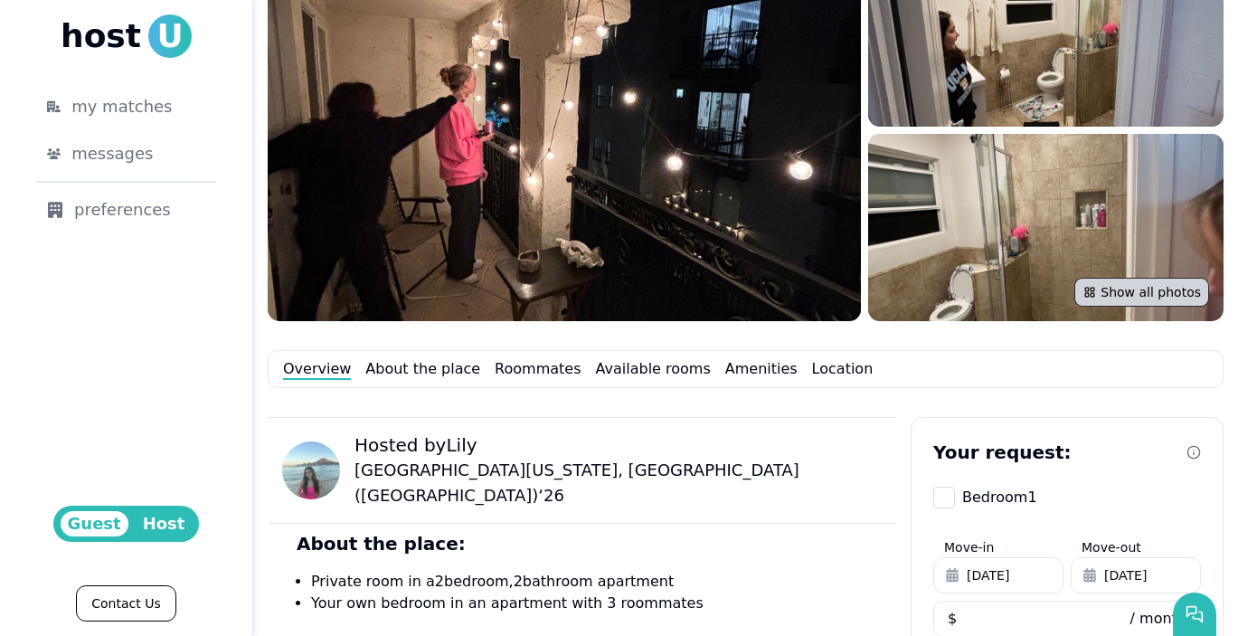
click at [1120, 299] on button "Show all photos" at bounding box center [1141, 292] width 135 height 29
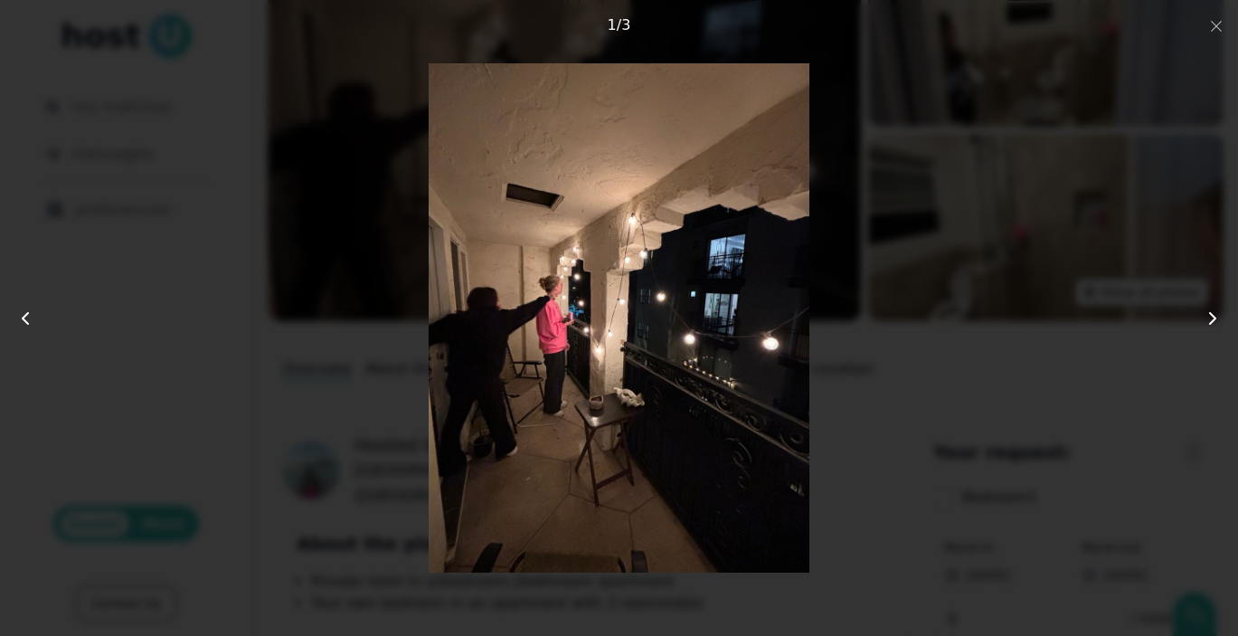
click at [1205, 318] on icon at bounding box center [1213, 318] width 22 height 22
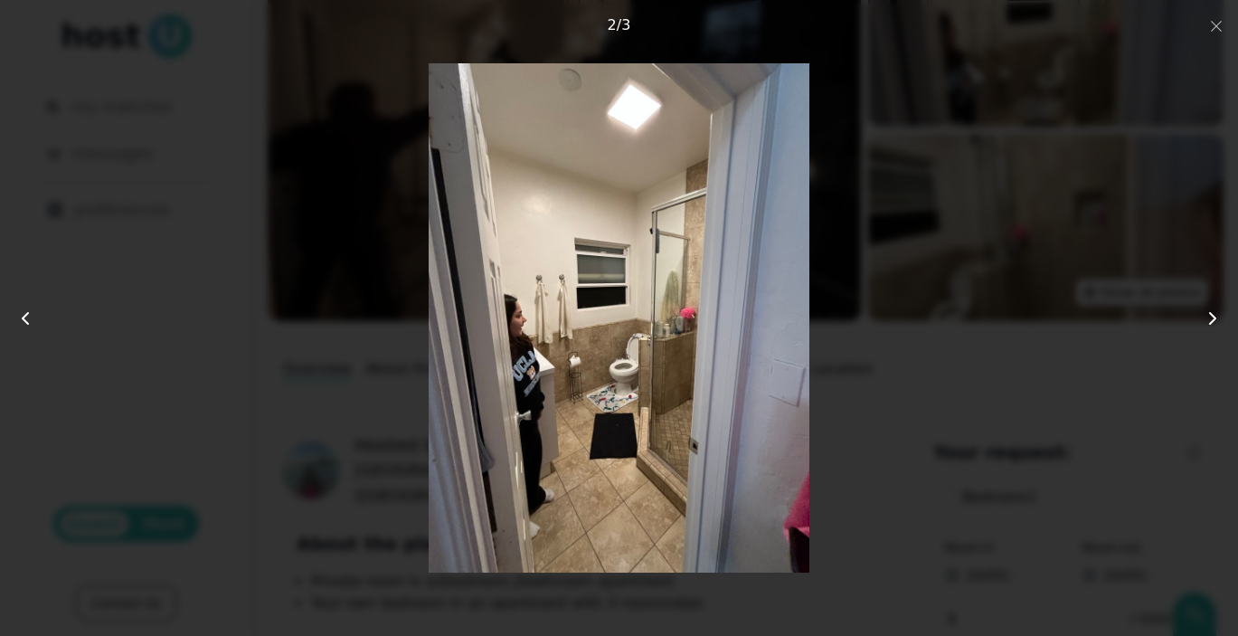
click at [1205, 318] on icon at bounding box center [1213, 318] width 22 height 22
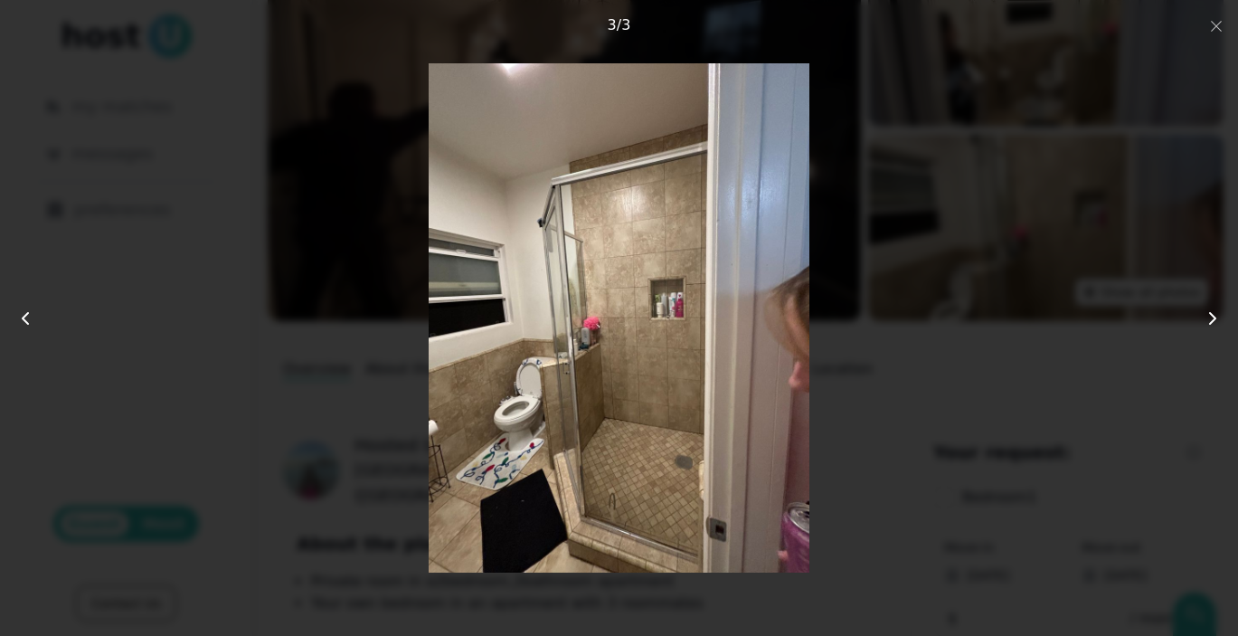
click at [1205, 318] on icon at bounding box center [1213, 318] width 22 height 22
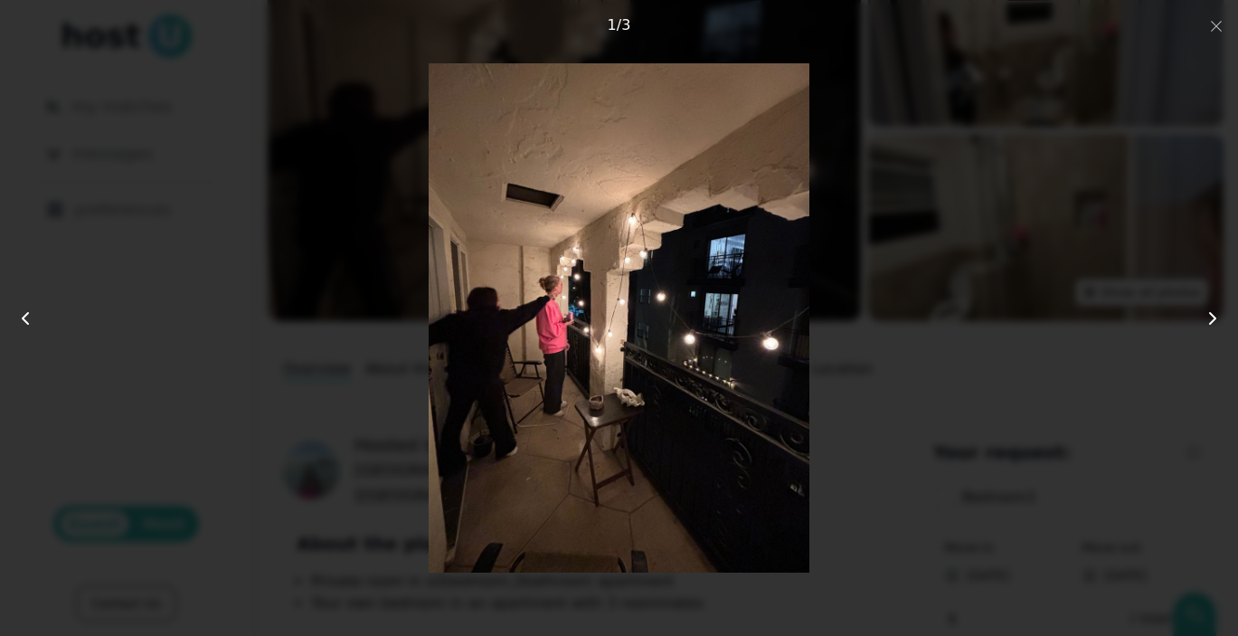
click at [1205, 319] on icon at bounding box center [1213, 318] width 22 height 22
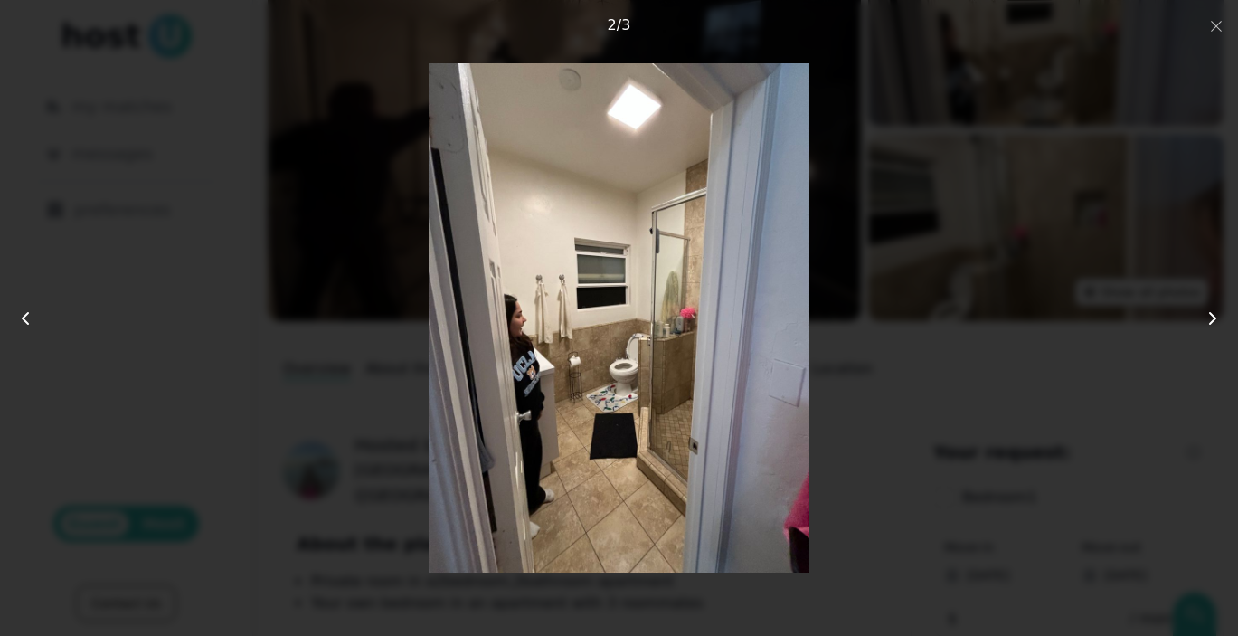
click at [1205, 319] on icon at bounding box center [1213, 318] width 22 height 22
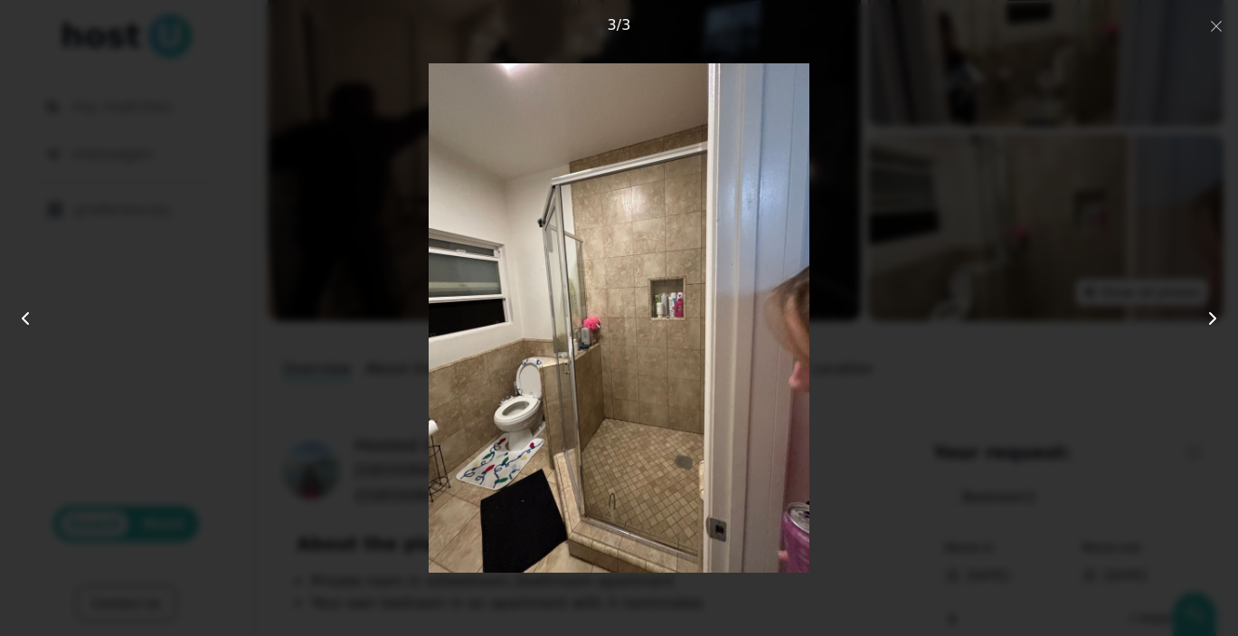
click at [1053, 219] on div at bounding box center [619, 317] width 990 height 508
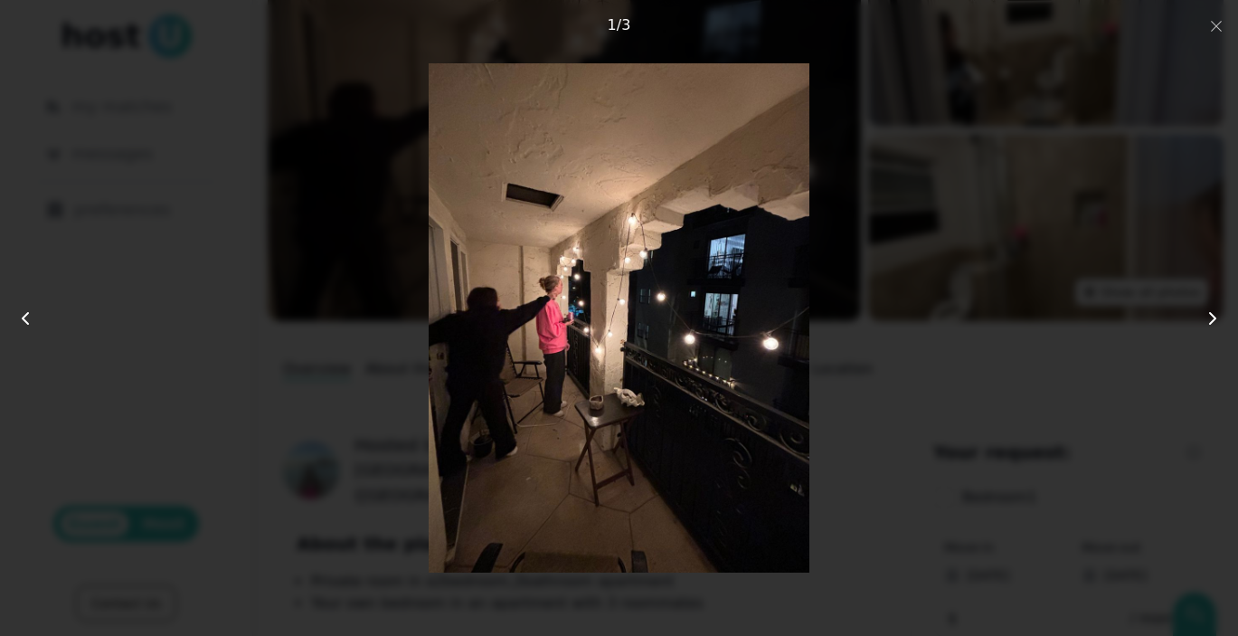
click at [1009, 233] on div at bounding box center [619, 317] width 990 height 508
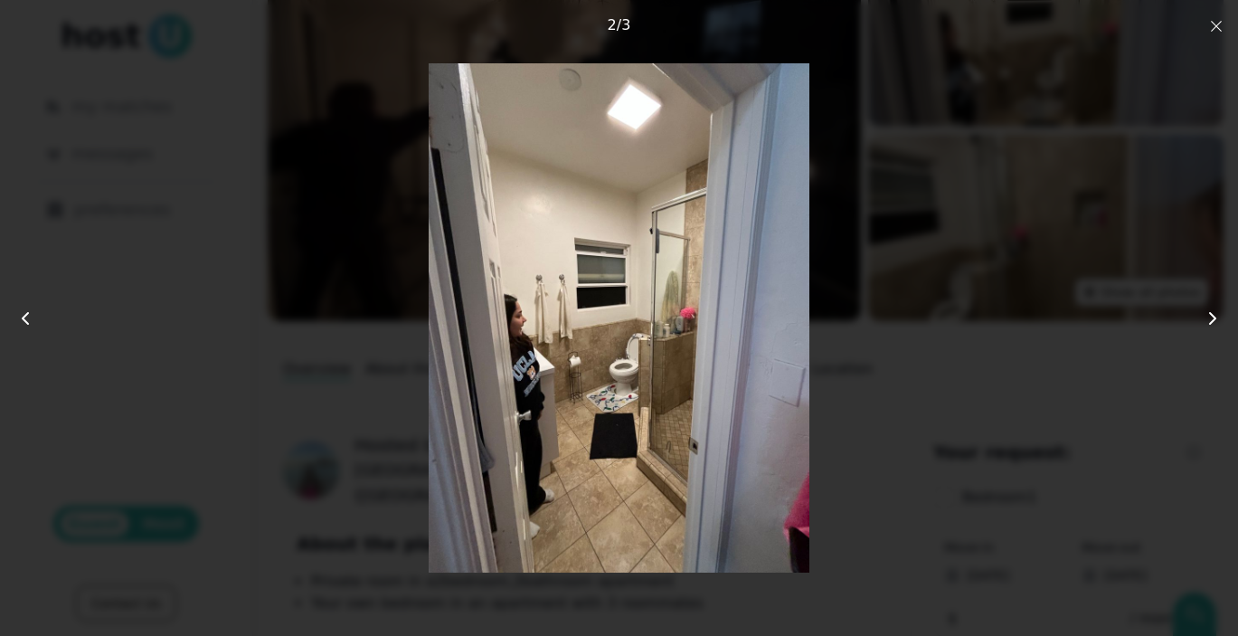
click at [1222, 24] on icon "button" at bounding box center [1216, 26] width 14 height 14
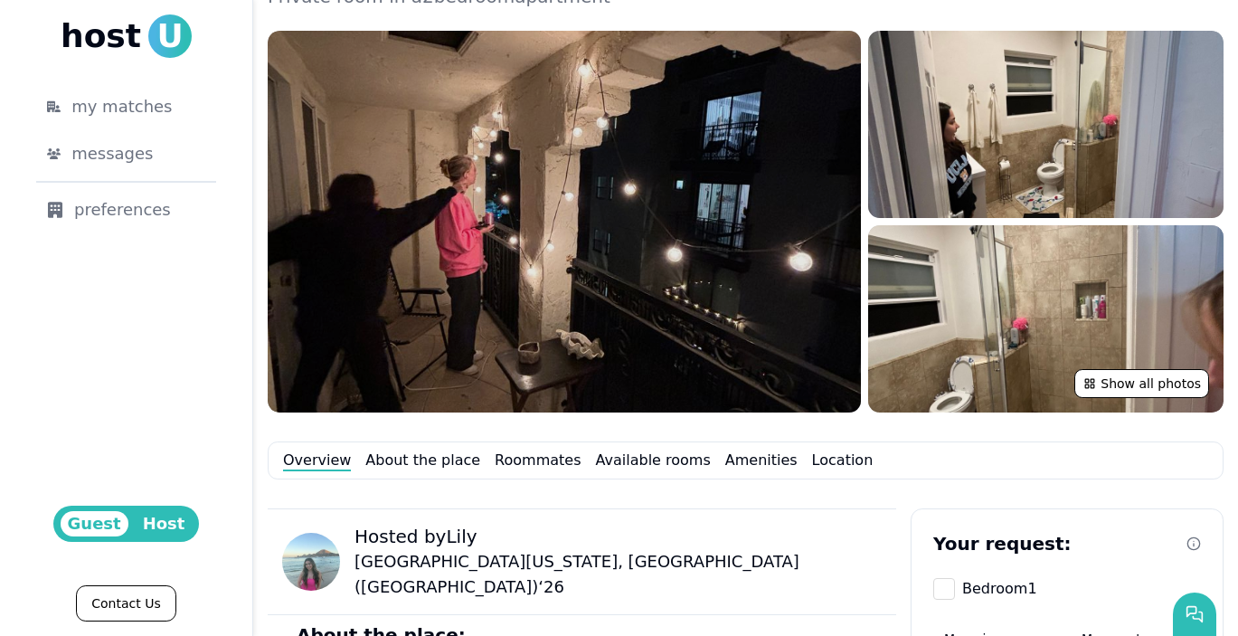
scroll to position [297, 0]
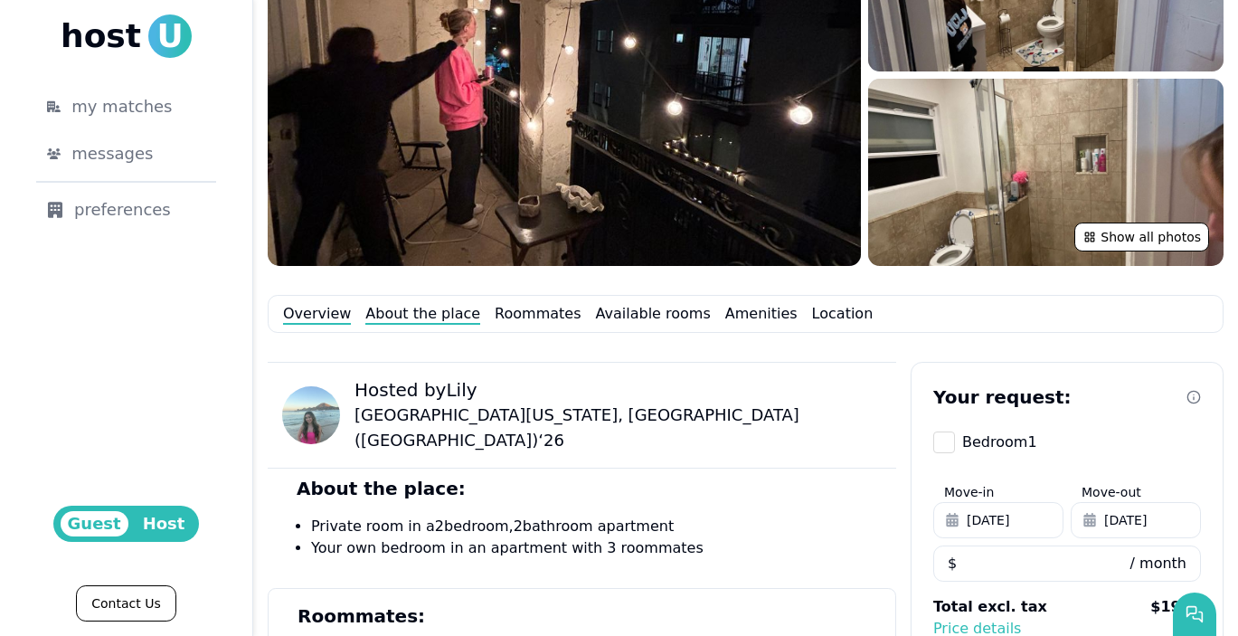
click at [391, 305] on link "About the place" at bounding box center [422, 314] width 115 height 22
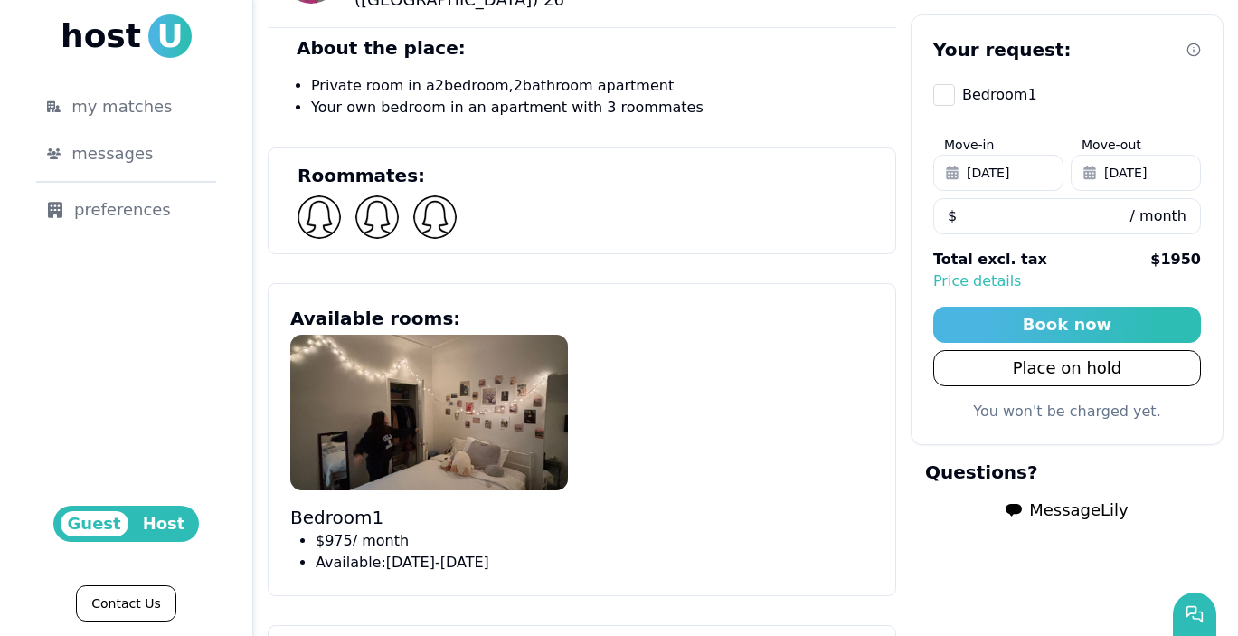
scroll to position [763, 0]
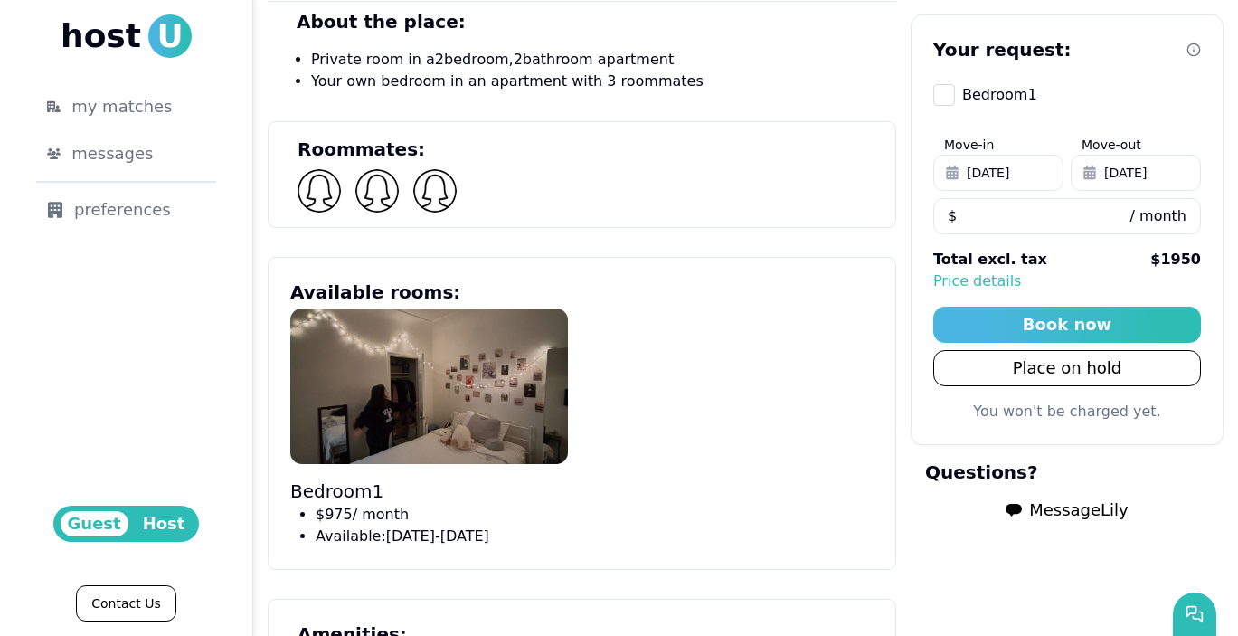
click at [401, 338] on img at bounding box center [429, 386] width 278 height 156
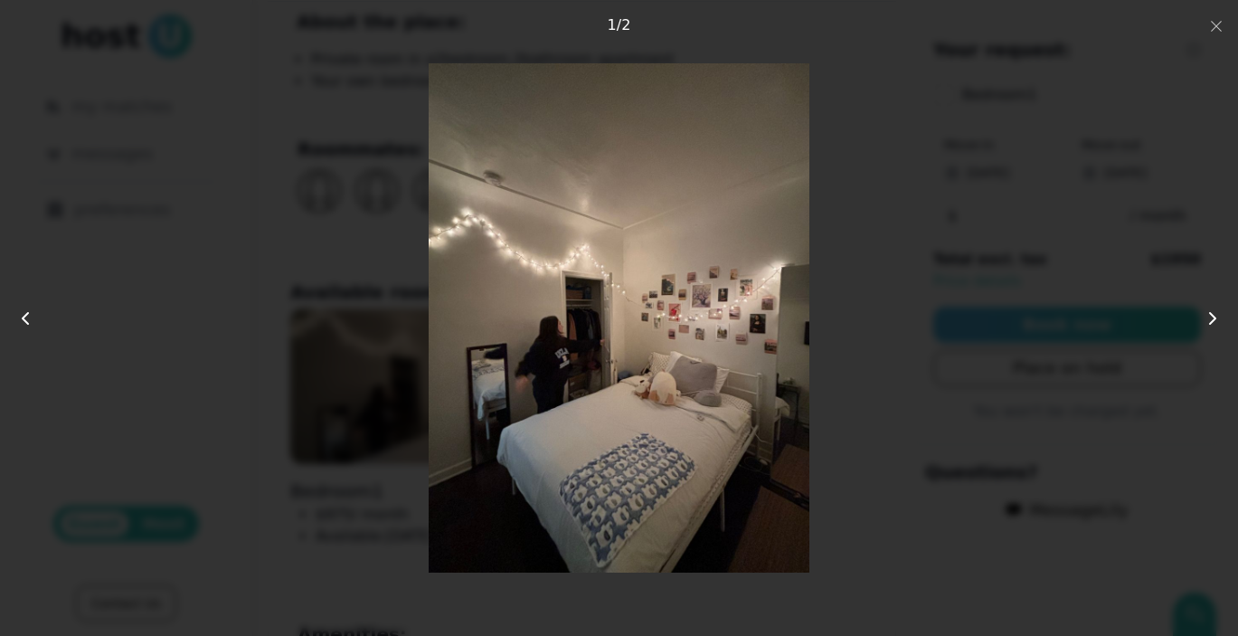
click at [1216, 317] on icon at bounding box center [1213, 318] width 22 height 22
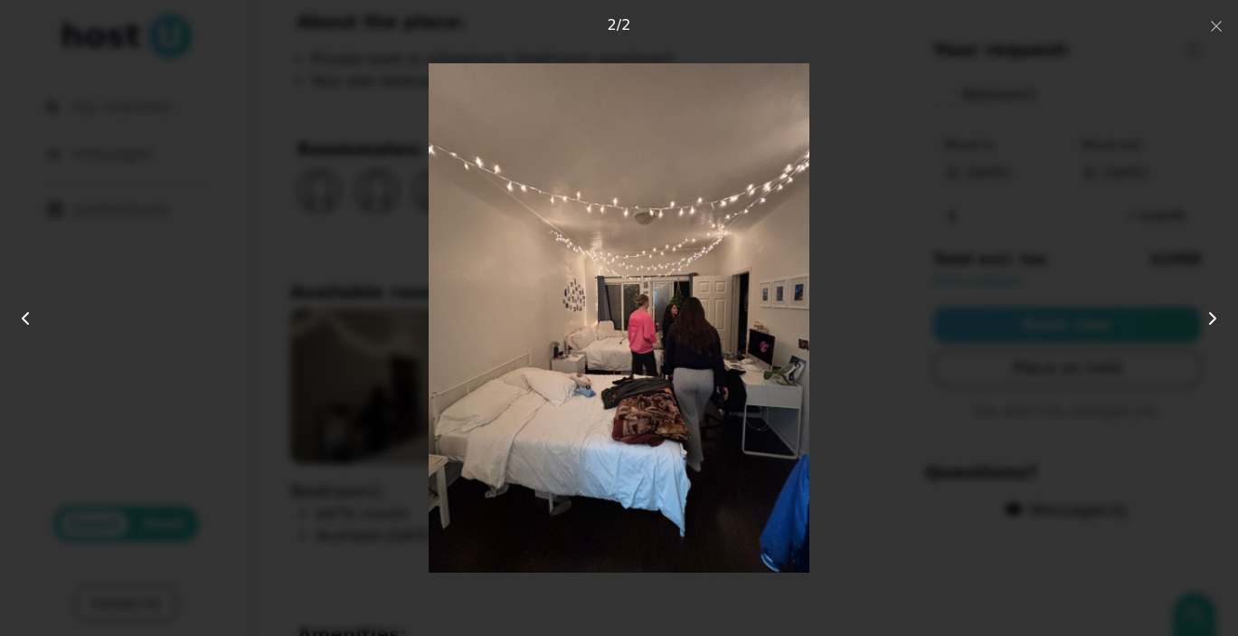
click at [1216, 317] on icon at bounding box center [1213, 318] width 22 height 22
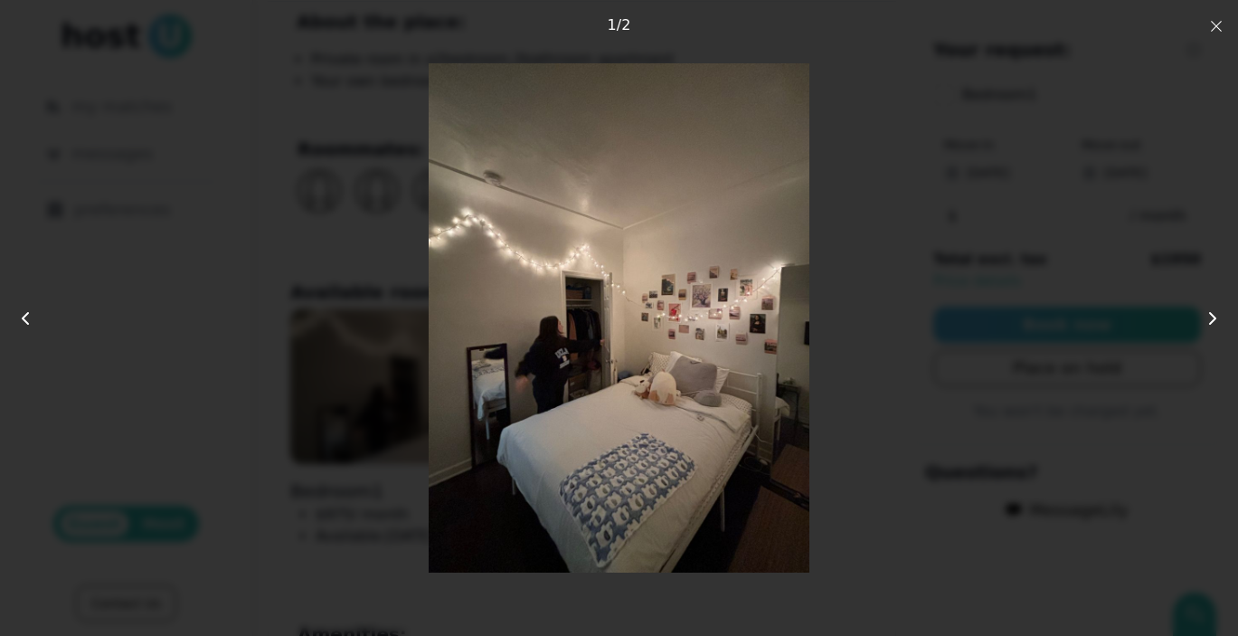
click at [1222, 29] on icon "button" at bounding box center [1216, 26] width 14 height 14
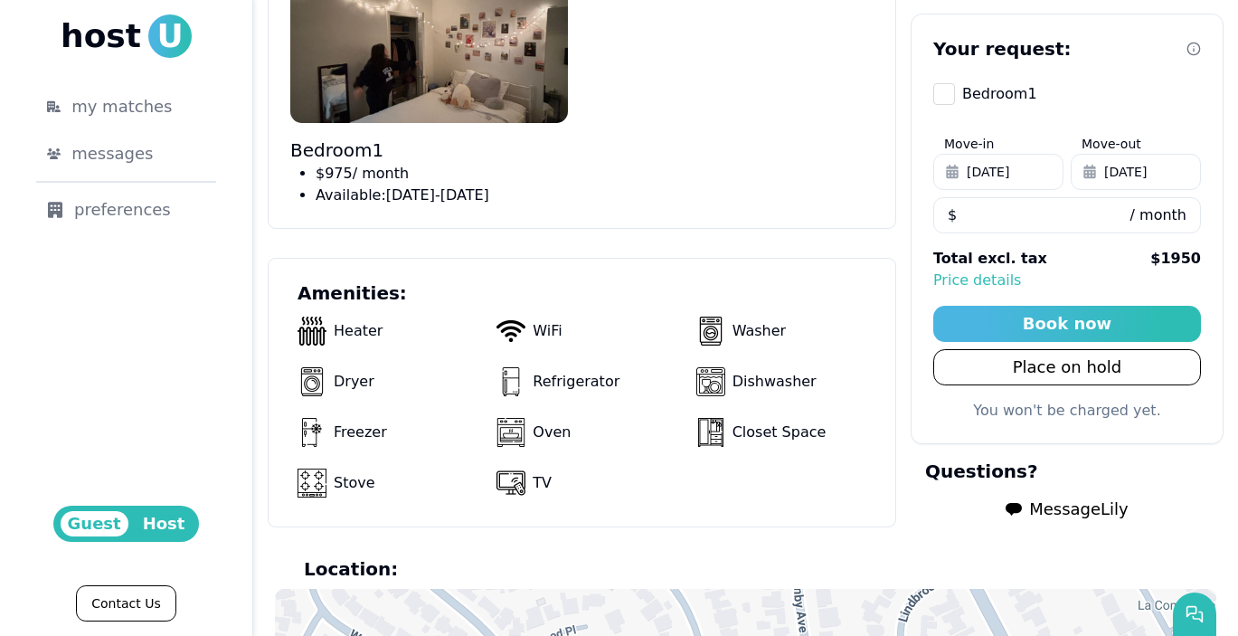
scroll to position [1103, 0]
click at [1013, 204] on input "***" at bounding box center [1067, 216] width 268 height 36
click at [1086, 175] on use "button" at bounding box center [1089, 172] width 12 height 14
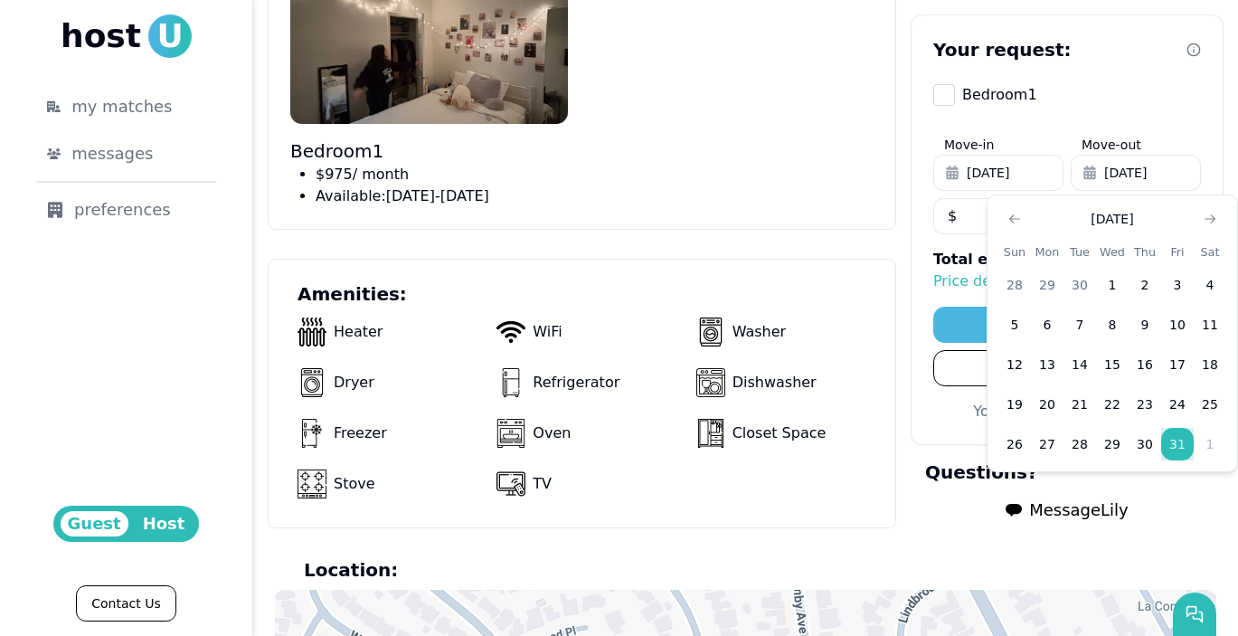
click at [882, 275] on section "Amenities: Heater WiFi Washer Dryer Refrigerator Dishwasher Freezer Oven Closet…" at bounding box center [582, 393] width 628 height 269
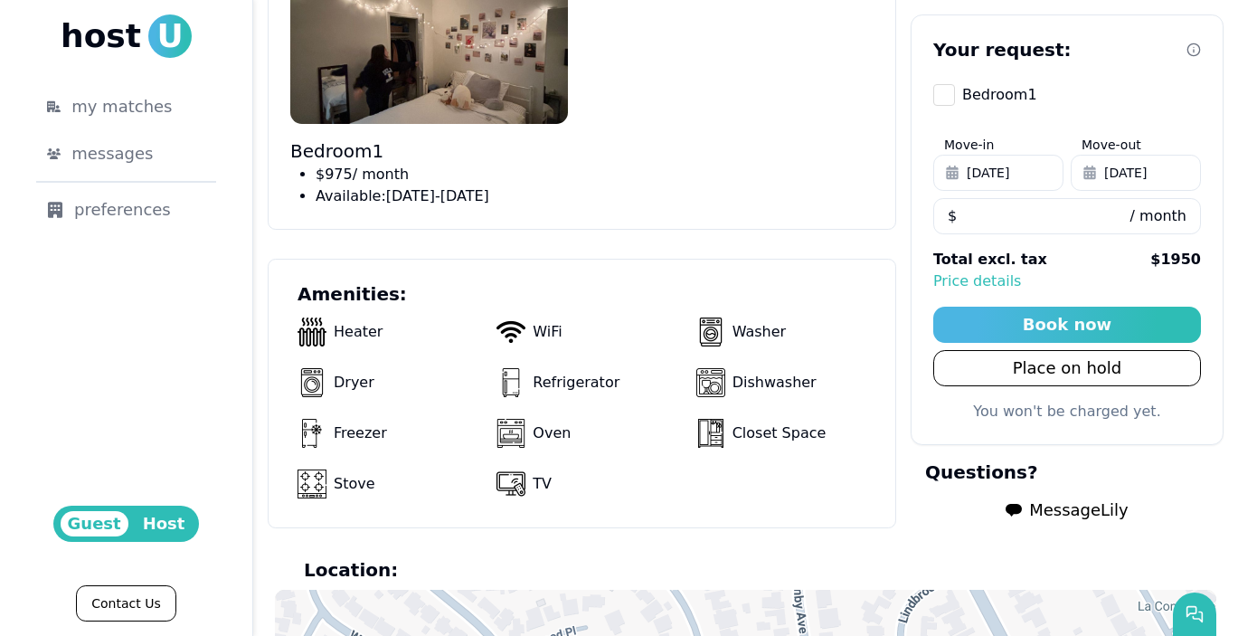
click at [949, 99] on button "Bedroom 1" at bounding box center [944, 95] width 22 height 22
click at [1114, 174] on span "[DATE]" at bounding box center [1125, 173] width 43 height 18
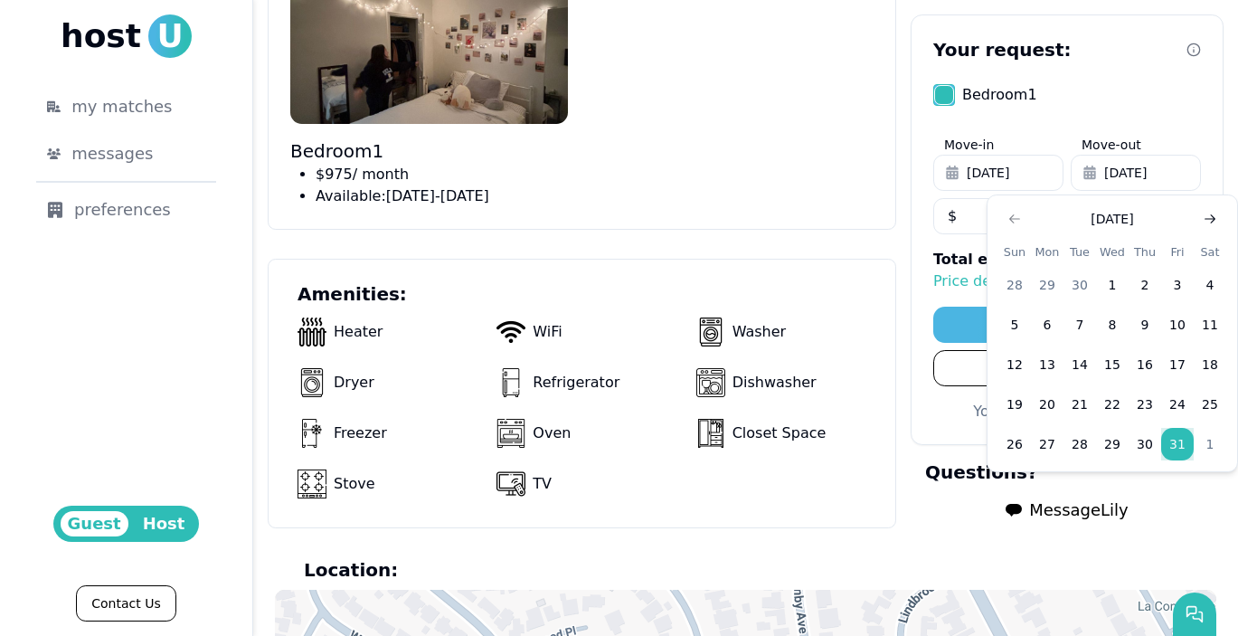
click at [1208, 222] on icon "Go to next month" at bounding box center [1210, 219] width 14 height 14
click at [1010, 222] on icon "Go to previous month" at bounding box center [1014, 219] width 14 height 14
click at [1010, 223] on icon "Go to previous month" at bounding box center [1014, 219] width 14 height 14
click at [1080, 450] on button "30" at bounding box center [1079, 444] width 33 height 33
click at [855, 170] on div "Bedroom 1 $ 975 / month Available: September 01 - December 31" at bounding box center [581, 87] width 583 height 239
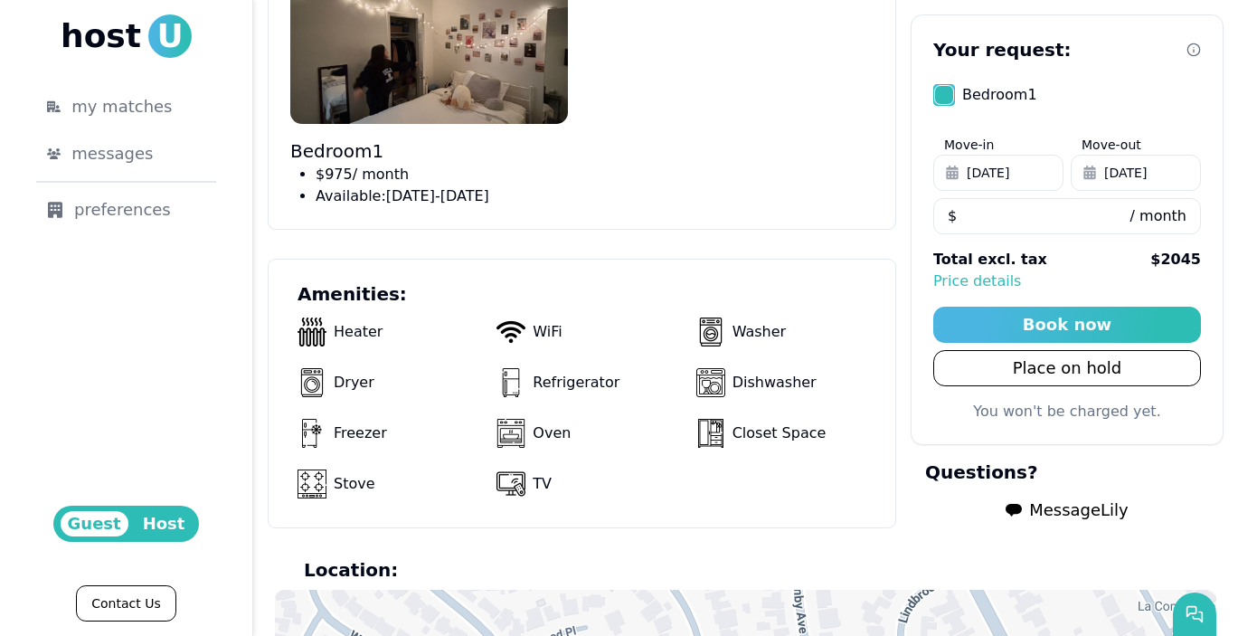
click at [977, 284] on p "Price details" at bounding box center [1067, 281] width 268 height 22
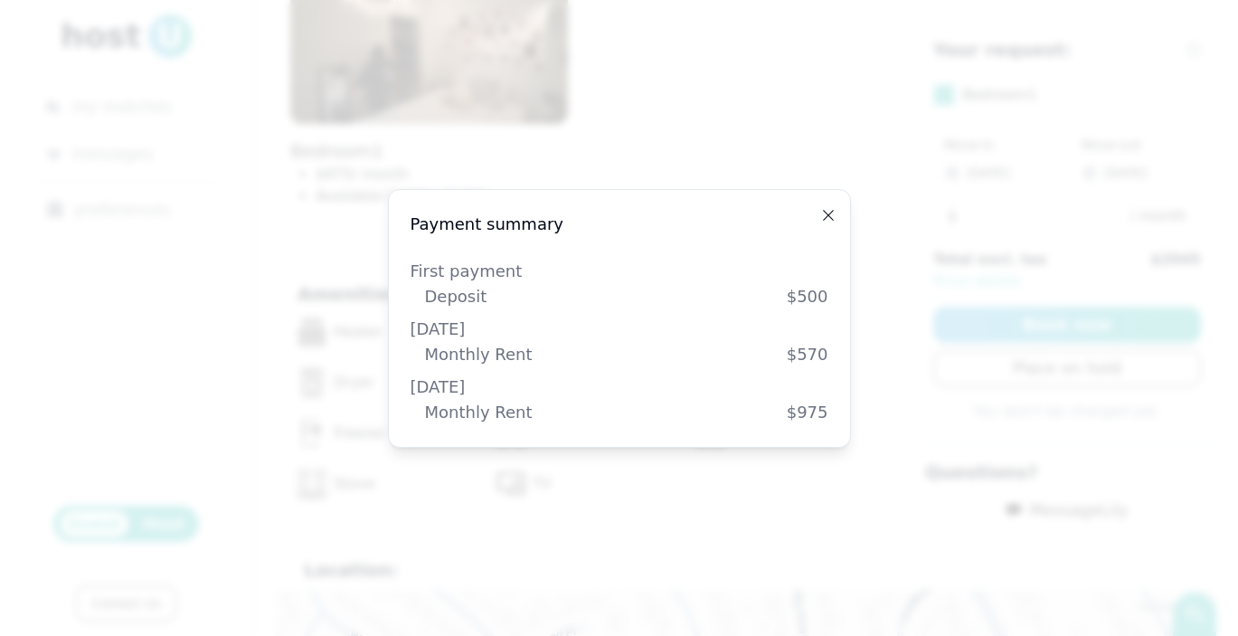
click at [830, 216] on icon "button" at bounding box center [828, 215] width 14 height 14
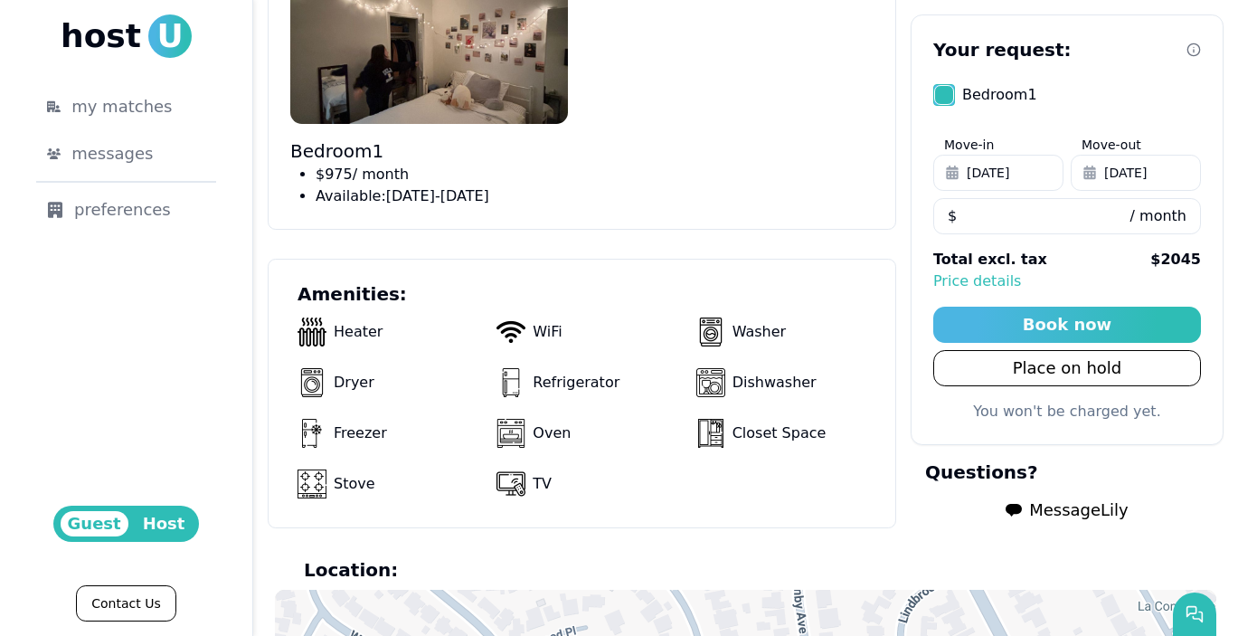
click at [1006, 183] on button "[DATE]" at bounding box center [998, 173] width 130 height 36
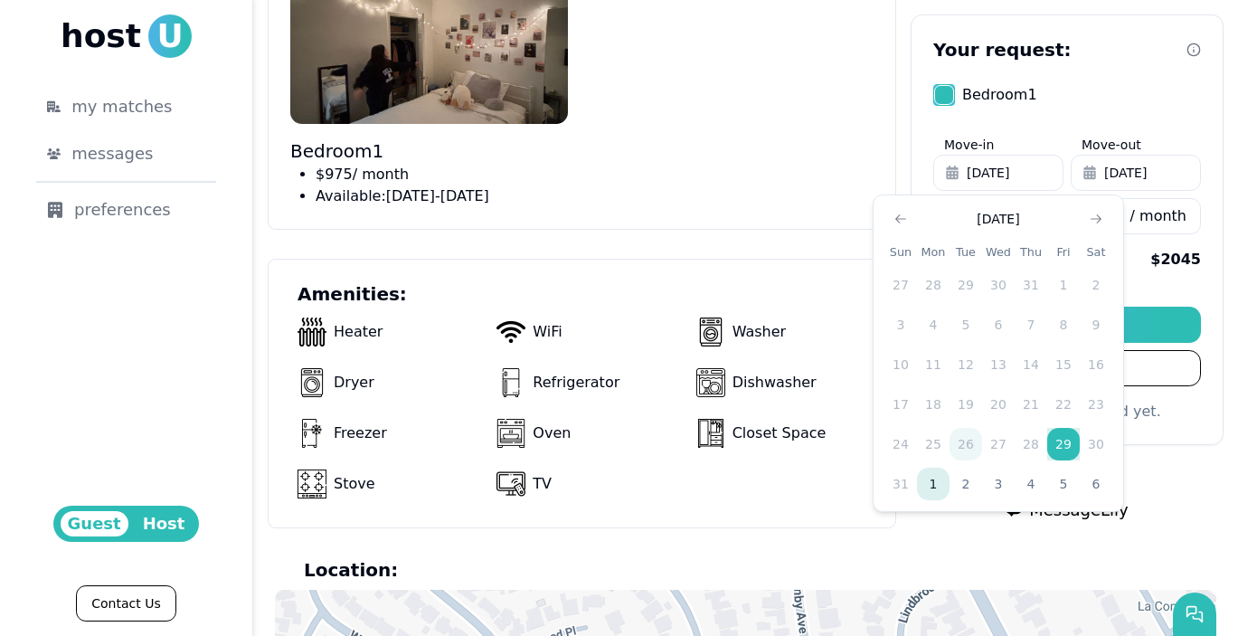
click at [934, 487] on button "1" at bounding box center [933, 484] width 33 height 33
click at [836, 106] on div "Bedroom 1 $ 975 / month Available: September 01 - December 31" at bounding box center [581, 87] width 583 height 239
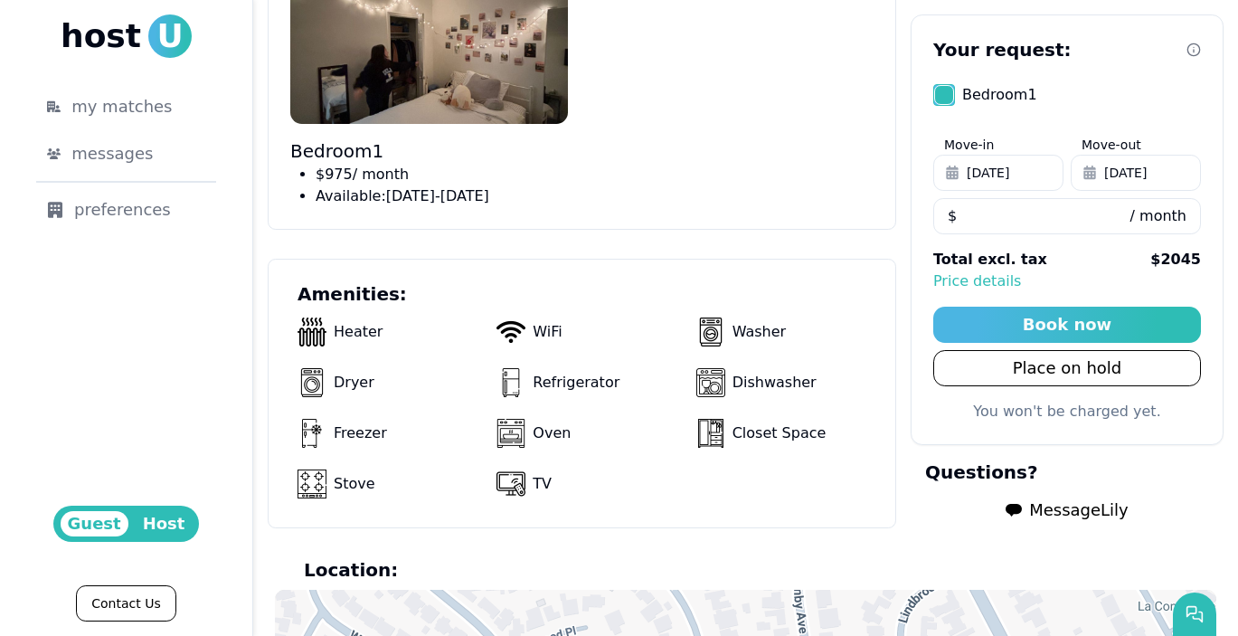
click at [995, 281] on p "Price details" at bounding box center [1067, 281] width 268 height 22
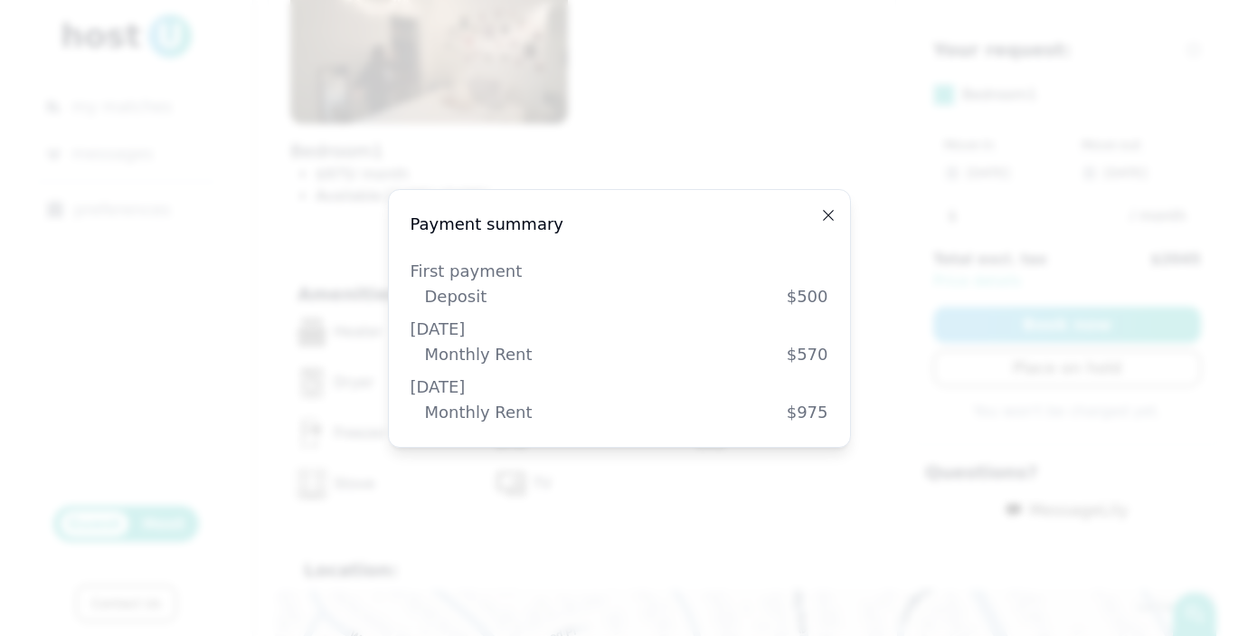
click at [830, 222] on icon "button" at bounding box center [828, 215] width 14 height 14
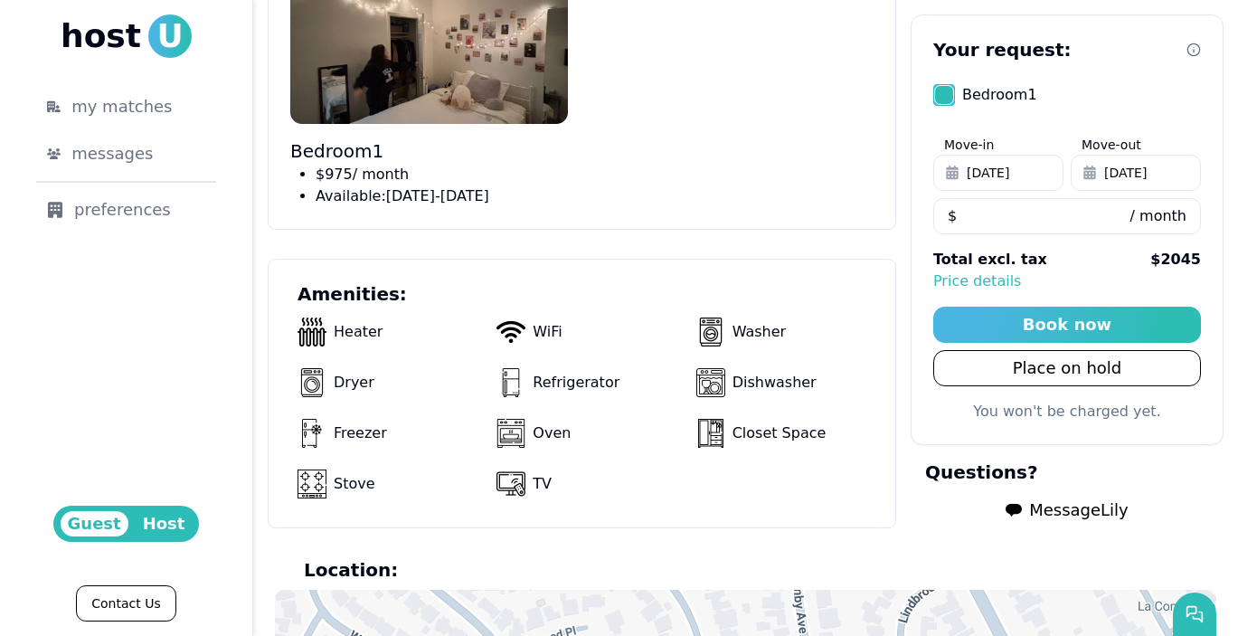
click at [997, 174] on span "Sep 1, 2025" at bounding box center [988, 173] width 43 height 18
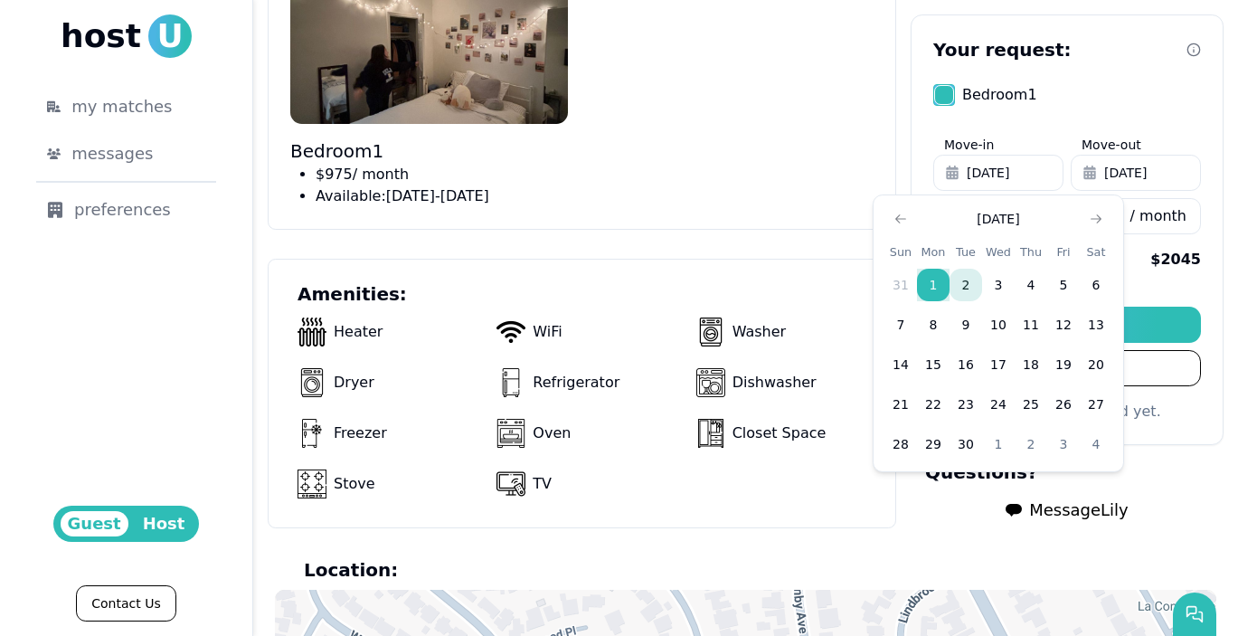
click at [965, 292] on button "2" at bounding box center [965, 285] width 33 height 33
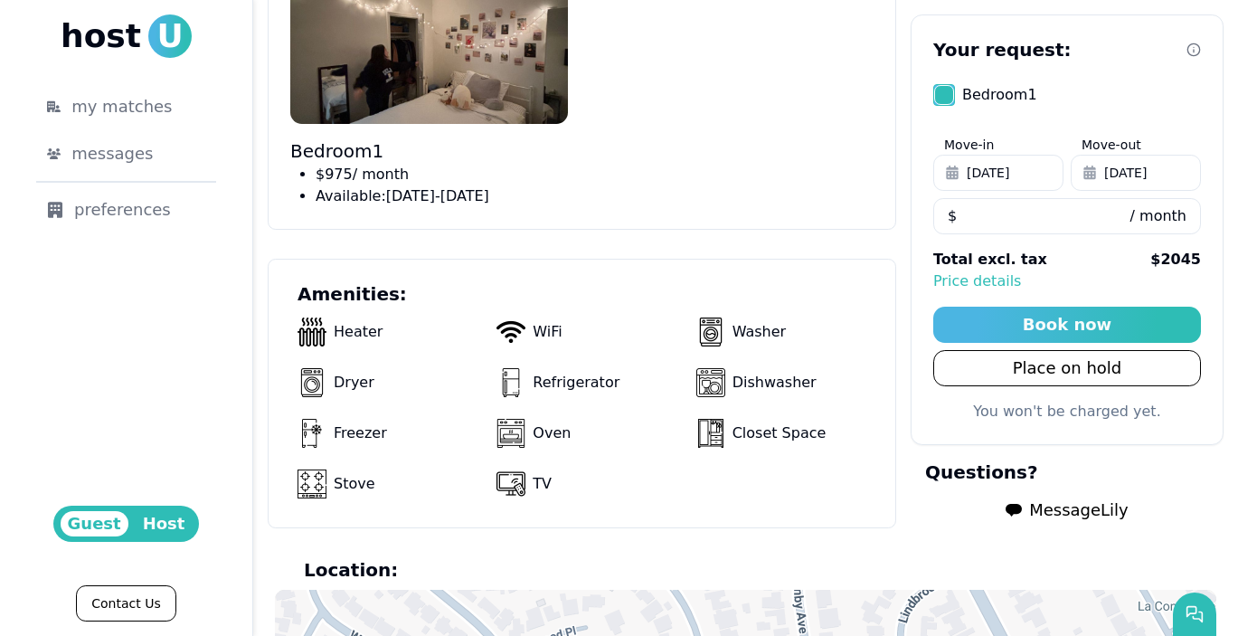
click at [979, 290] on p "Price details" at bounding box center [1067, 281] width 268 height 22
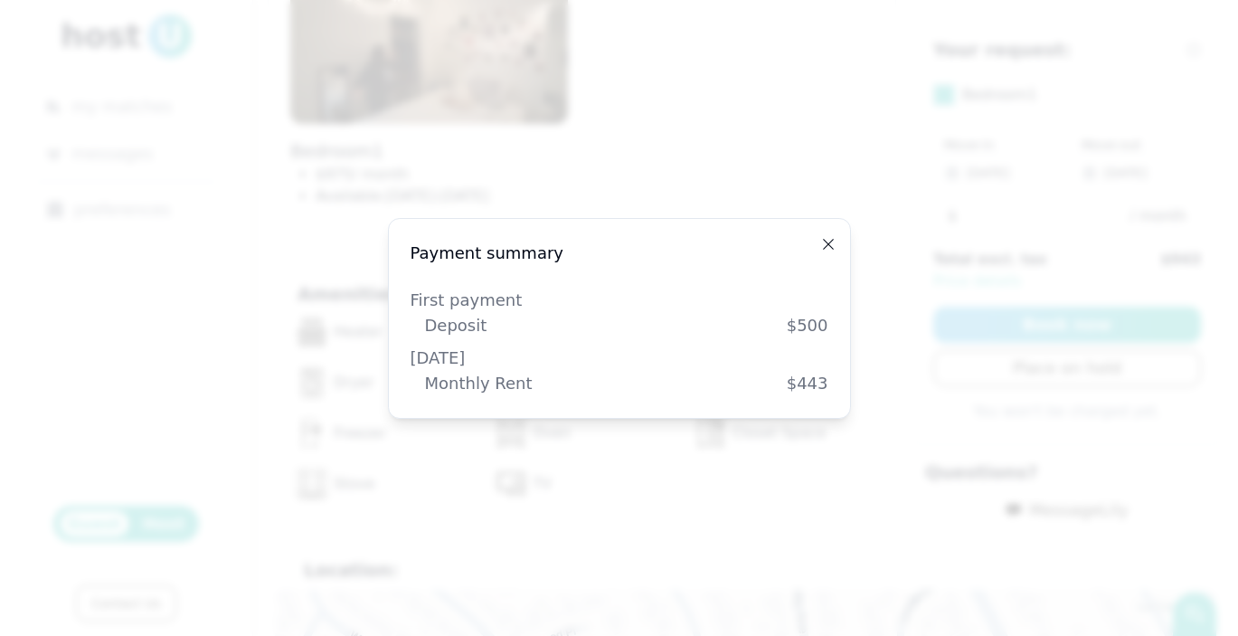
click at [831, 247] on icon "button" at bounding box center [828, 244] width 14 height 14
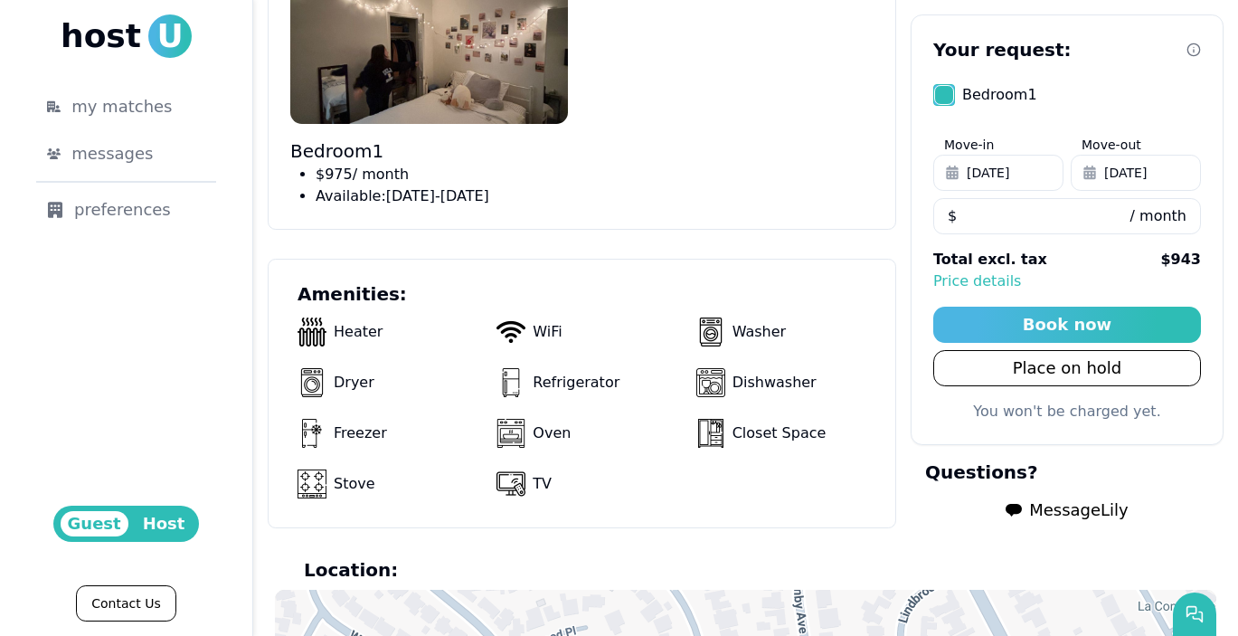
click at [984, 180] on span "Sep 2, 2025" at bounding box center [988, 173] width 43 height 18
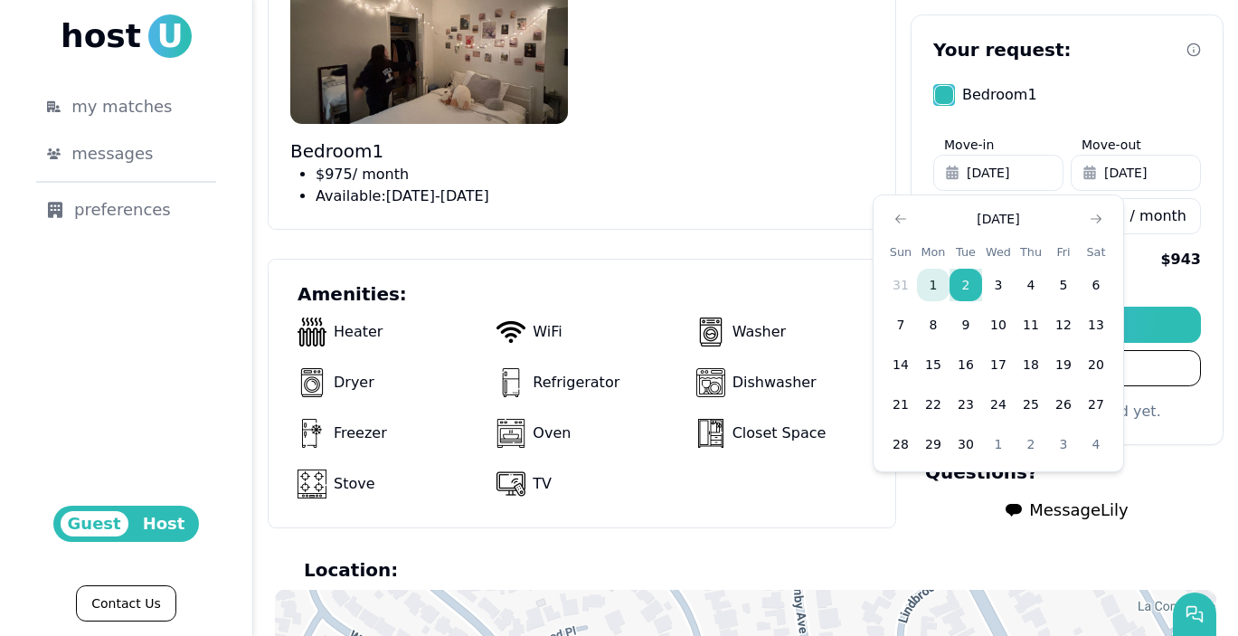
click at [928, 279] on button "1" at bounding box center [933, 285] width 33 height 33
click at [827, 174] on div "Bedroom 1 $ 975 / month Available: September 01 - December 31" at bounding box center [581, 87] width 583 height 239
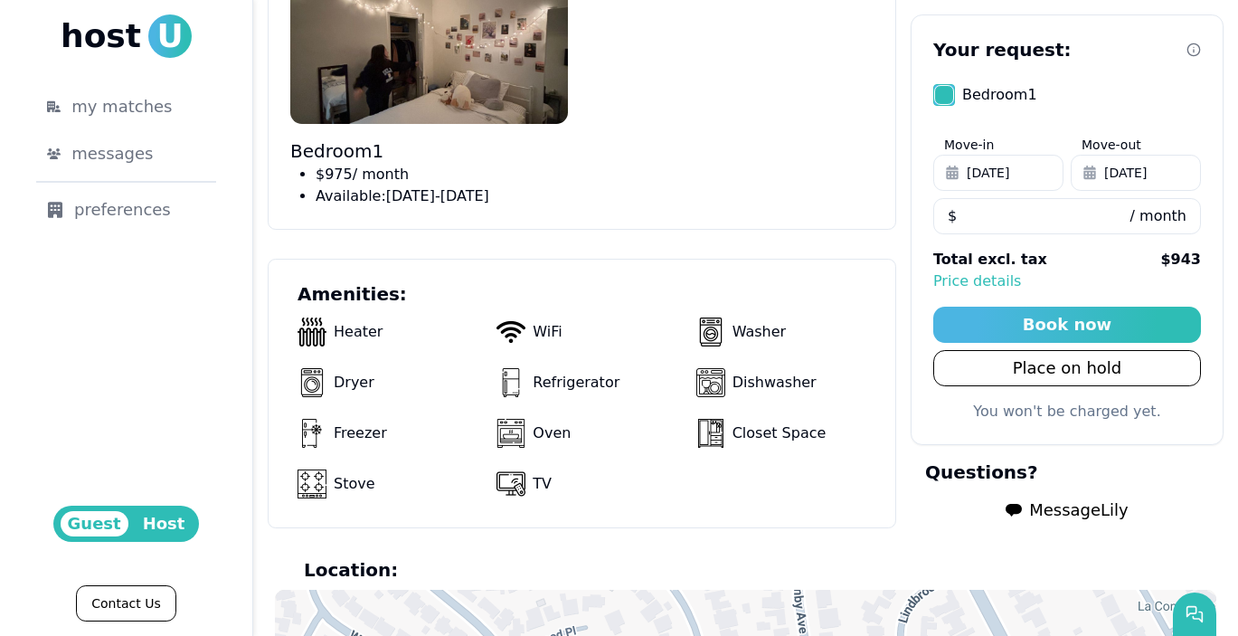
click at [978, 288] on p "Price details" at bounding box center [1067, 281] width 268 height 22
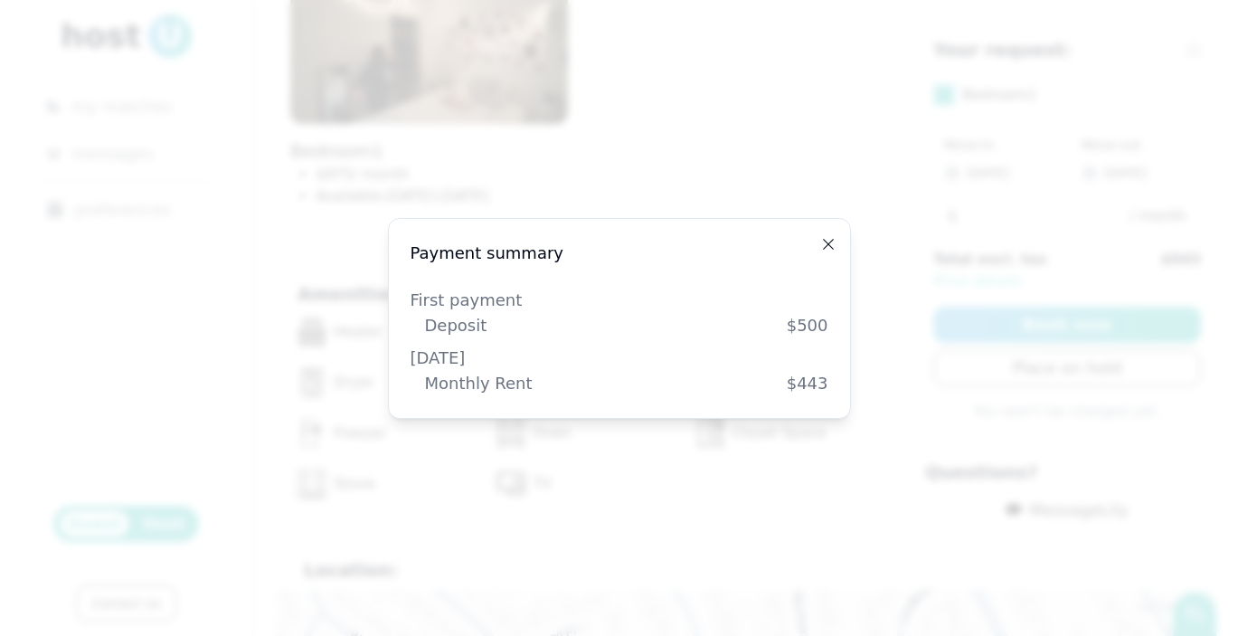
click at [833, 249] on icon "button" at bounding box center [828, 244] width 14 height 14
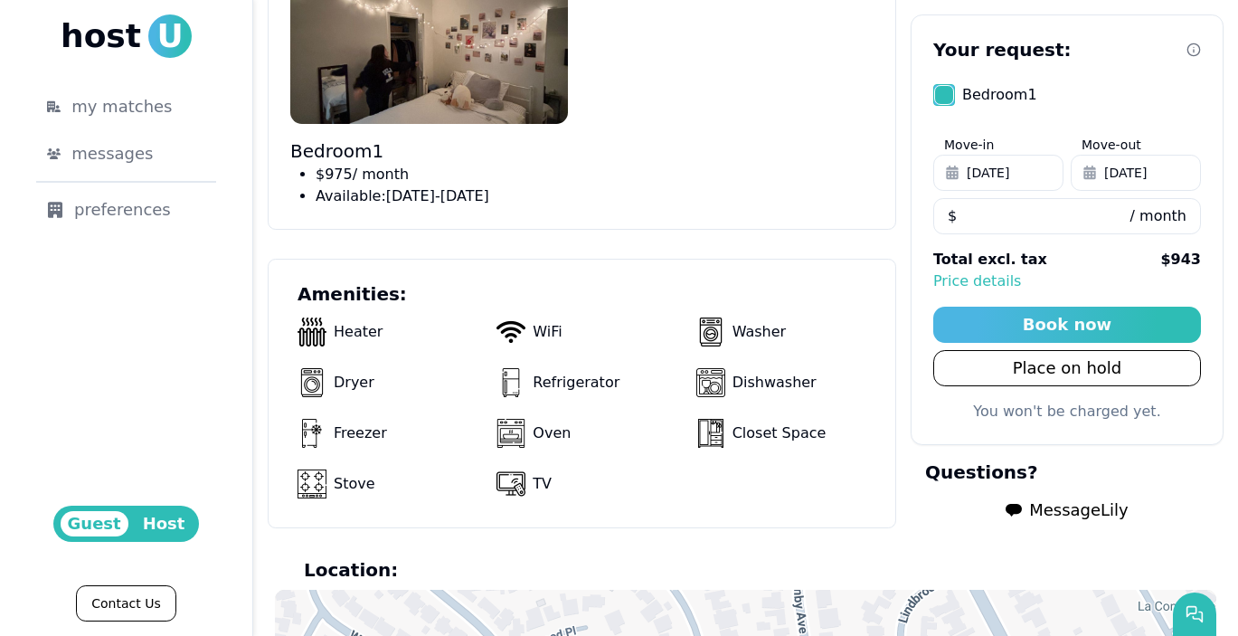
click at [1129, 183] on button "Sep 30, 2025" at bounding box center [1136, 173] width 130 height 36
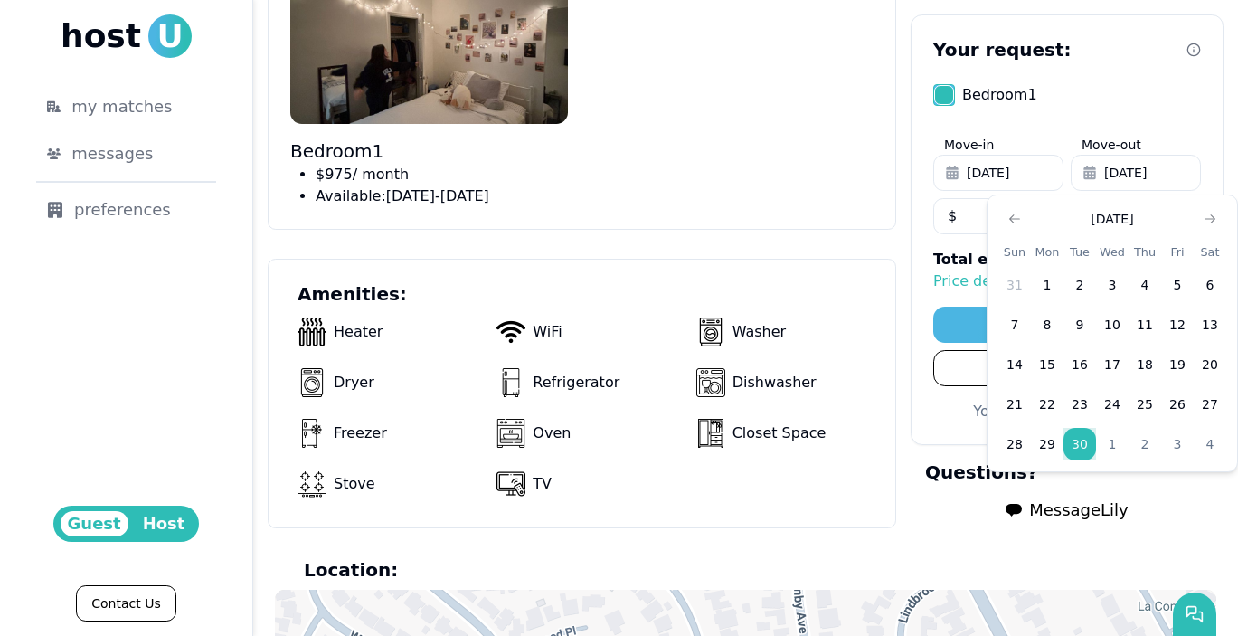
click at [816, 264] on section "Amenities: Heater WiFi Washer Dryer Refrigerator Dishwasher Freezer Oven Closet…" at bounding box center [582, 393] width 628 height 269
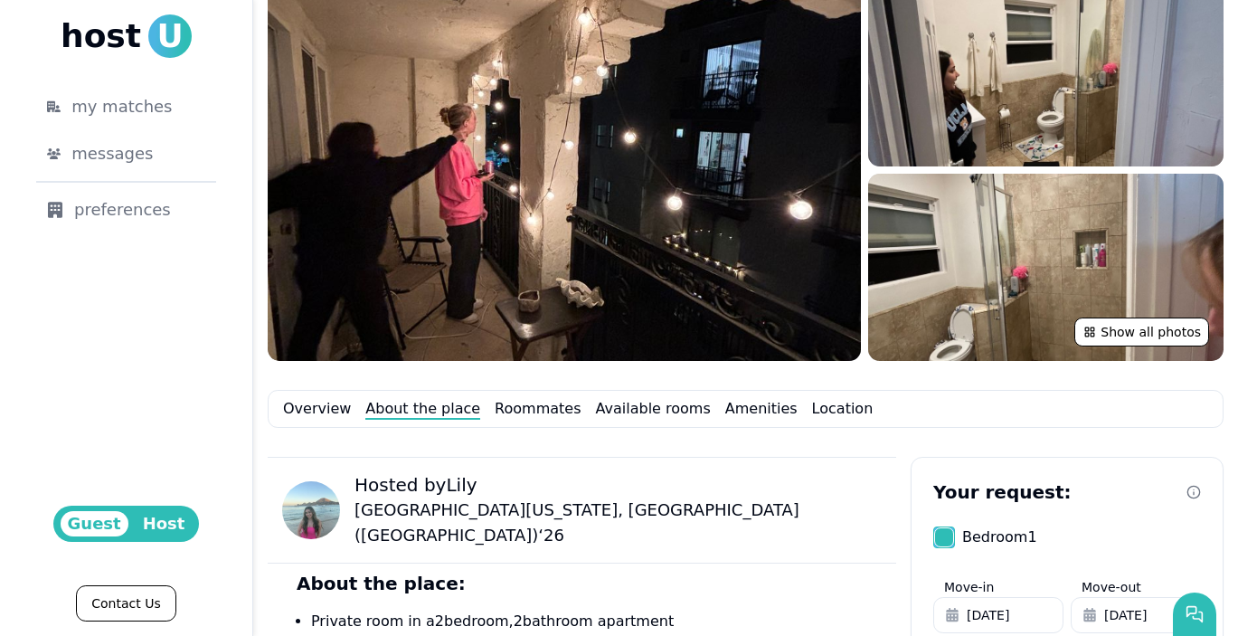
scroll to position [195, 0]
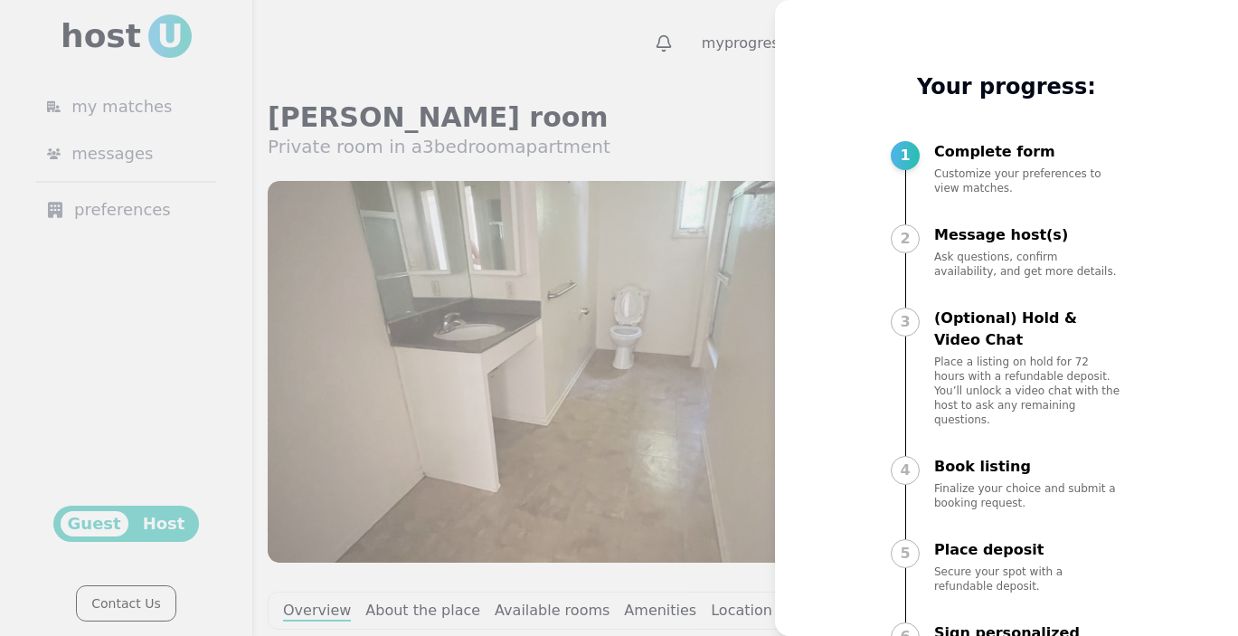
scroll to position [903, 0]
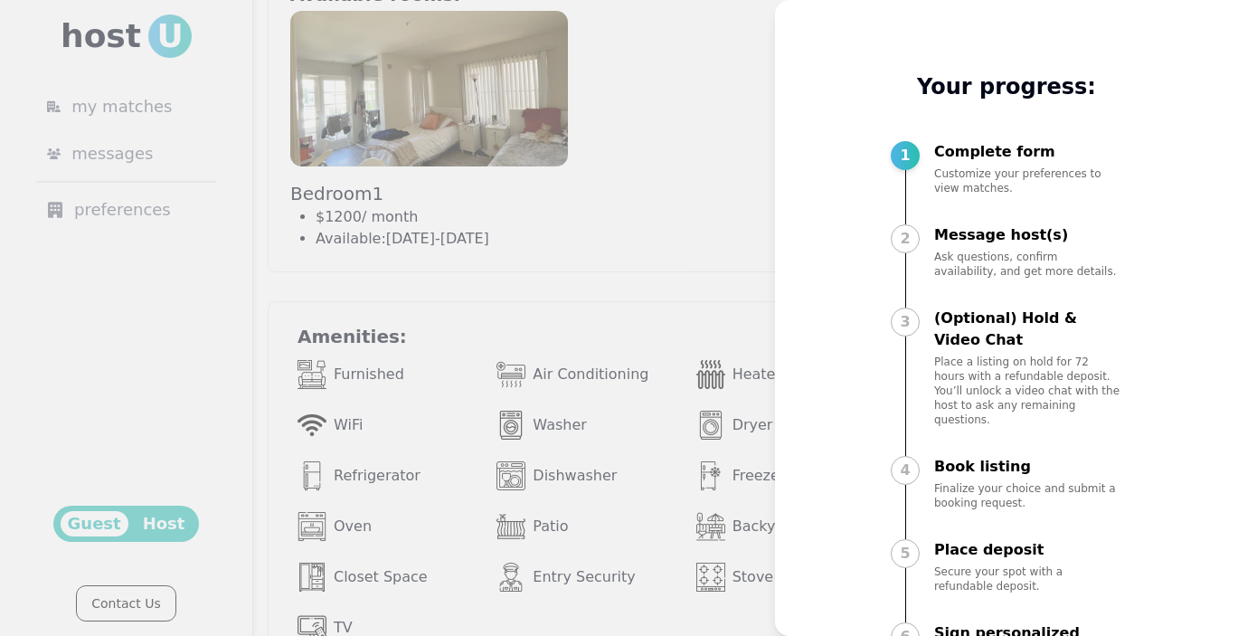
click at [697, 302] on div at bounding box center [619, 318] width 1238 height 636
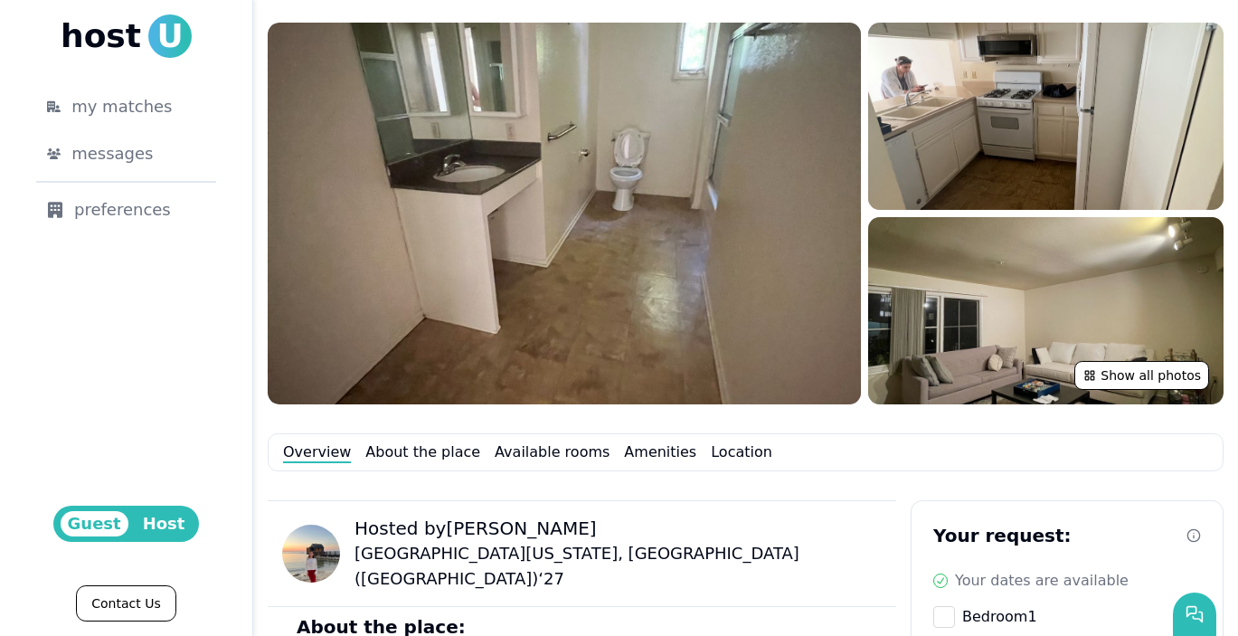
scroll to position [47, 0]
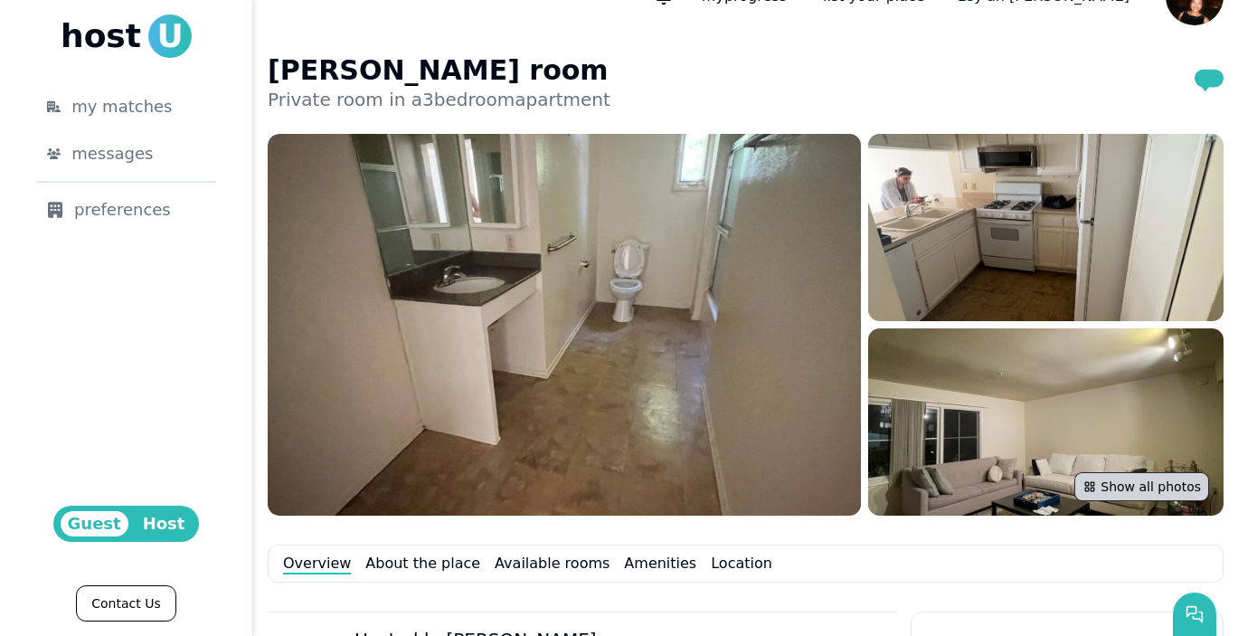
click at [1121, 498] on button "Show all photos" at bounding box center [1141, 486] width 135 height 29
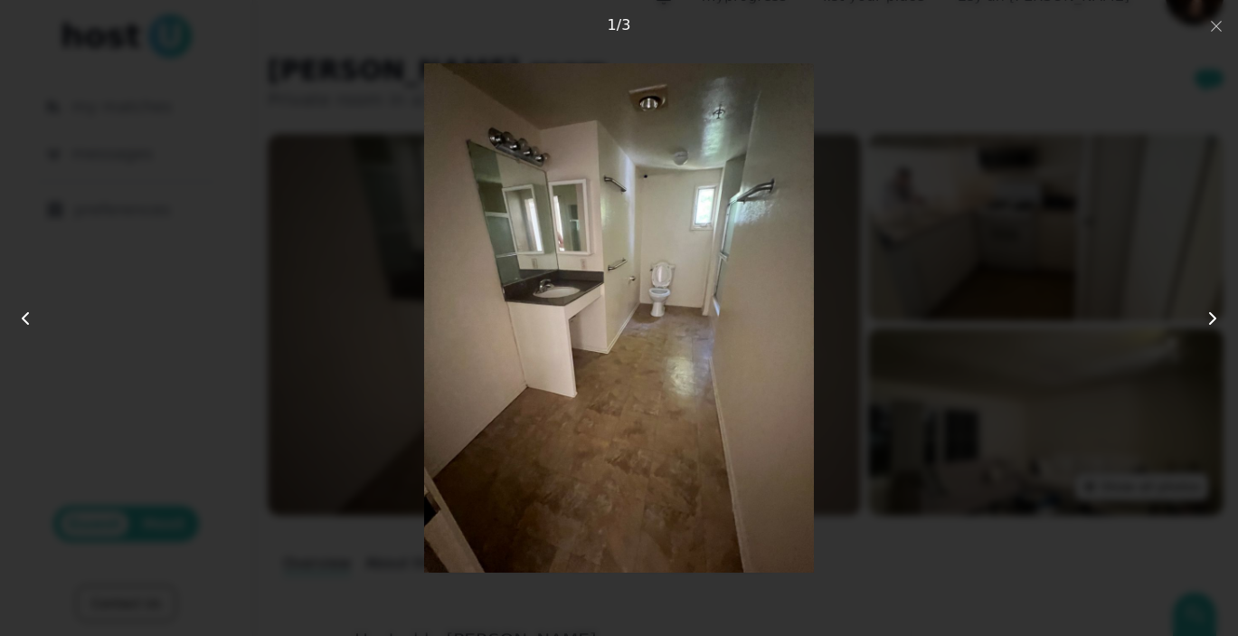
click at [1215, 315] on icon at bounding box center [1213, 318] width 22 height 22
click at [1215, 316] on icon at bounding box center [1213, 318] width 22 height 22
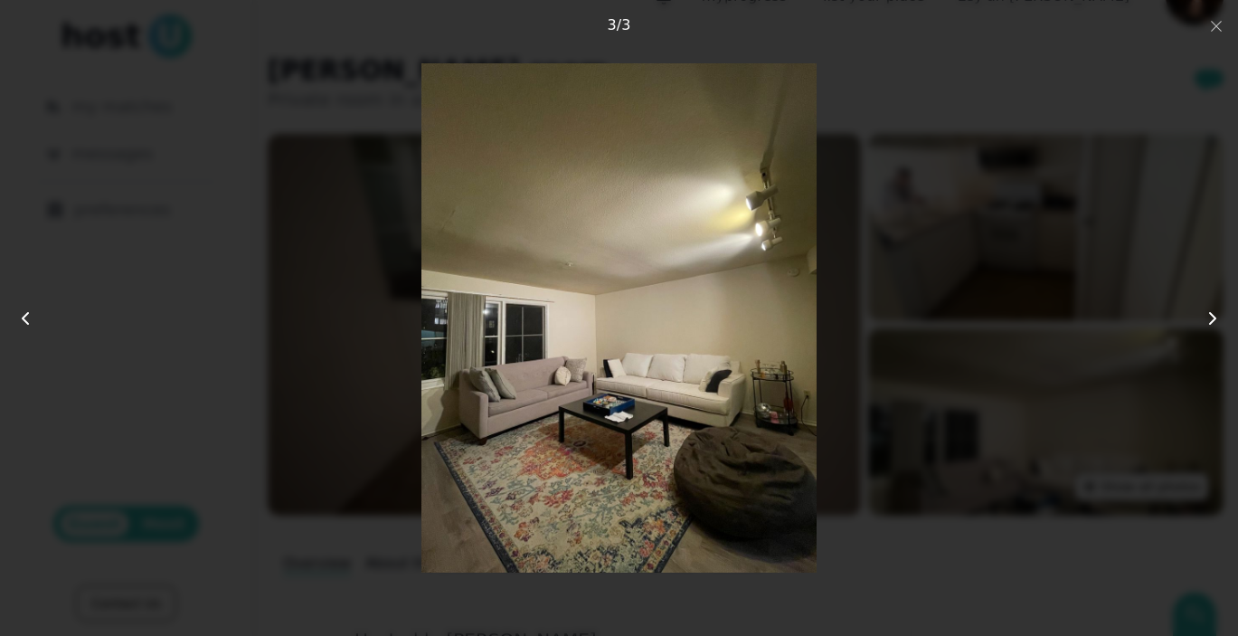
click at [1215, 317] on icon at bounding box center [1213, 318] width 22 height 22
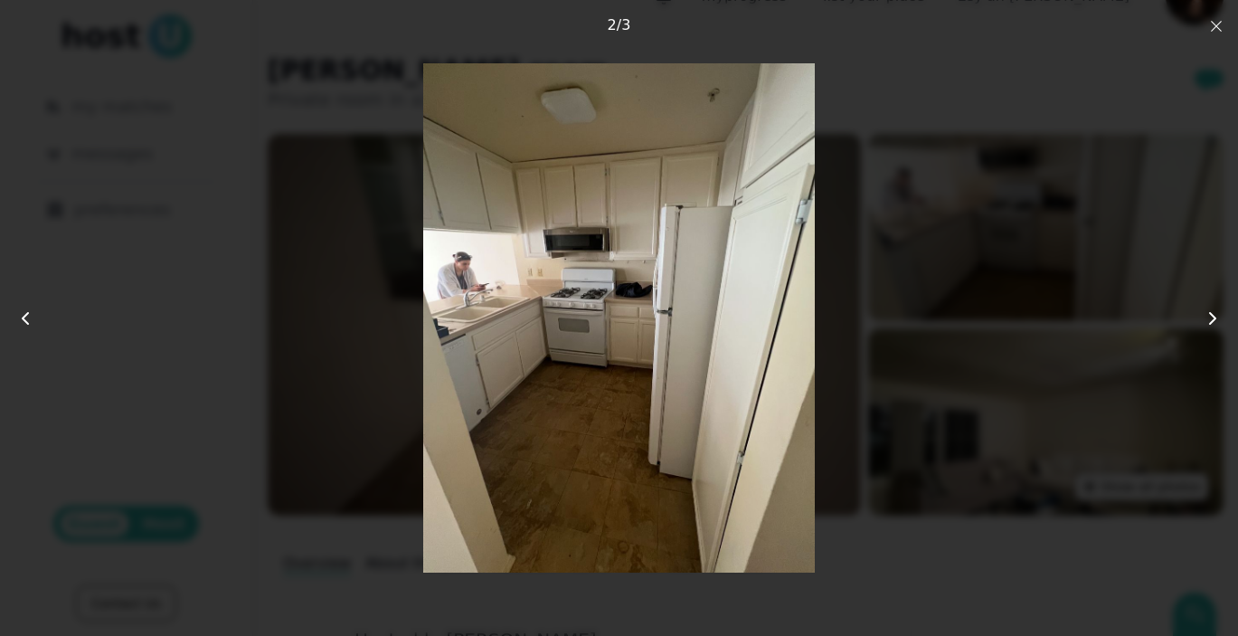
click at [1215, 28] on icon "button" at bounding box center [1216, 26] width 14 height 14
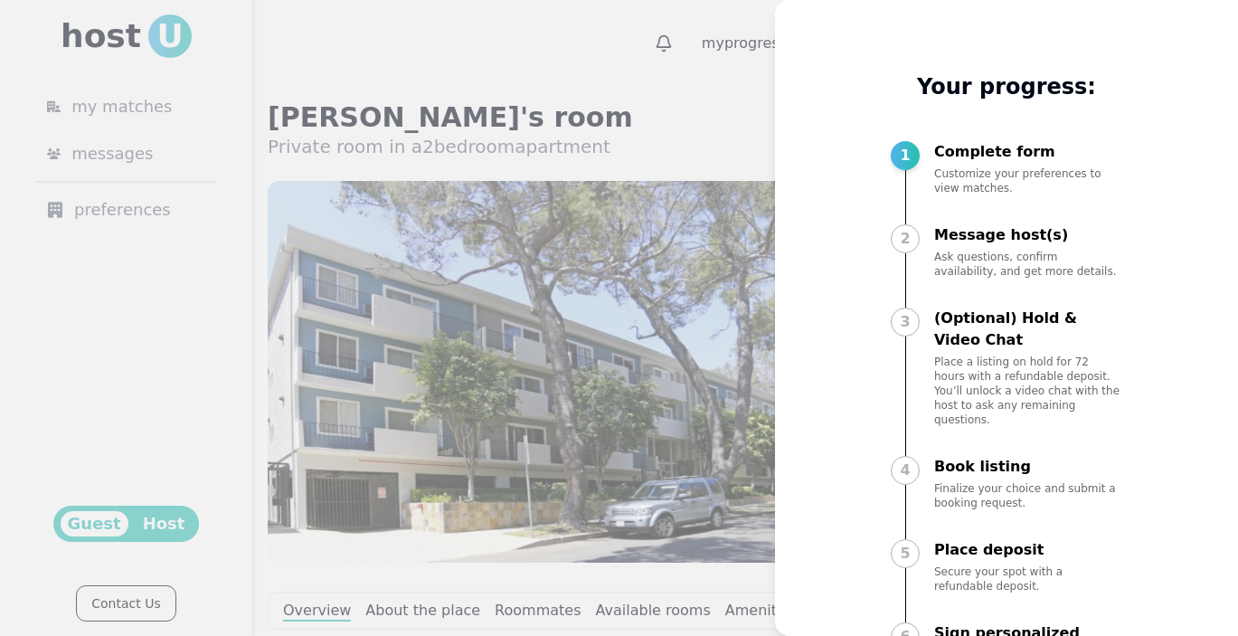
scroll to position [1053, 0]
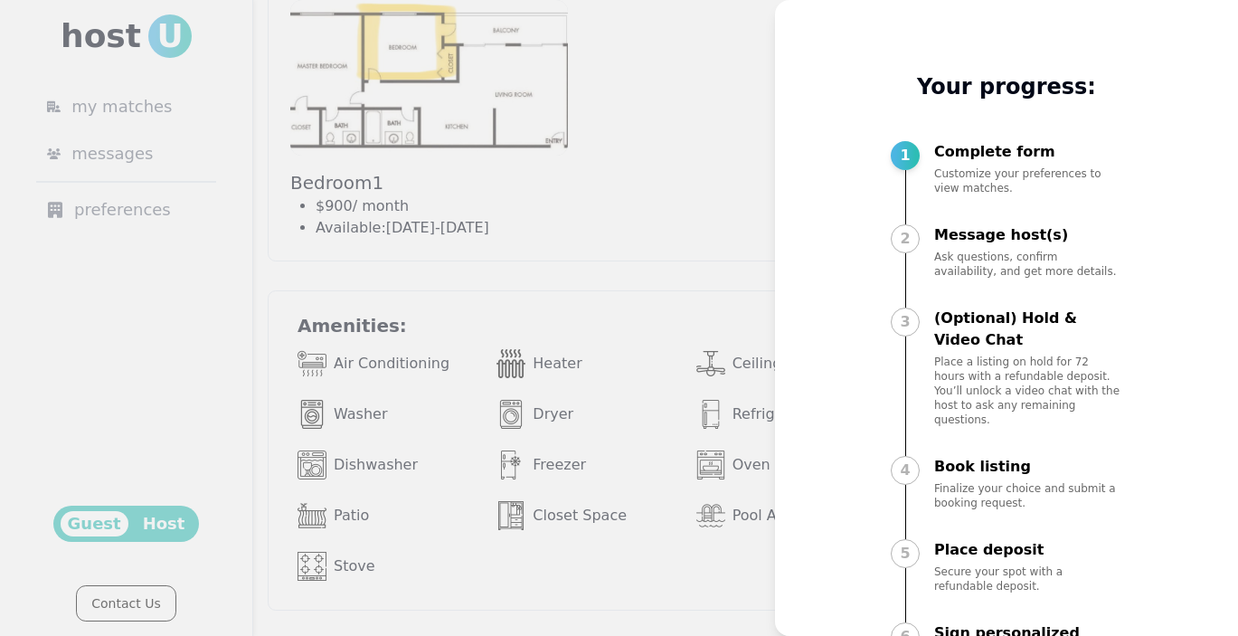
click at [749, 317] on div at bounding box center [619, 318] width 1238 height 636
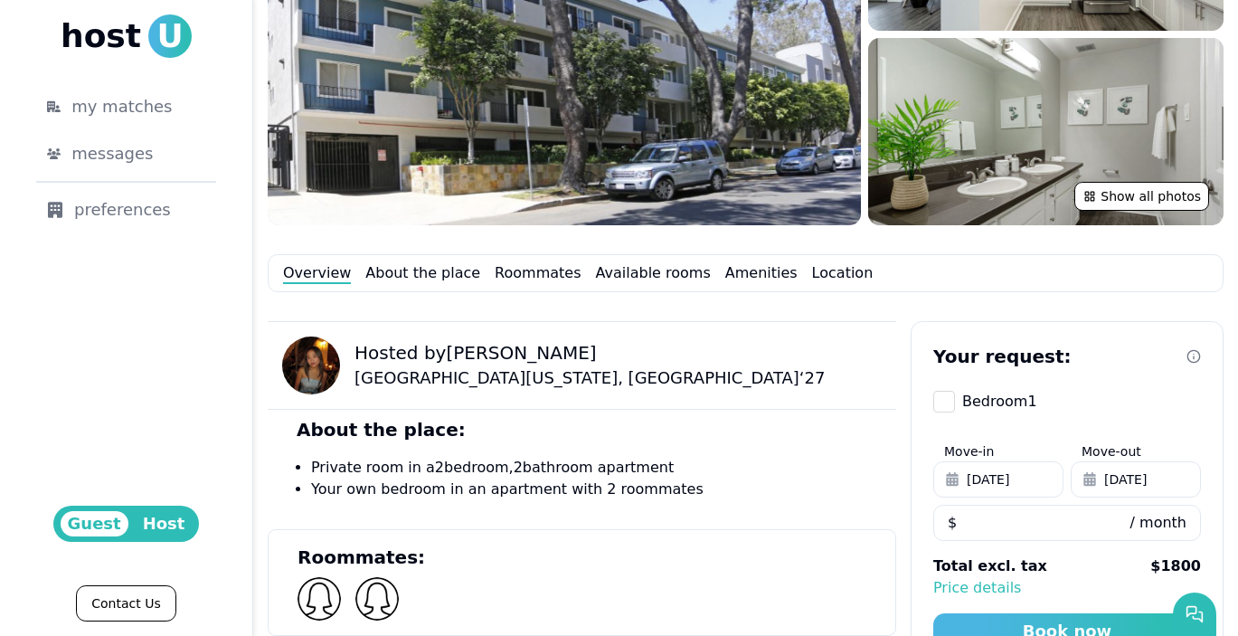
scroll to position [288, 0]
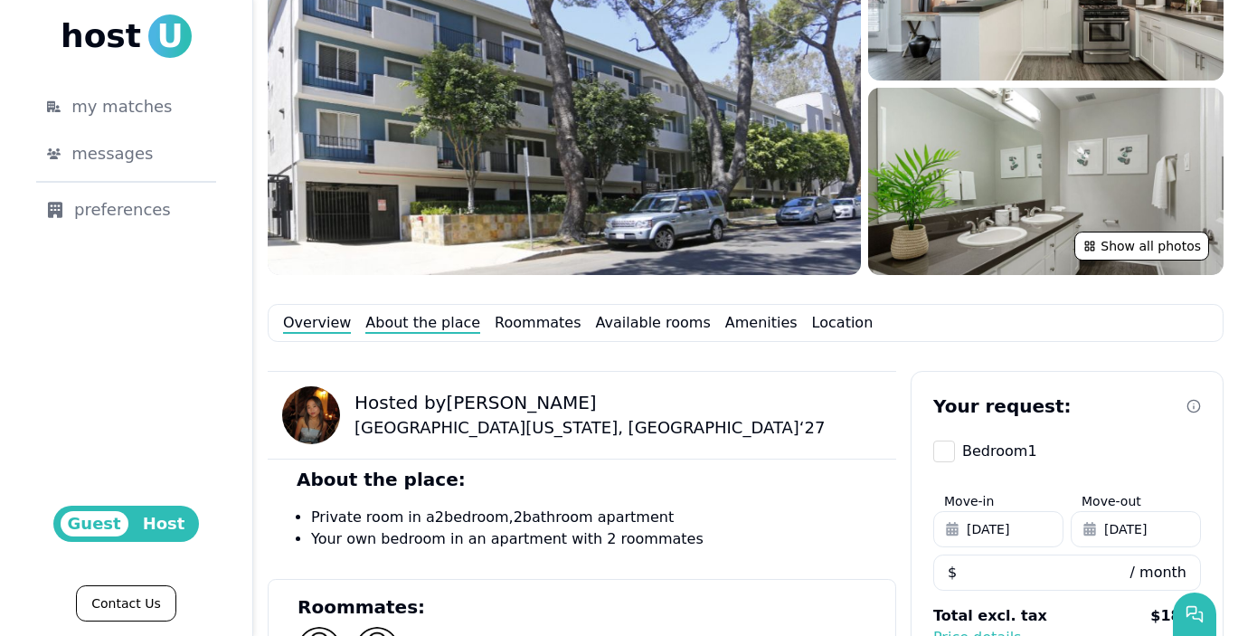
click at [436, 320] on link "About the place" at bounding box center [422, 323] width 115 height 22
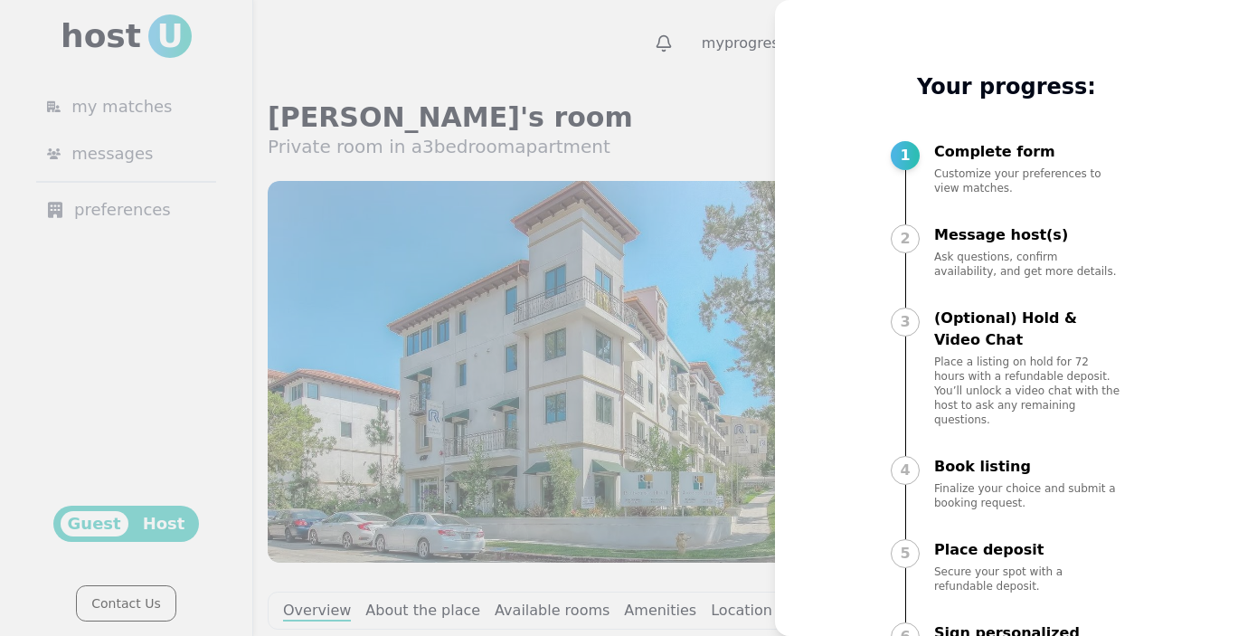
click at [721, 257] on div at bounding box center [619, 318] width 1238 height 636
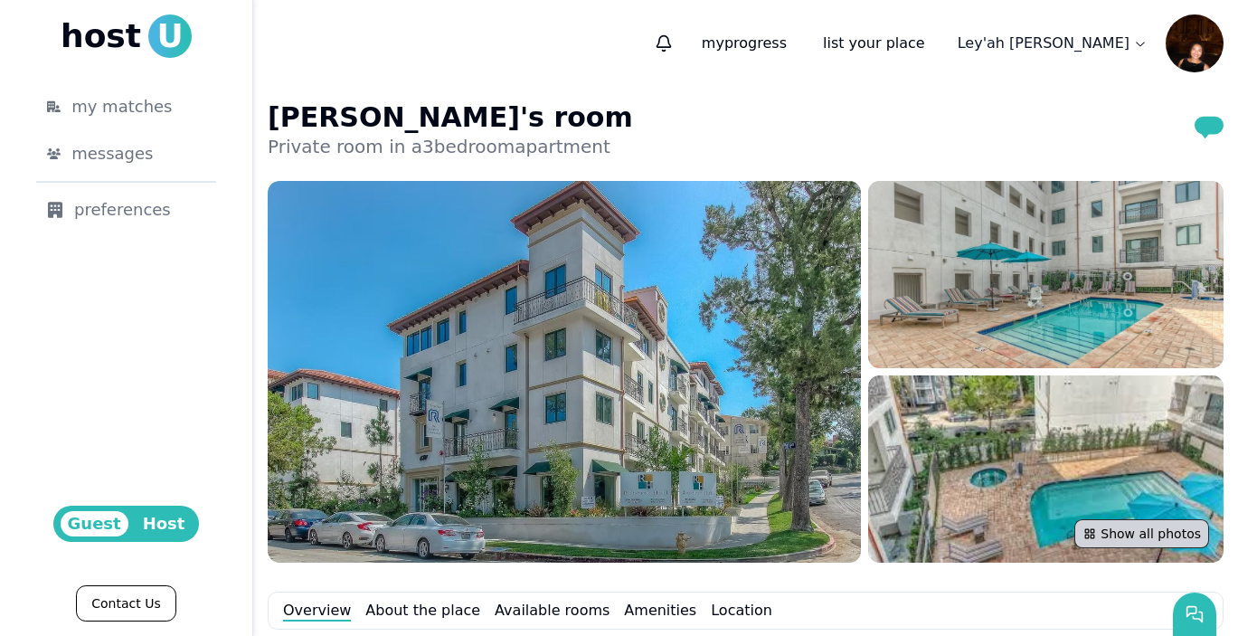
click at [1097, 536] on icon at bounding box center [1089, 533] width 14 height 14
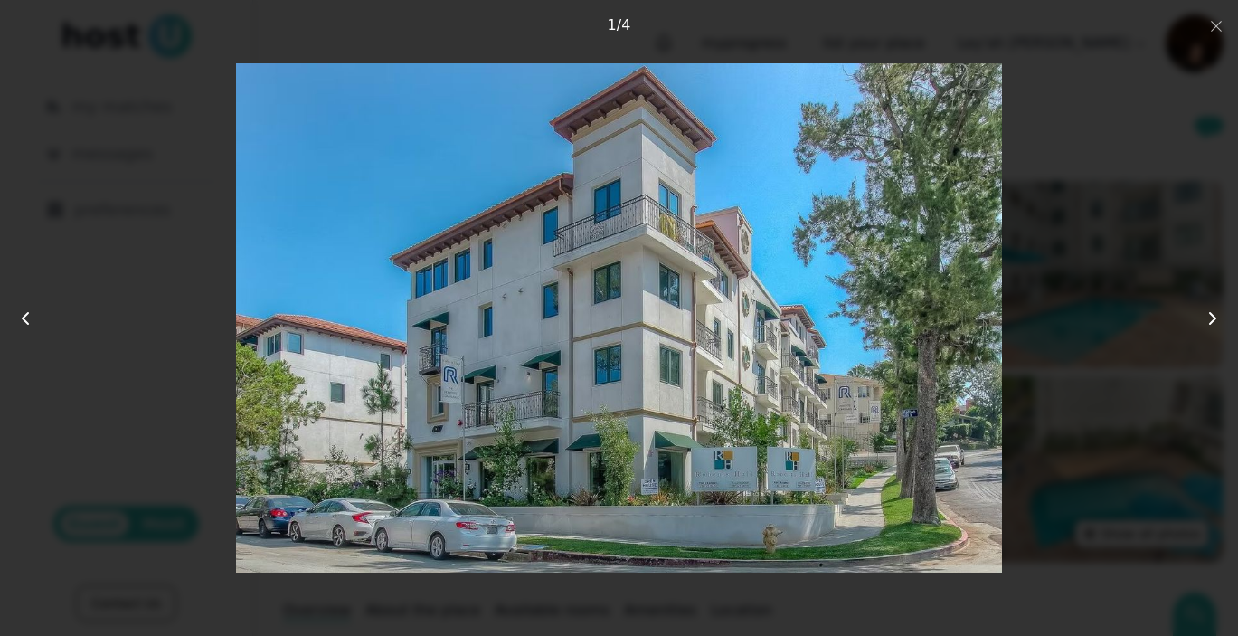
click at [1211, 317] on icon at bounding box center [1213, 318] width 22 height 22
click at [1211, 316] on icon at bounding box center [1213, 318] width 22 height 22
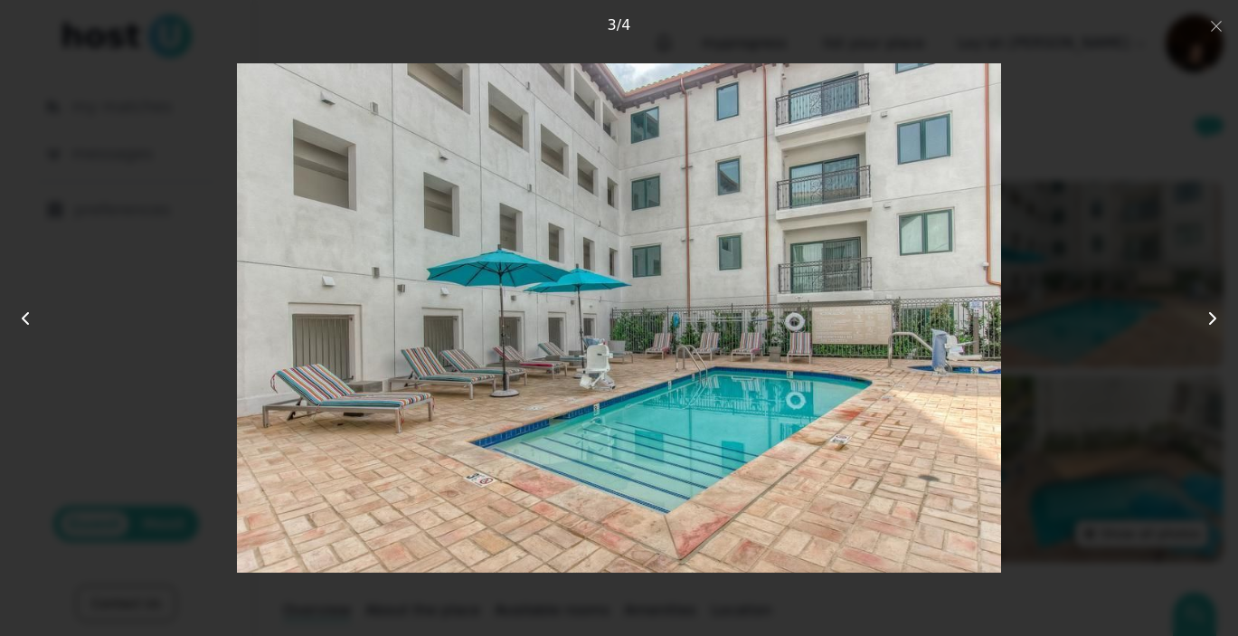
click at [1211, 316] on icon at bounding box center [1213, 318] width 22 height 22
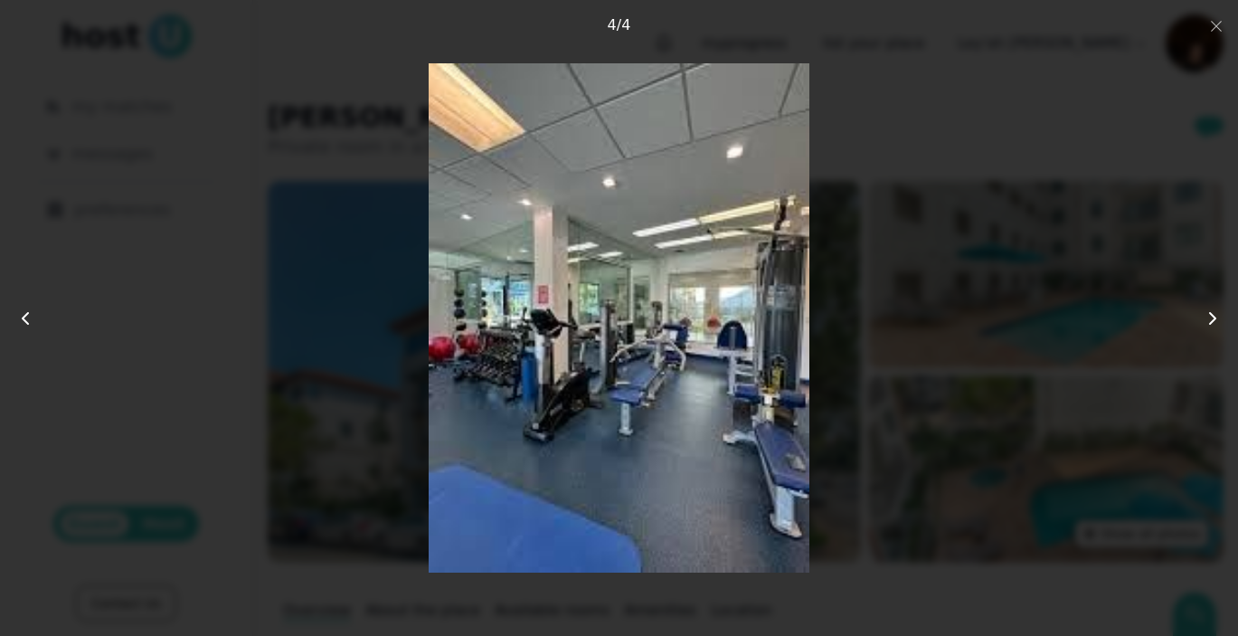
click at [1211, 316] on icon at bounding box center [1213, 318] width 22 height 22
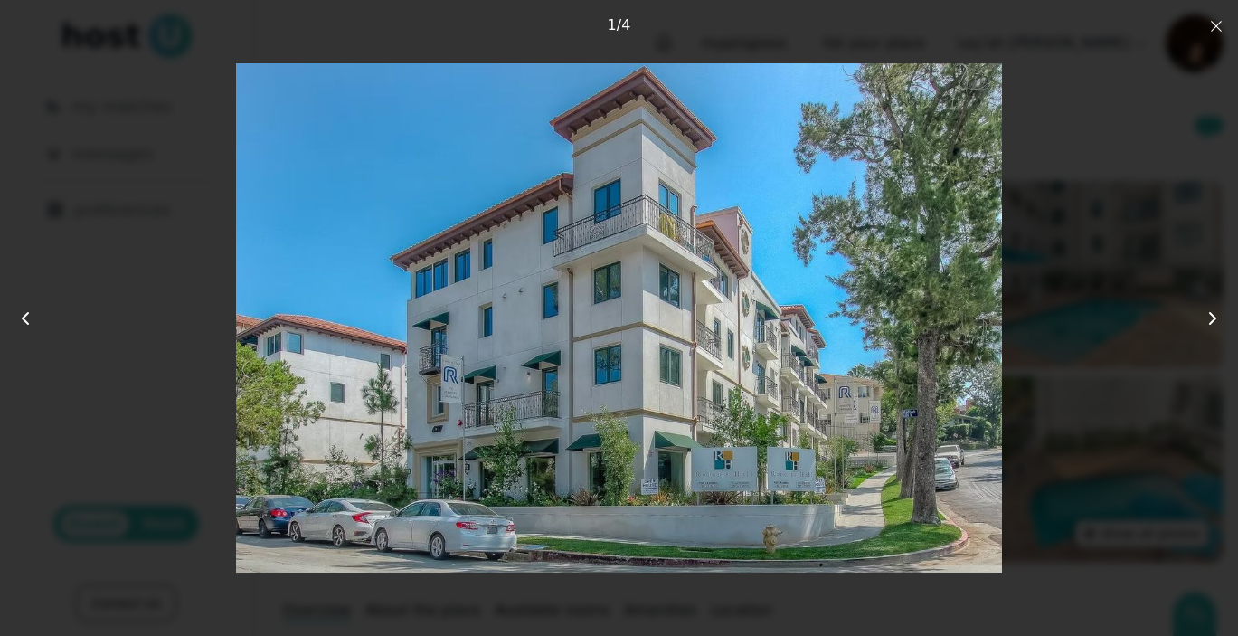
click at [1213, 33] on icon "button" at bounding box center [1216, 26] width 14 height 14
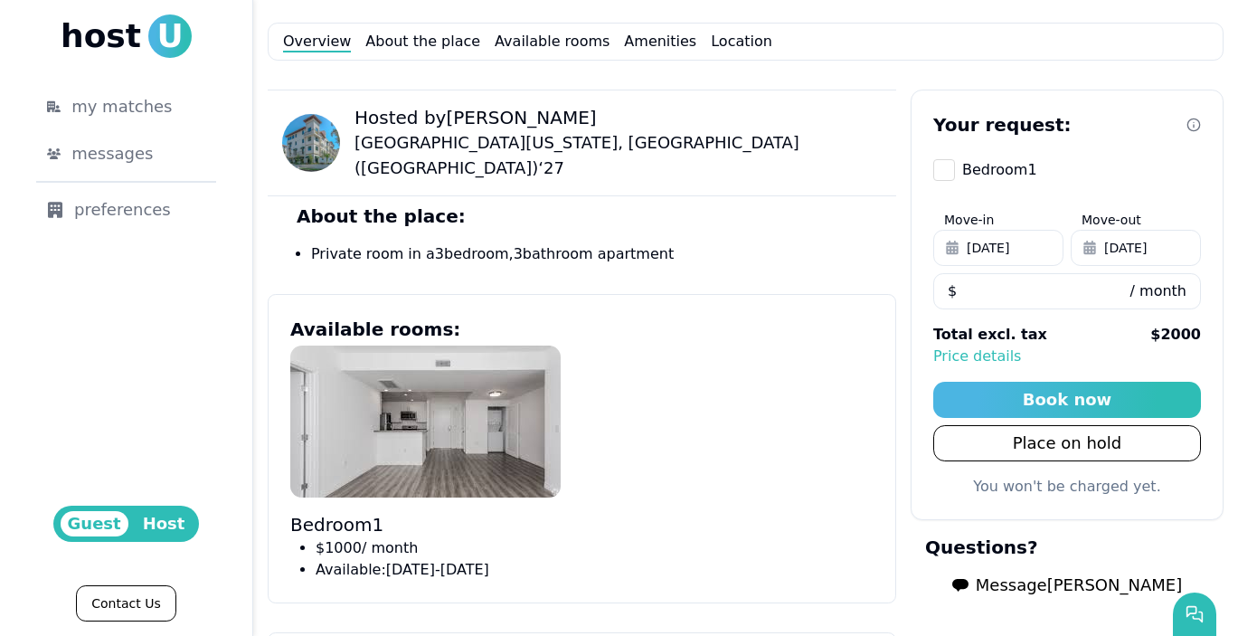
scroll to position [216, 0]
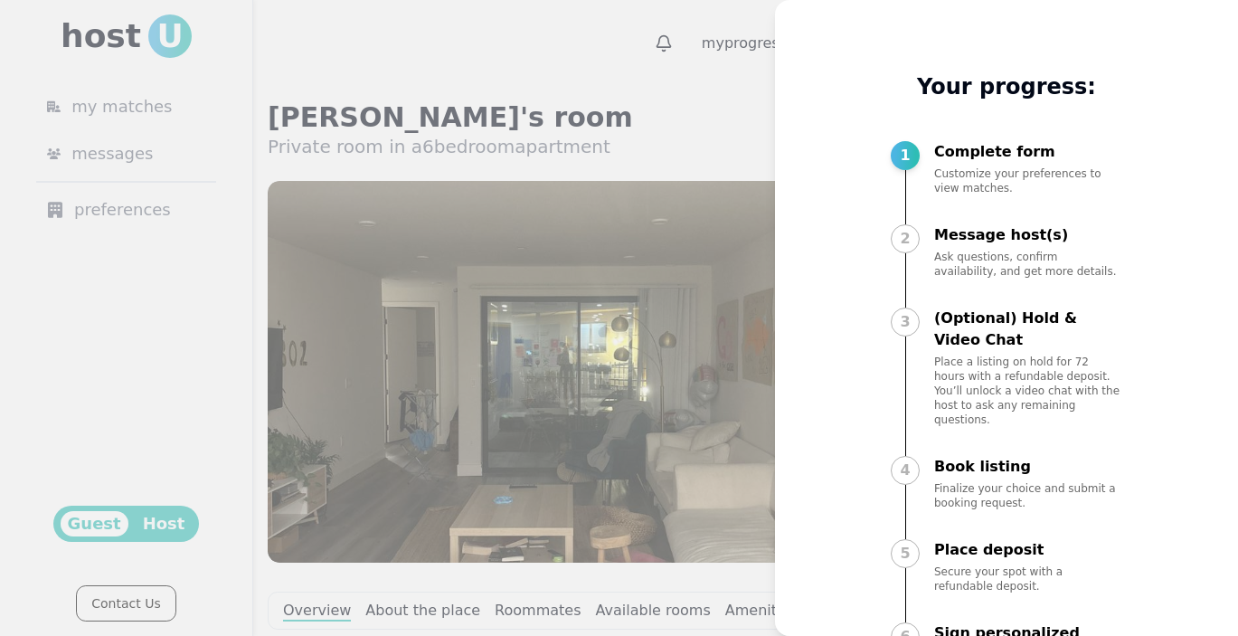
click at [745, 113] on div at bounding box center [619, 318] width 1238 height 636
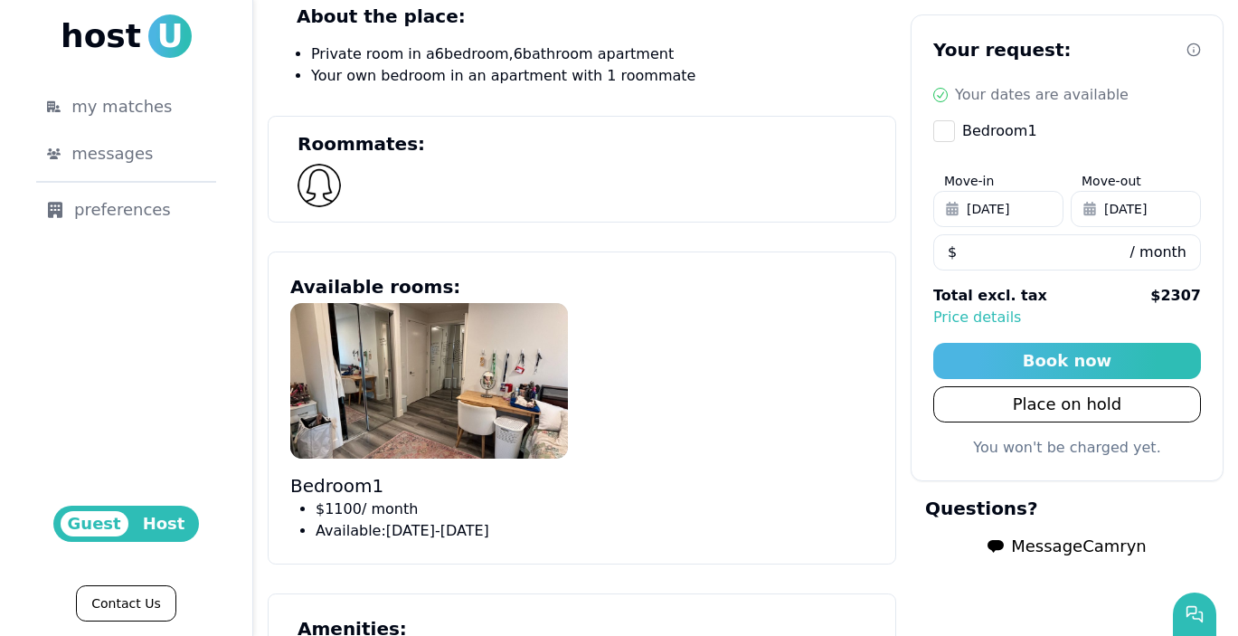
scroll to position [770, 0]
click at [1015, 408] on button "Place on hold" at bounding box center [1067, 404] width 268 height 36
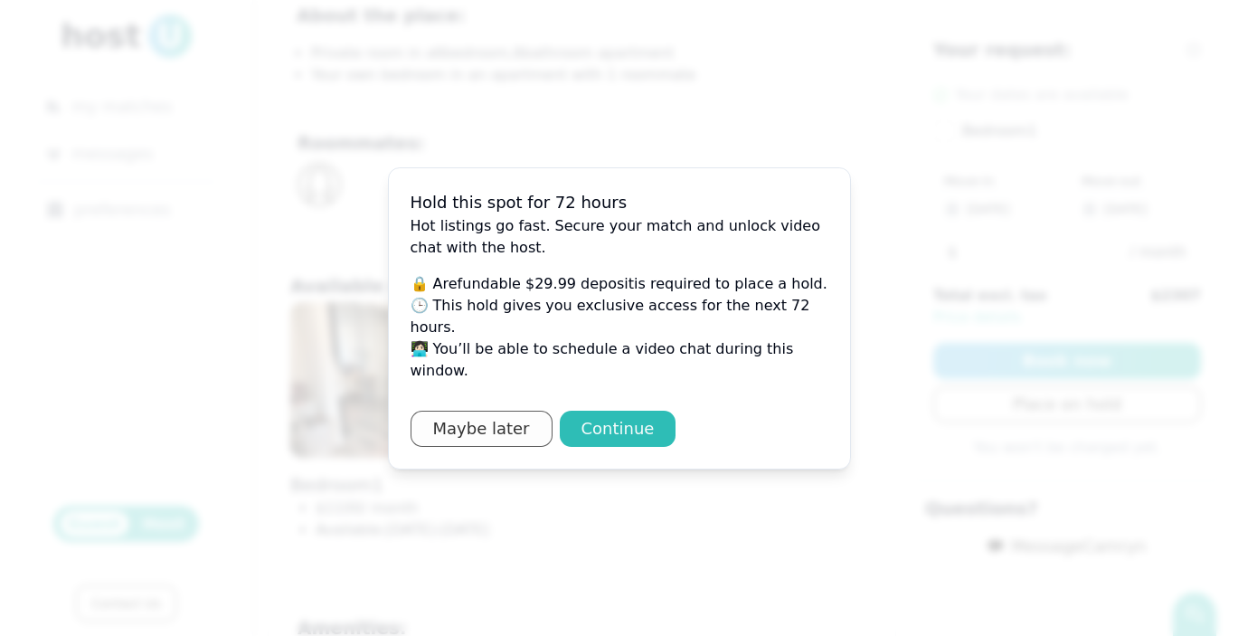
click at [511, 414] on button "Maybe later" at bounding box center [482, 429] width 142 height 36
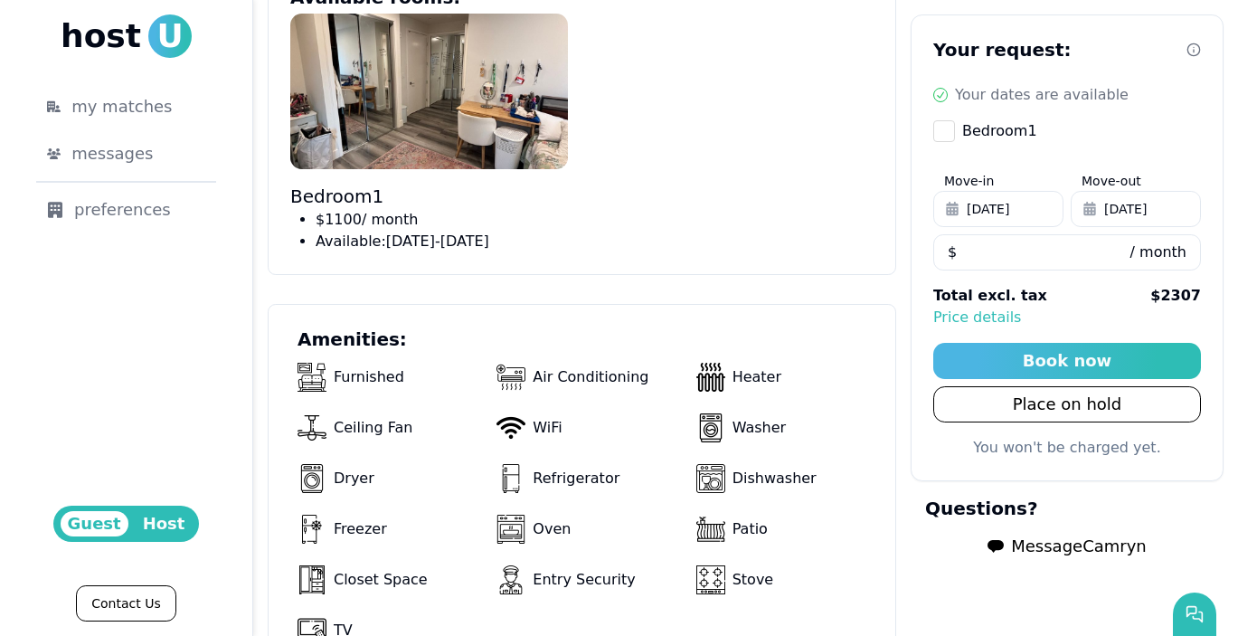
scroll to position [993, 0]
